Goal: Task Accomplishment & Management: Manage account settings

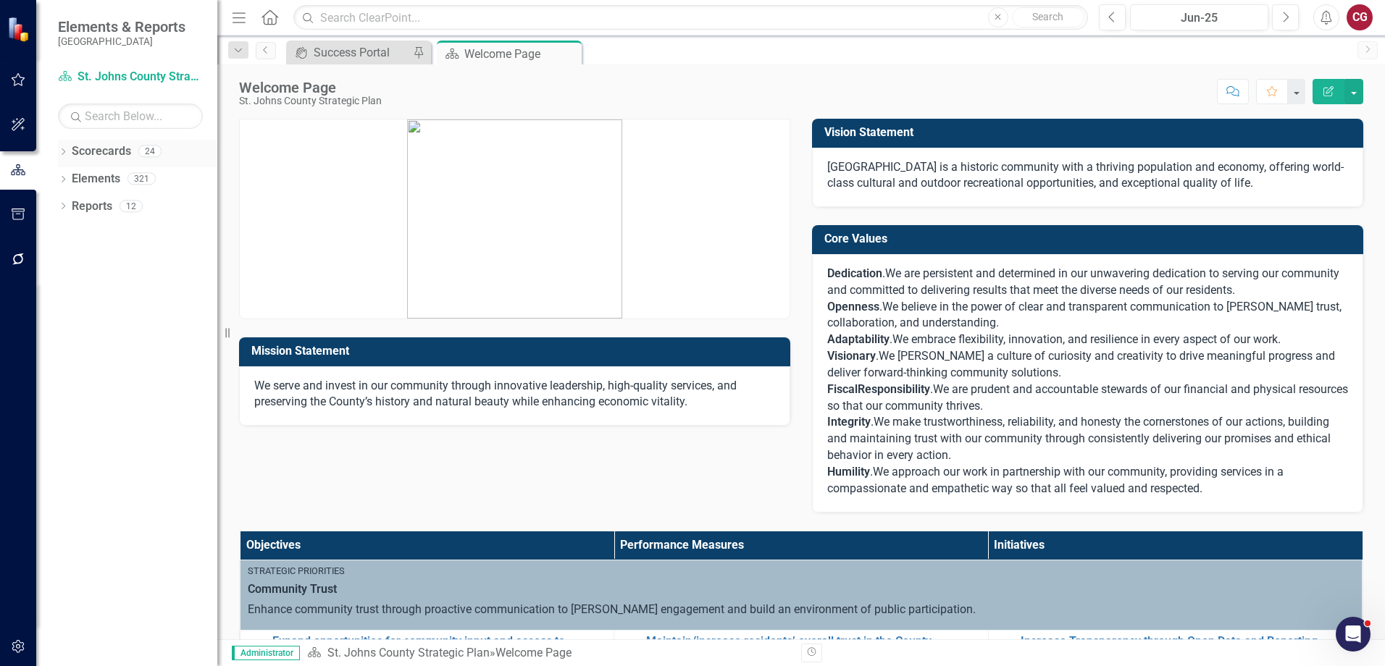
click at [60, 149] on icon "Dropdown" at bounding box center [63, 153] width 10 height 8
click at [68, 177] on icon "Dropdown" at bounding box center [70, 178] width 11 height 9
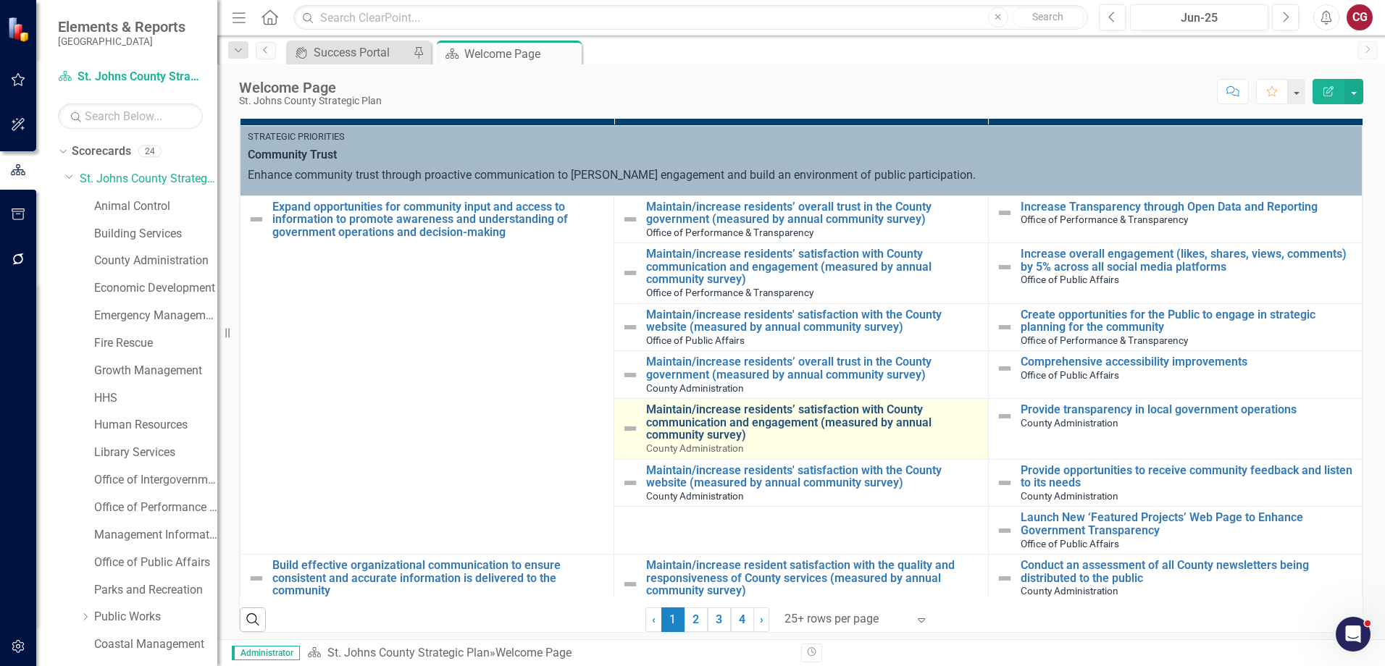
scroll to position [145, 0]
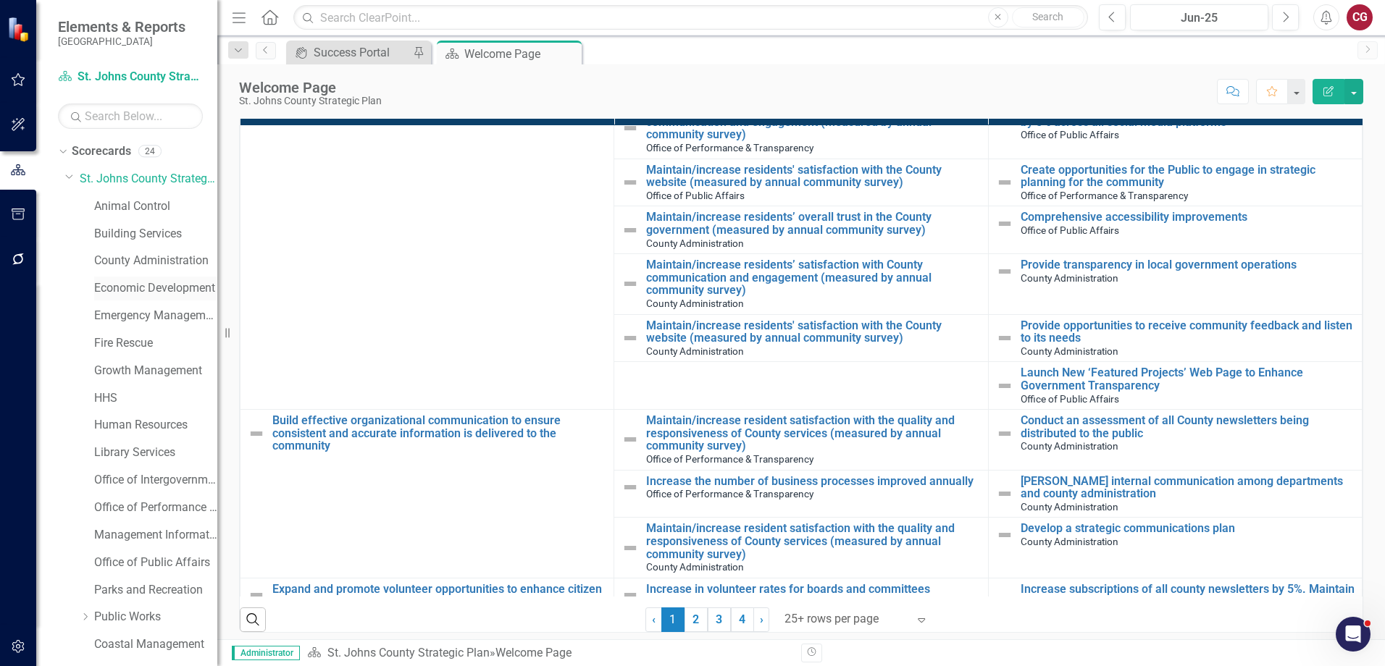
click at [122, 290] on link "Economic Development" at bounding box center [155, 288] width 123 height 17
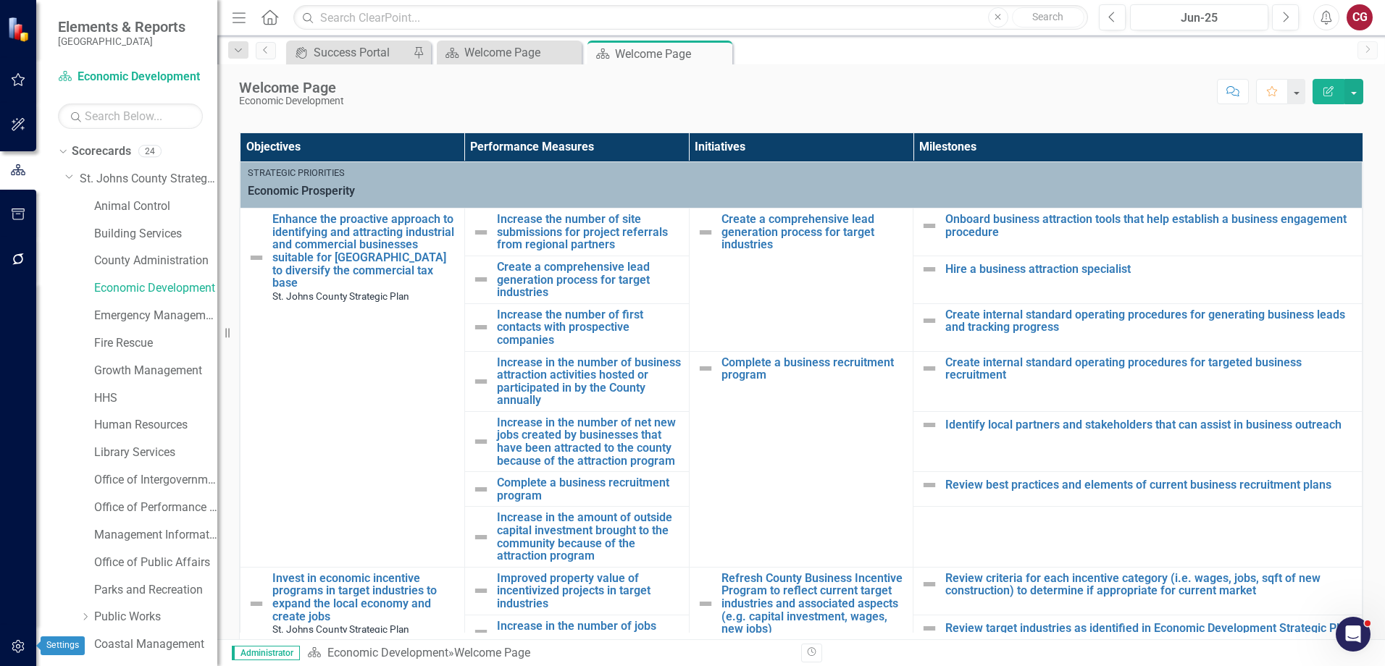
click at [29, 643] on button "button" at bounding box center [18, 647] width 33 height 30
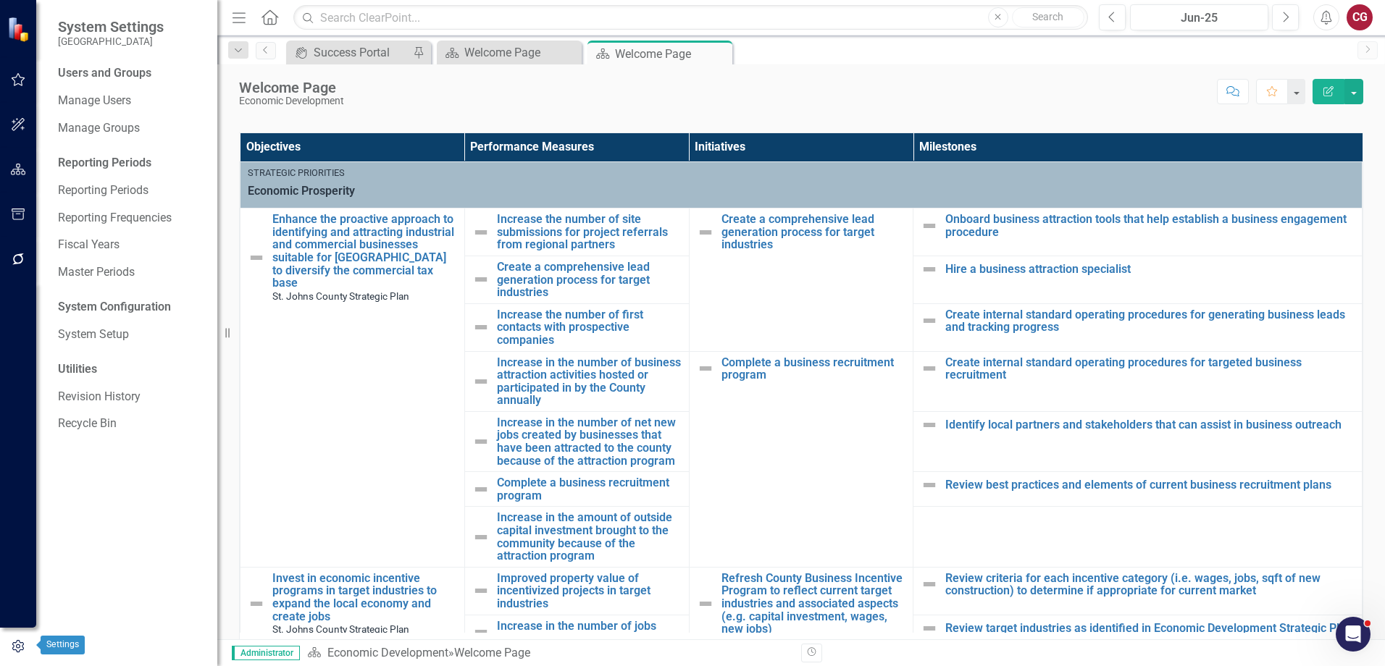
click at [17, 654] on button "button" at bounding box center [18, 647] width 36 height 24
click at [146, 100] on link "Manage Users" at bounding box center [130, 101] width 145 height 17
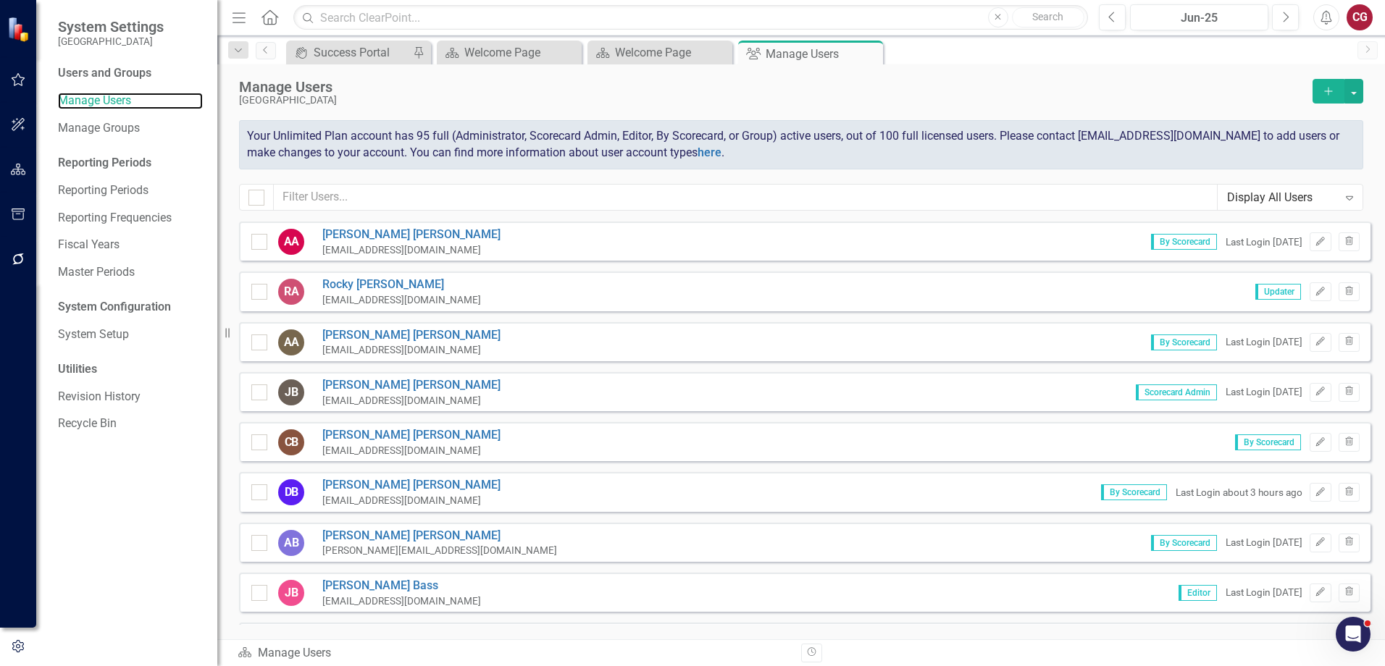
checkbox input "false"
click at [429, 193] on input "text" at bounding box center [746, 197] width 944 height 27
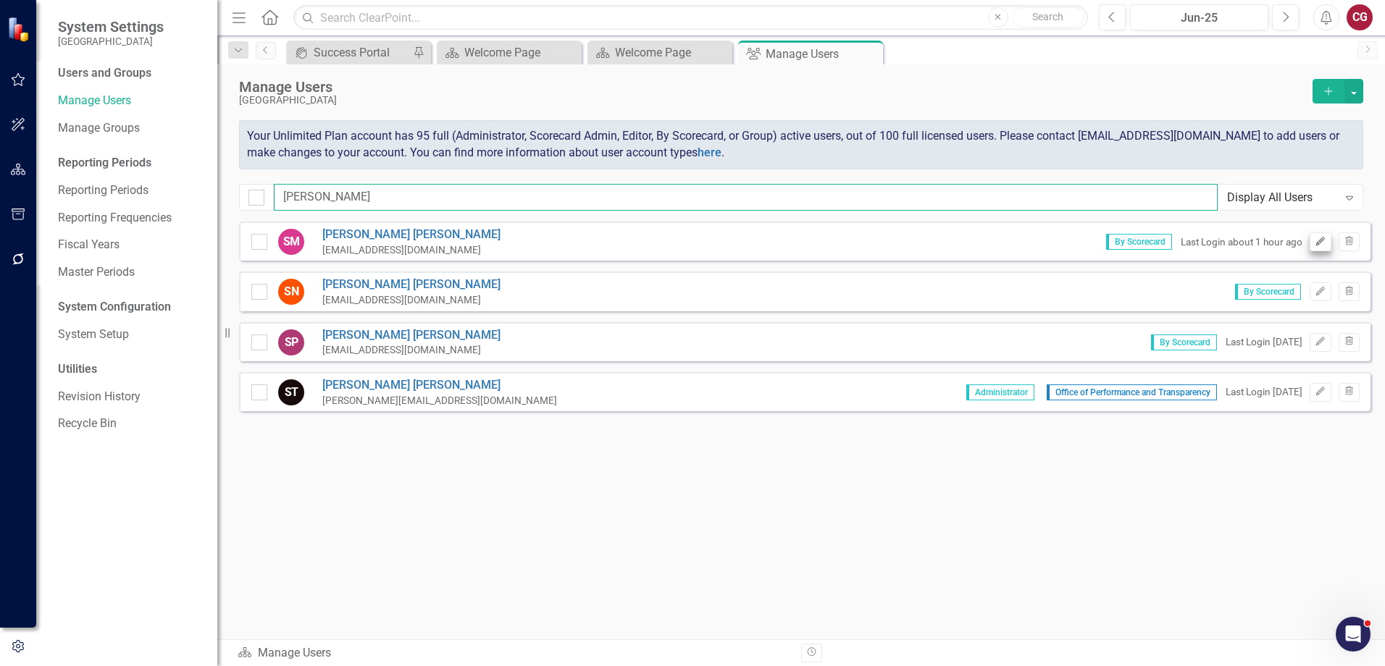
type input "[PERSON_NAME]"
click at [1316, 241] on icon "Edit" at bounding box center [1320, 242] width 11 height 9
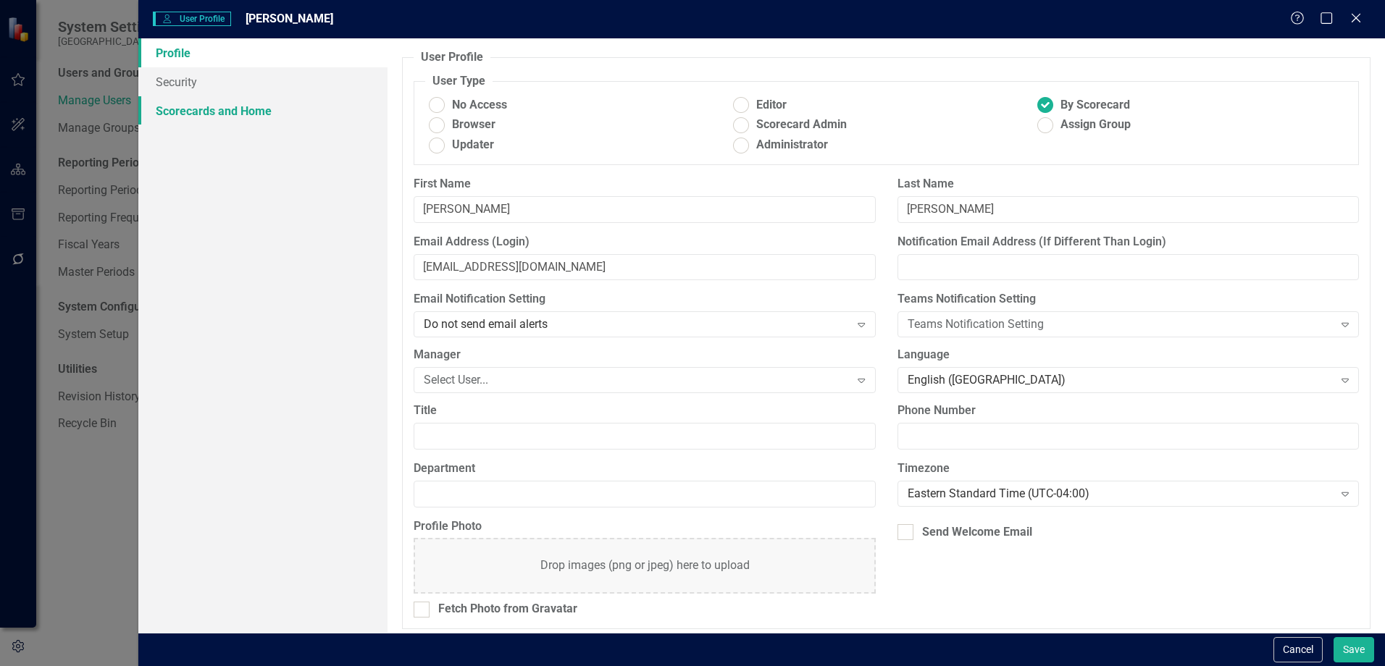
click at [244, 115] on link "Scorecards and Home" at bounding box center [262, 110] width 249 height 29
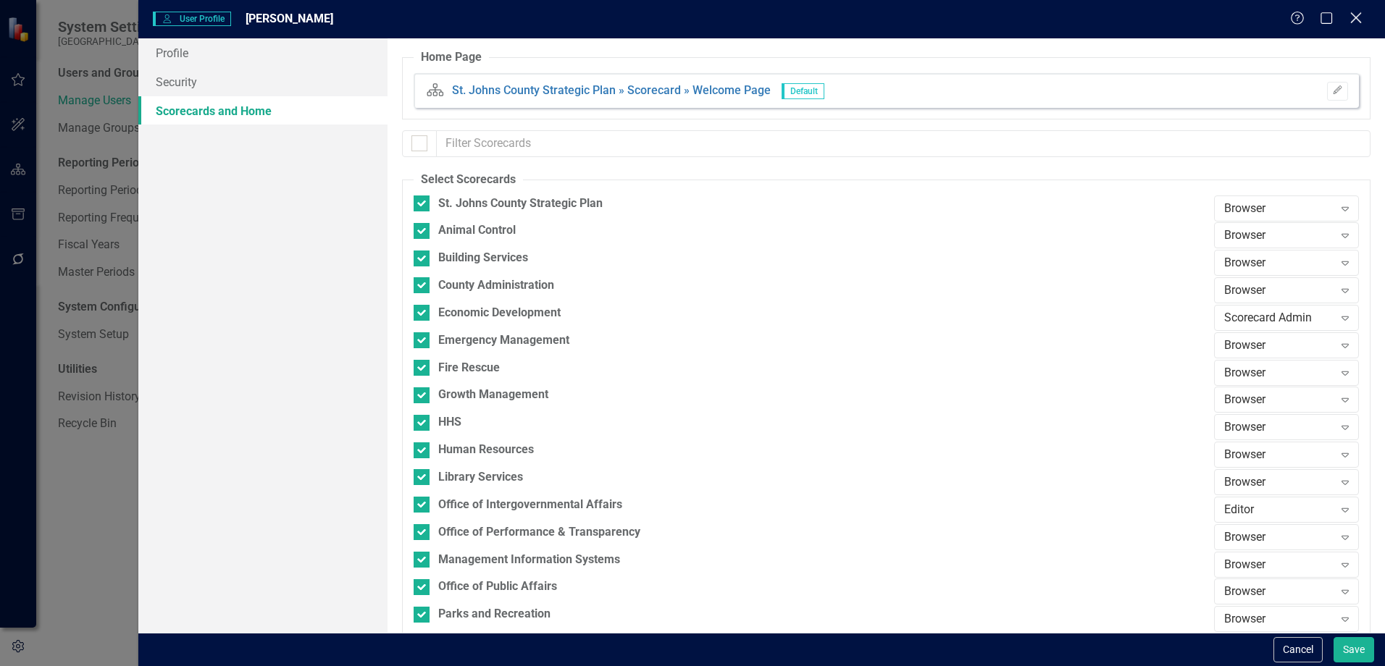
click at [1360, 20] on icon "Close" at bounding box center [1356, 18] width 18 height 14
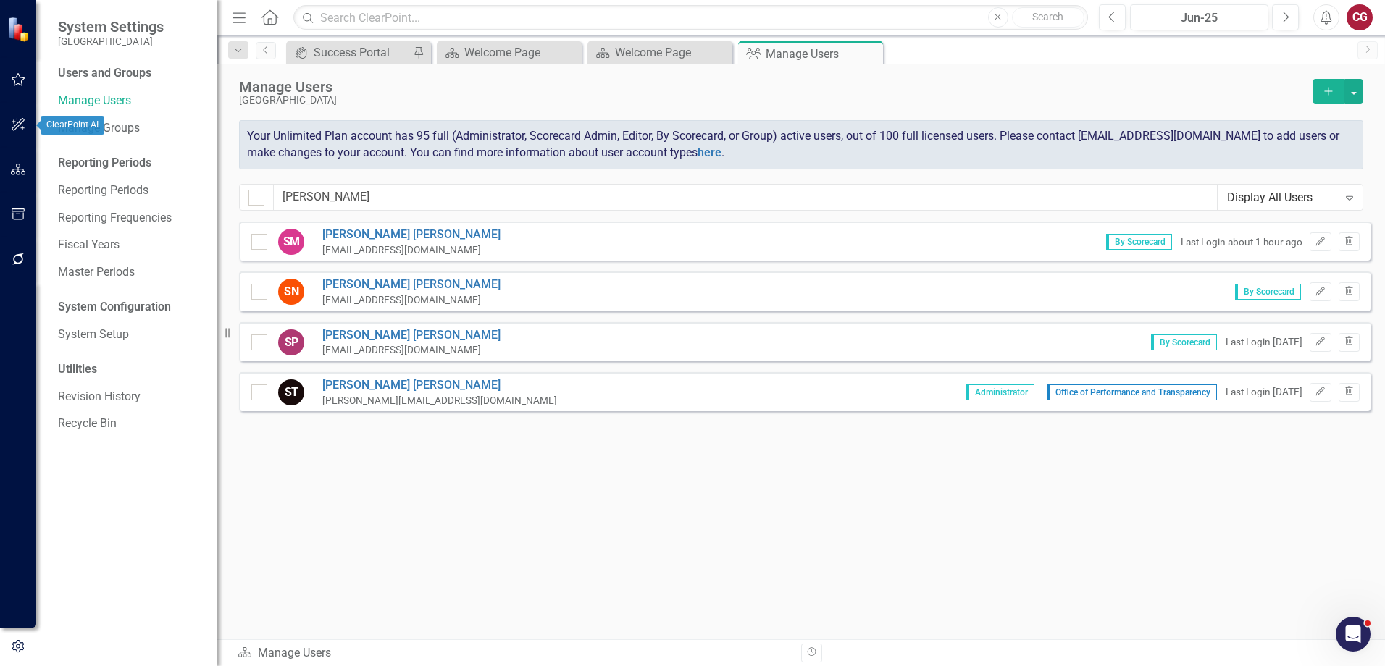
click at [17, 164] on icon "button" at bounding box center [18, 170] width 15 height 12
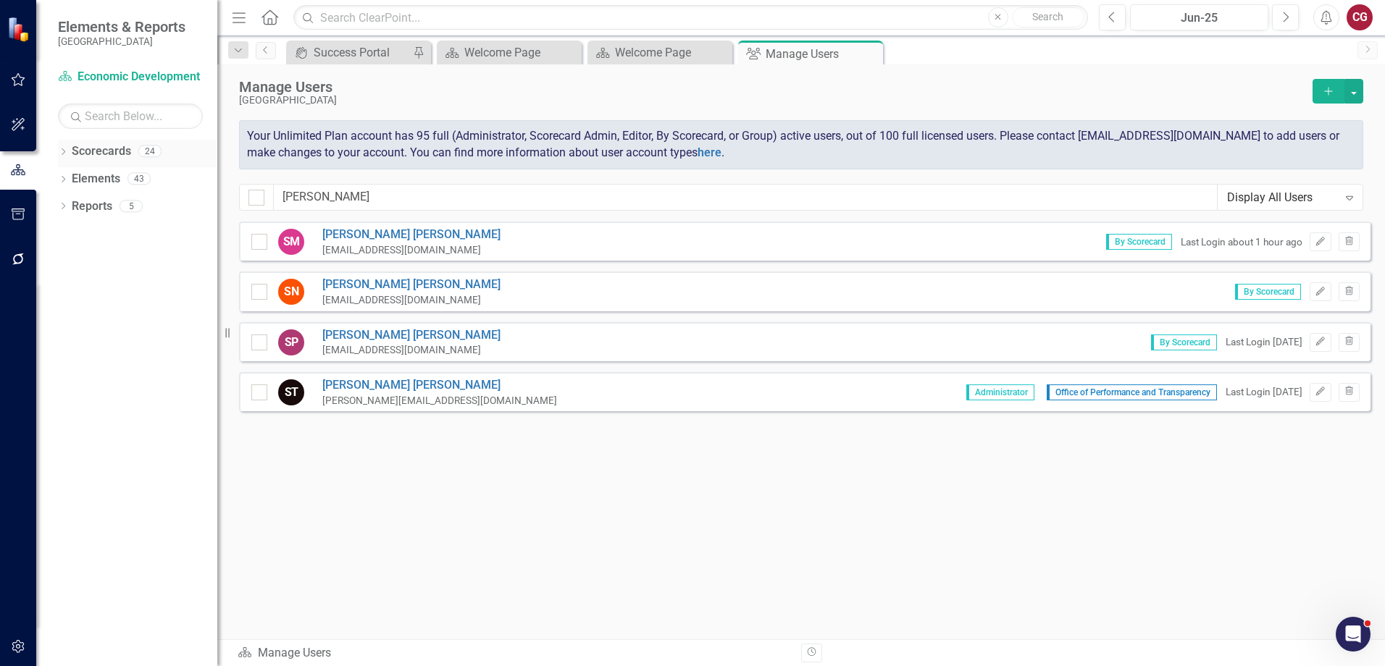
click at [70, 147] on div "Dropdown Scorecards 24" at bounding box center [137, 154] width 159 height 28
click at [64, 151] on icon "Dropdown" at bounding box center [63, 153] width 10 height 8
click at [72, 182] on icon "Dropdown" at bounding box center [70, 178] width 11 height 9
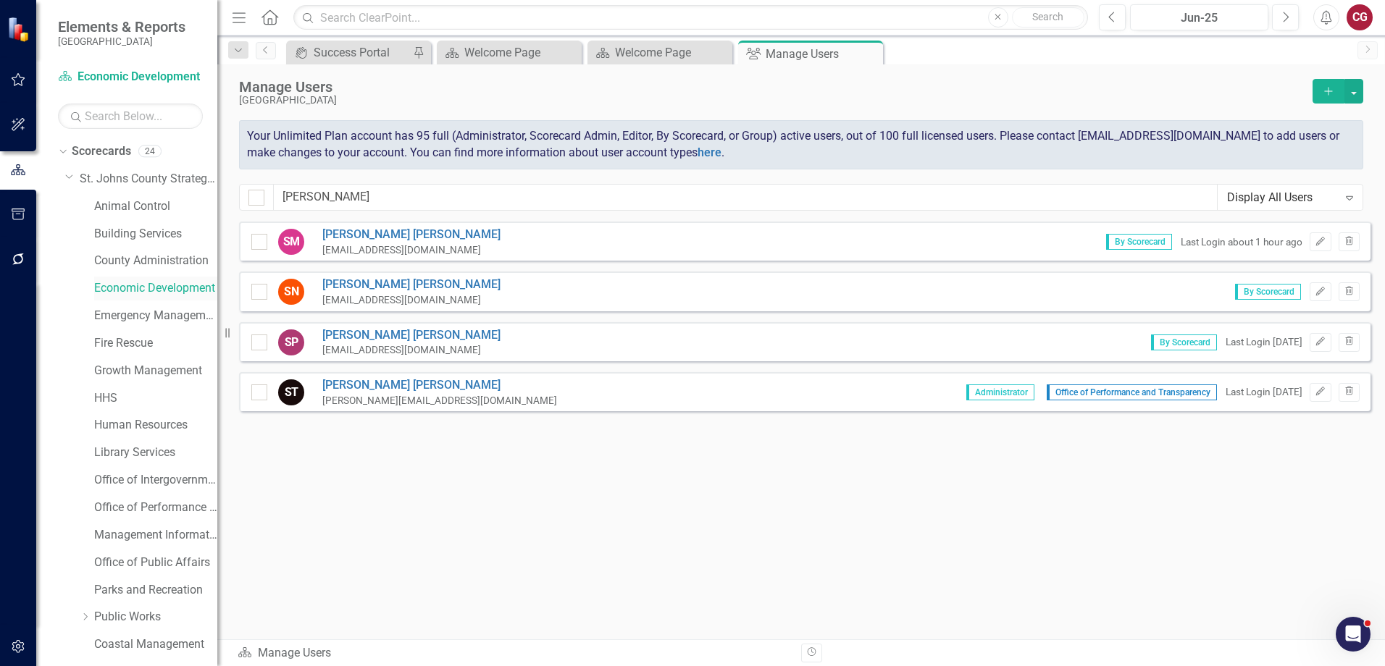
click at [136, 293] on link "Economic Development" at bounding box center [155, 288] width 123 height 17
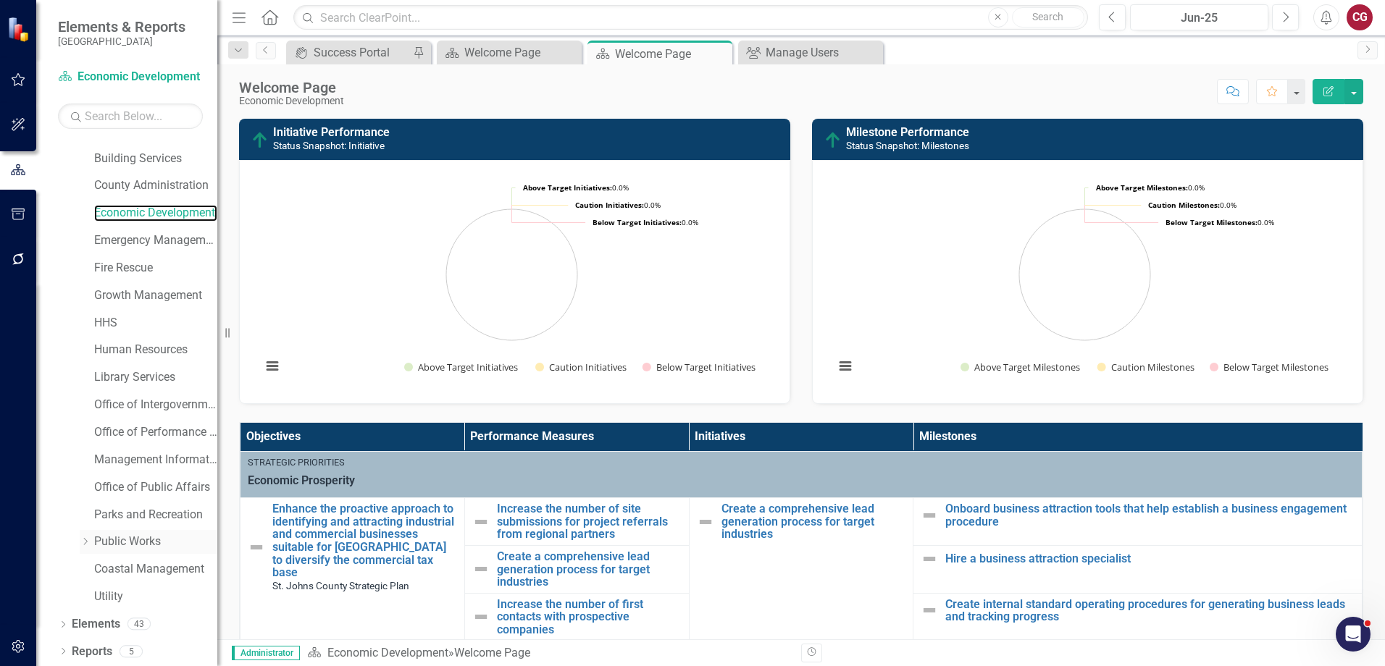
scroll to position [77, 0]
click at [86, 626] on link "Elements" at bounding box center [96, 623] width 49 height 17
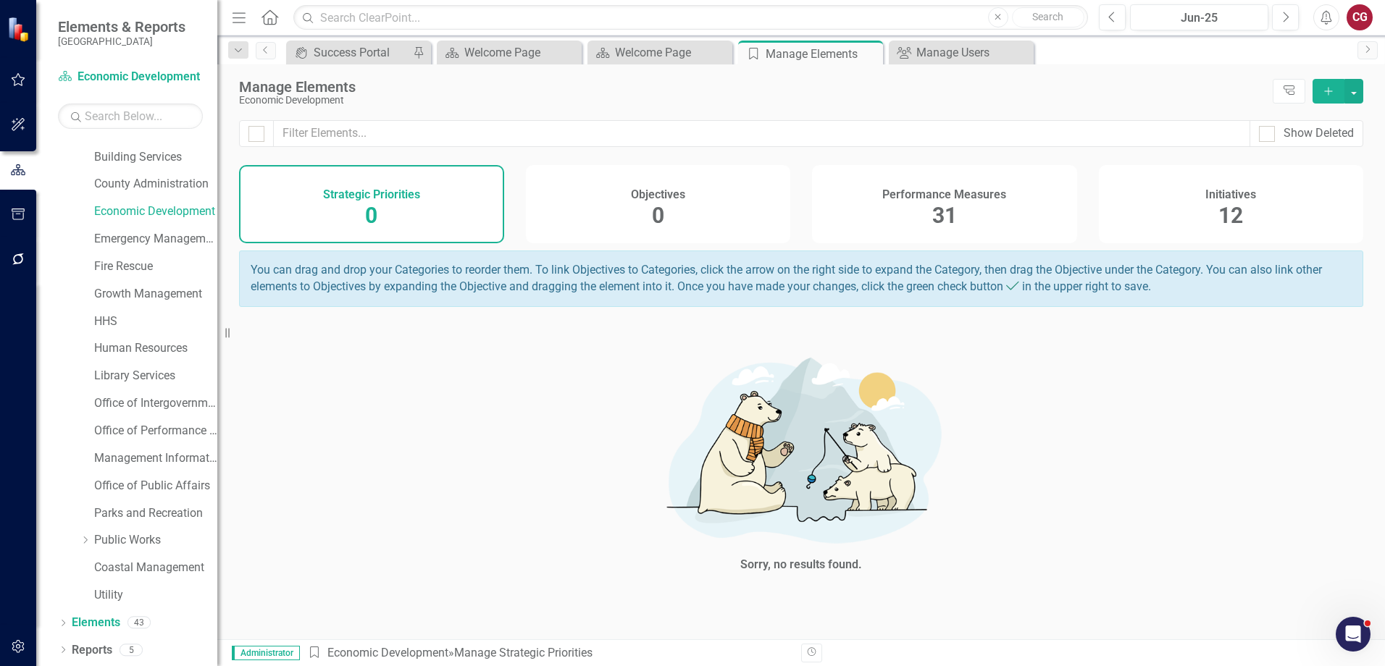
click at [1240, 215] on span "12" at bounding box center [1230, 215] width 25 height 25
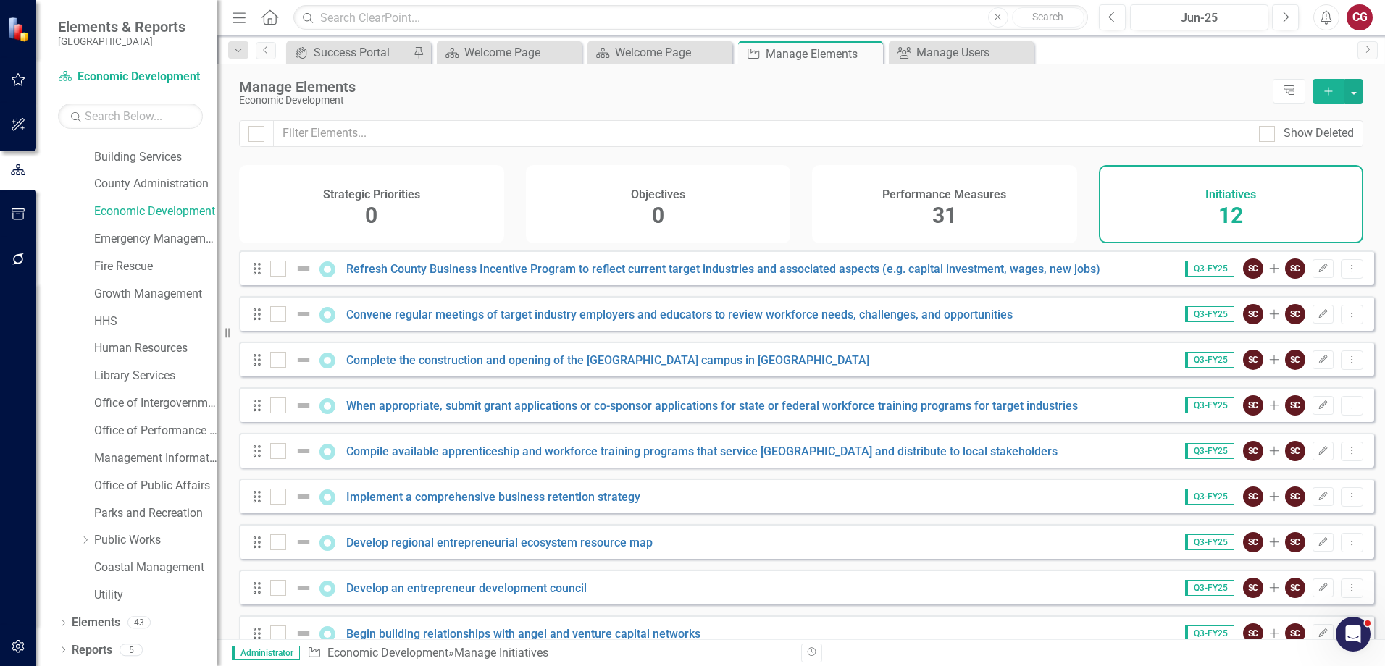
click at [985, 219] on div "Performance Measures 31" at bounding box center [944, 204] width 265 height 78
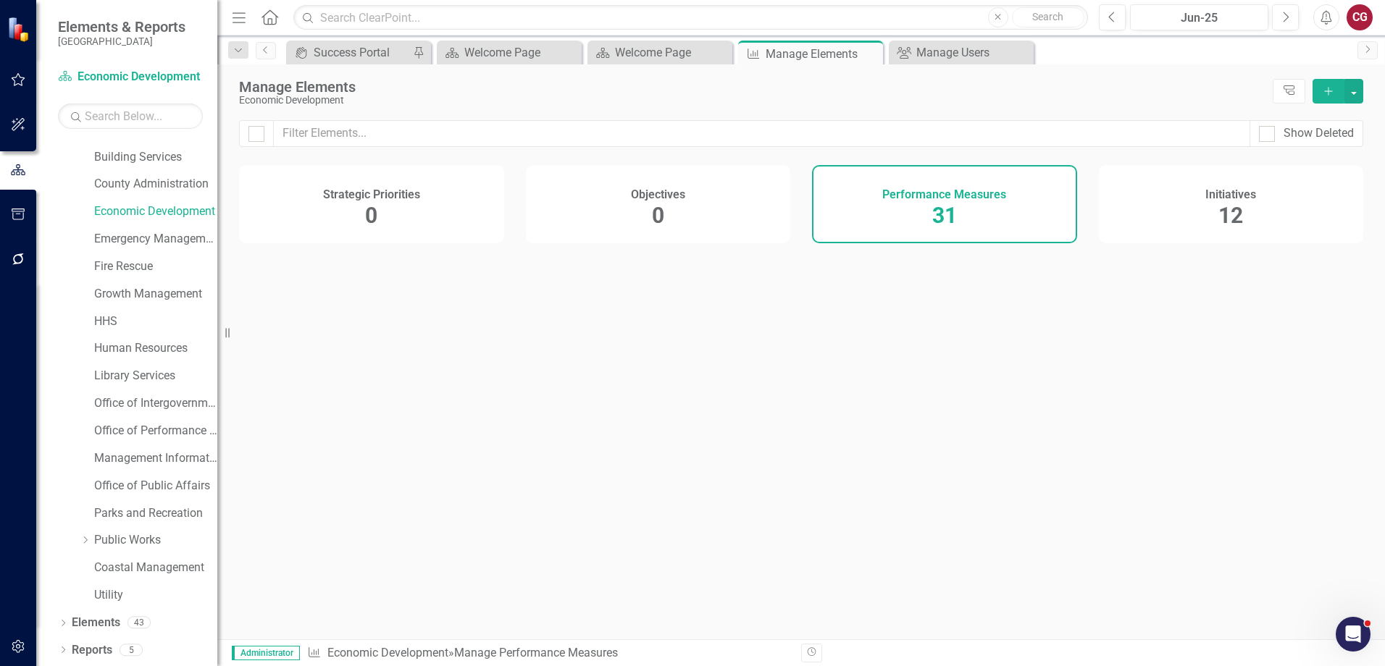
checkbox input "false"
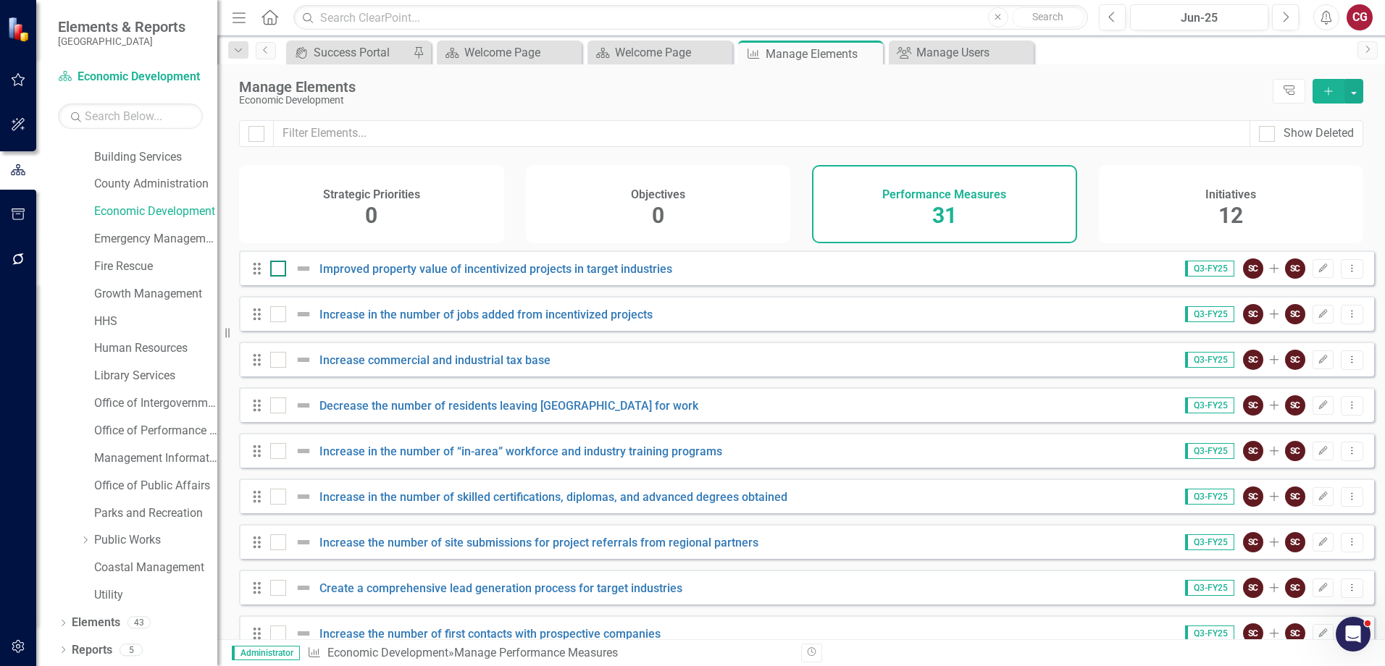
click at [275, 277] on div at bounding box center [278, 269] width 16 height 16
click at [275, 270] on input "checkbox" at bounding box center [274, 265] width 9 height 9
checkbox input "true"
click at [280, 322] on div at bounding box center [278, 314] width 16 height 16
click at [280, 316] on input "checkbox" at bounding box center [274, 310] width 9 height 9
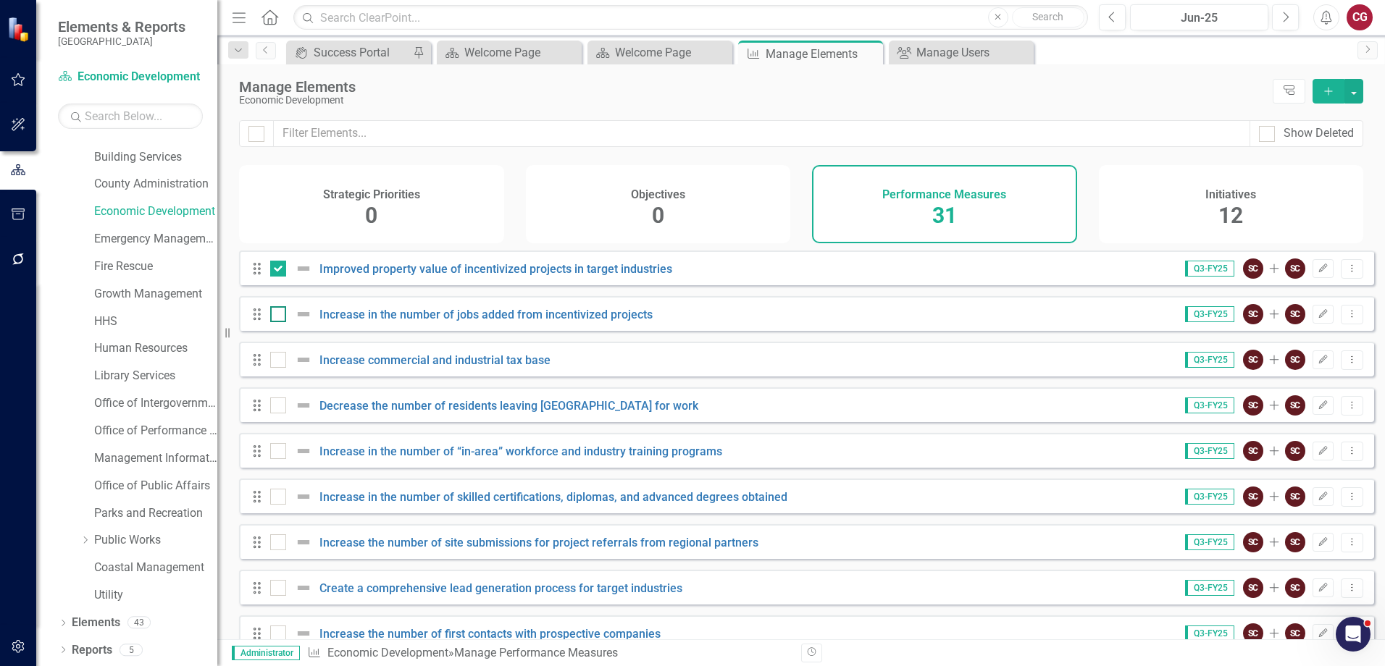
checkbox input "true"
click at [280, 368] on div at bounding box center [278, 360] width 16 height 16
click at [280, 361] on input "checkbox" at bounding box center [274, 356] width 9 height 9
checkbox input "true"
click at [271, 414] on div at bounding box center [278, 406] width 16 height 16
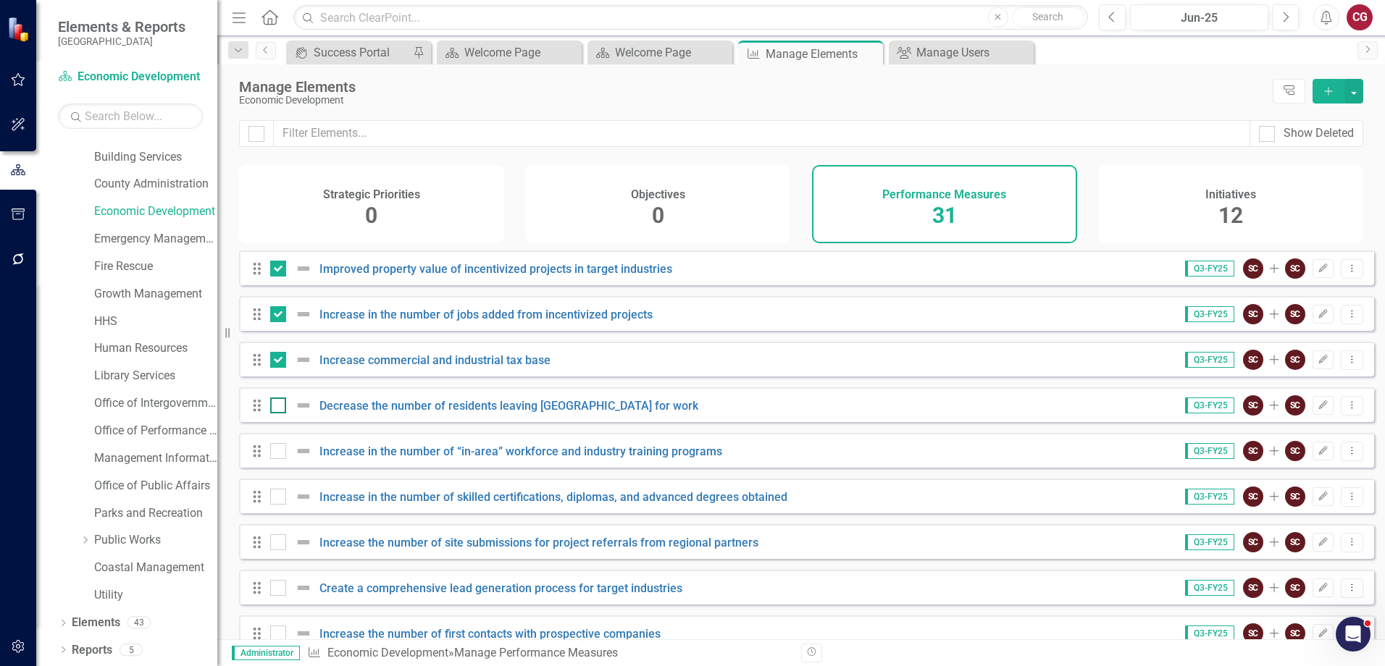
click at [271, 407] on input "checkbox" at bounding box center [274, 402] width 9 height 9
checkbox input "true"
click at [277, 453] on input "checkbox" at bounding box center [274, 447] width 9 height 9
checkbox input "true"
click at [277, 498] on input "checkbox" at bounding box center [274, 493] width 9 height 9
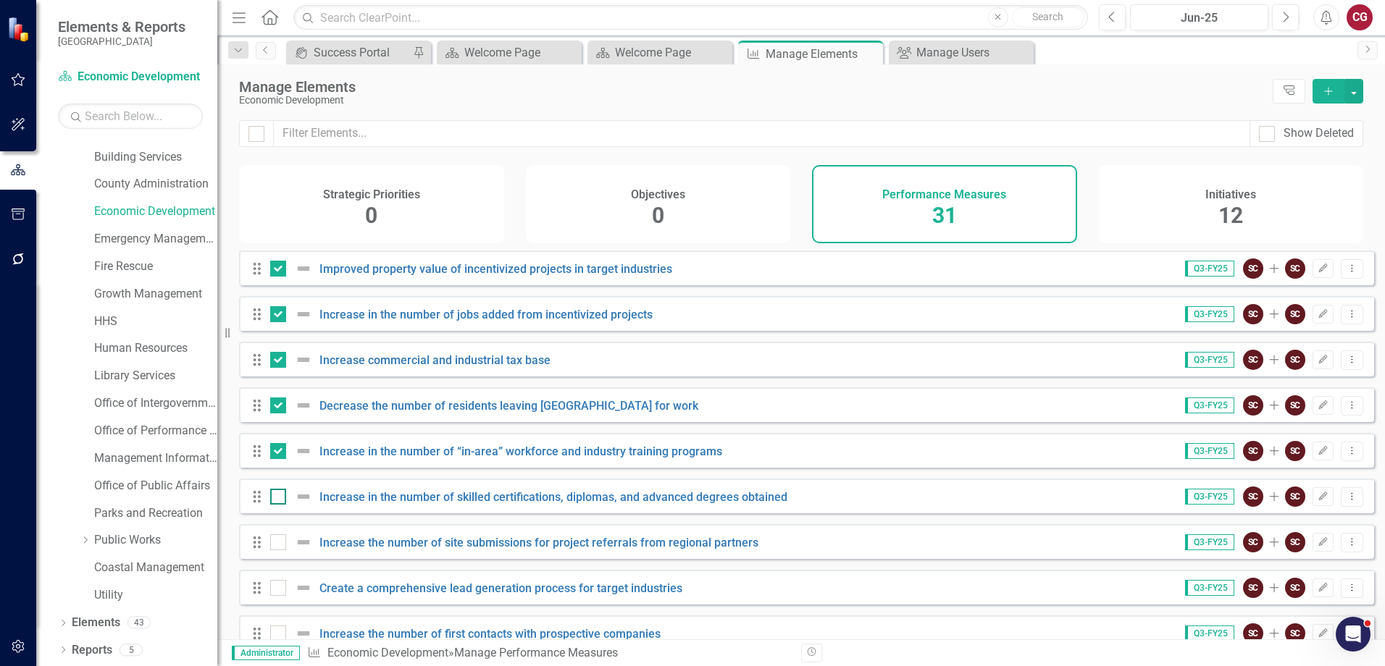
checkbox input "true"
click at [280, 551] on div at bounding box center [278, 543] width 16 height 16
click at [280, 544] on input "checkbox" at bounding box center [274, 539] width 9 height 9
checkbox input "true"
click at [278, 590] on input "checkbox" at bounding box center [274, 584] width 9 height 9
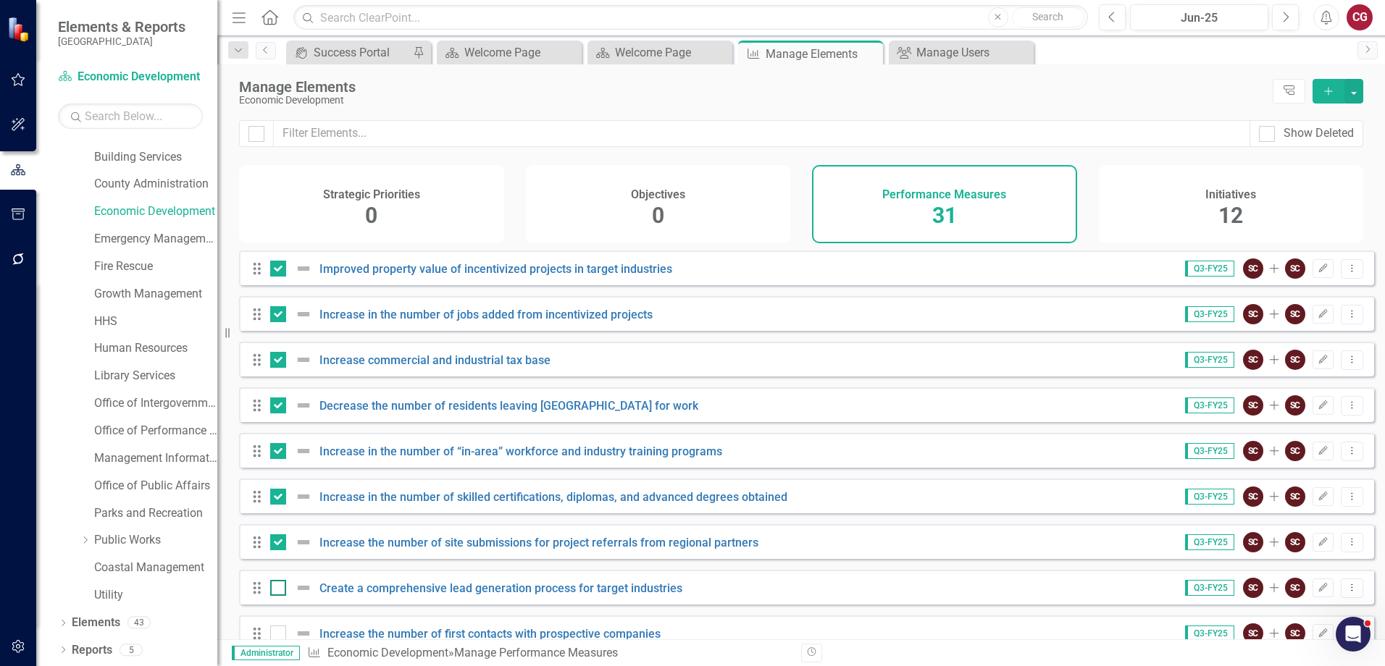
checkbox input "true"
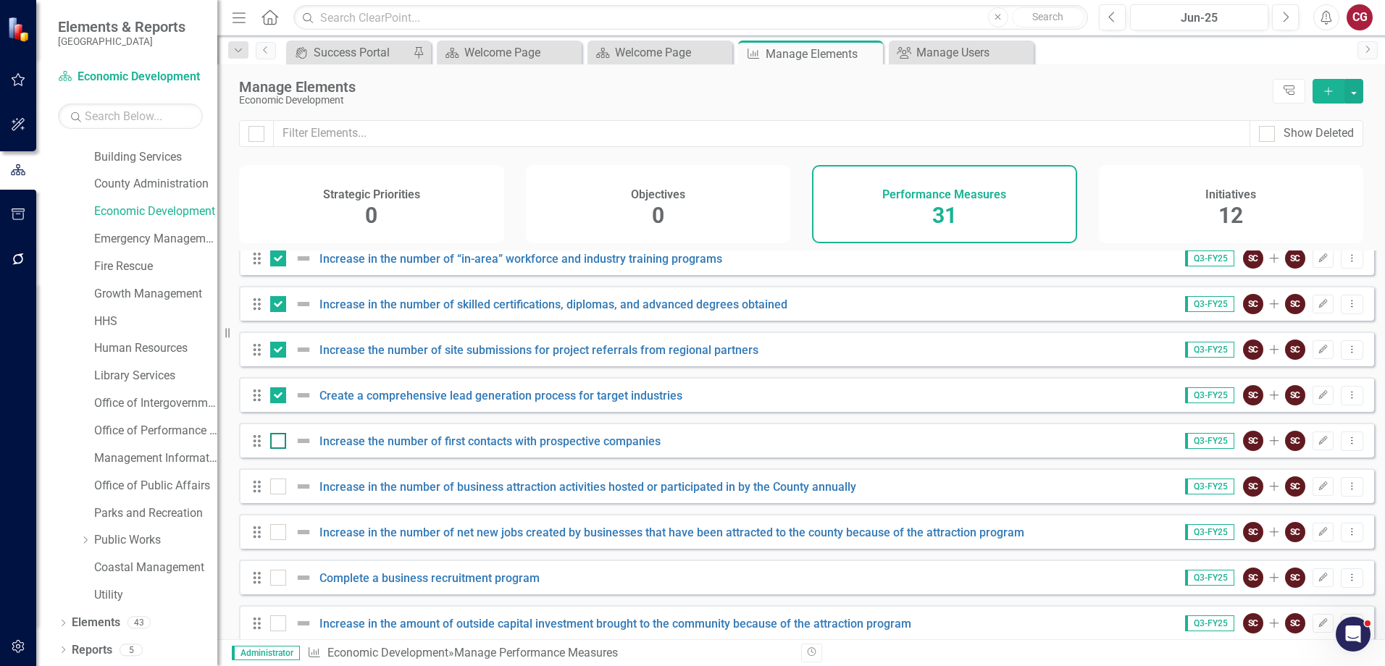
scroll to position [217, 0]
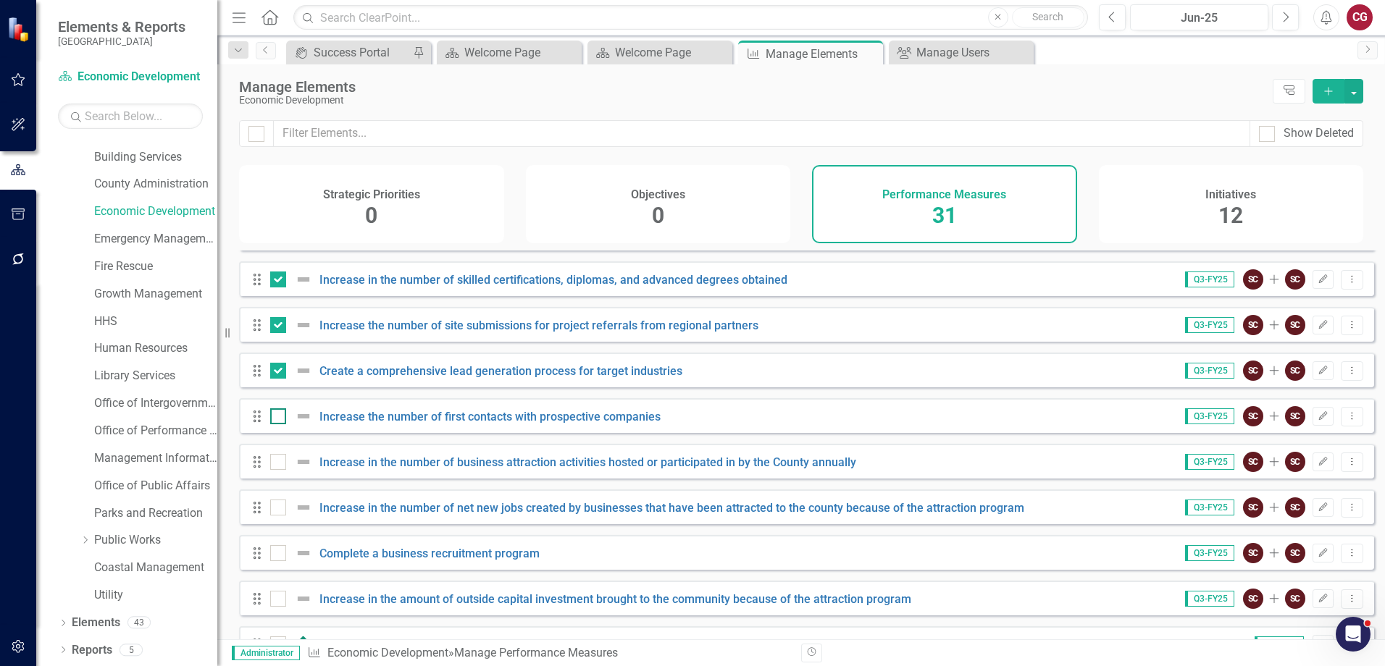
click at [275, 418] on input "checkbox" at bounding box center [274, 413] width 9 height 9
checkbox input "true"
click at [275, 464] on input "checkbox" at bounding box center [274, 458] width 9 height 9
checkbox input "true"
click at [278, 516] on div at bounding box center [278, 508] width 16 height 16
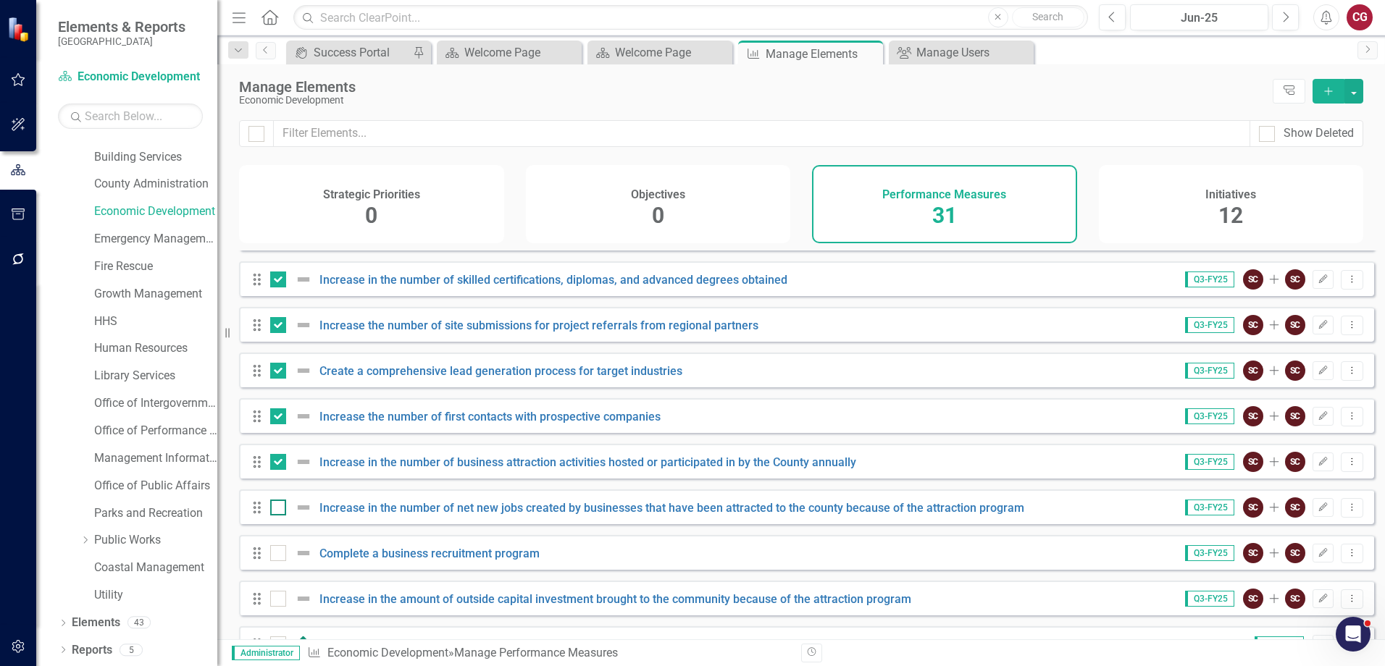
click at [278, 509] on input "checkbox" at bounding box center [274, 504] width 9 height 9
checkbox input "true"
click at [283, 561] on div at bounding box center [278, 553] width 16 height 16
click at [280, 555] on input "checkbox" at bounding box center [274, 549] width 9 height 9
checkbox input "true"
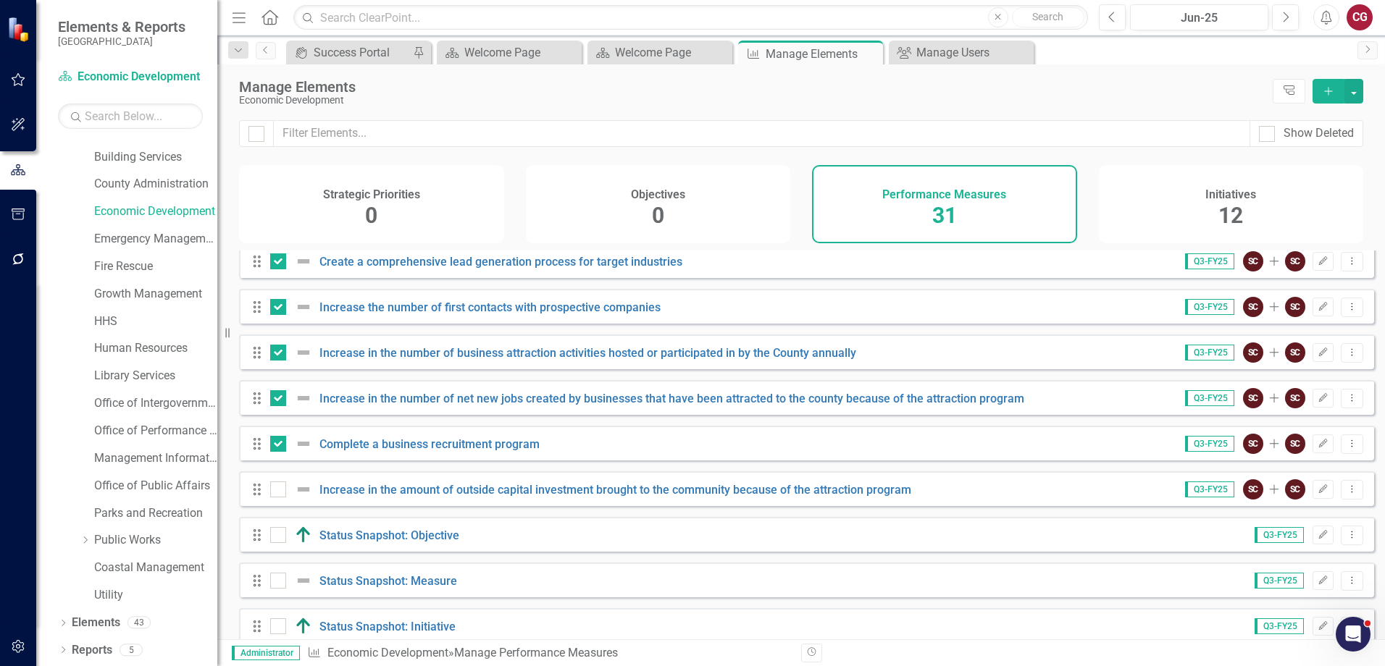
scroll to position [435, 0]
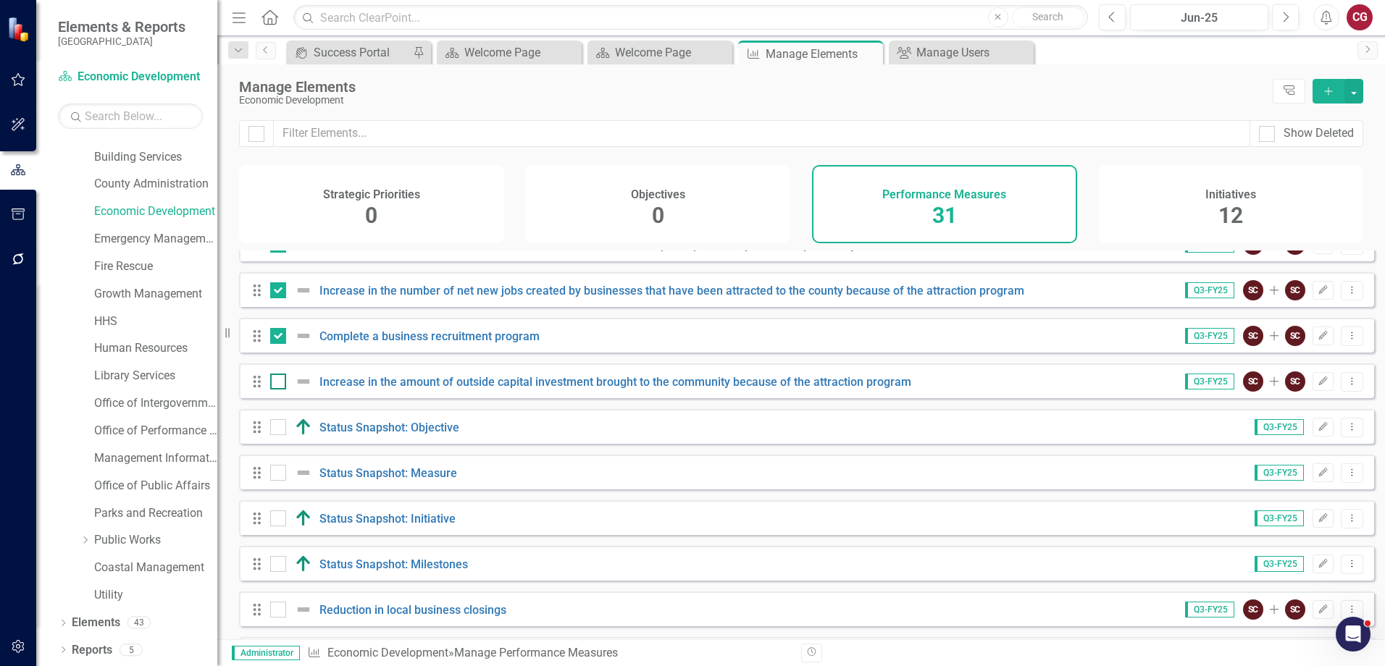
click at [280, 390] on div at bounding box center [278, 382] width 16 height 16
click at [280, 383] on input "checkbox" at bounding box center [274, 378] width 9 height 9
checkbox input "true"
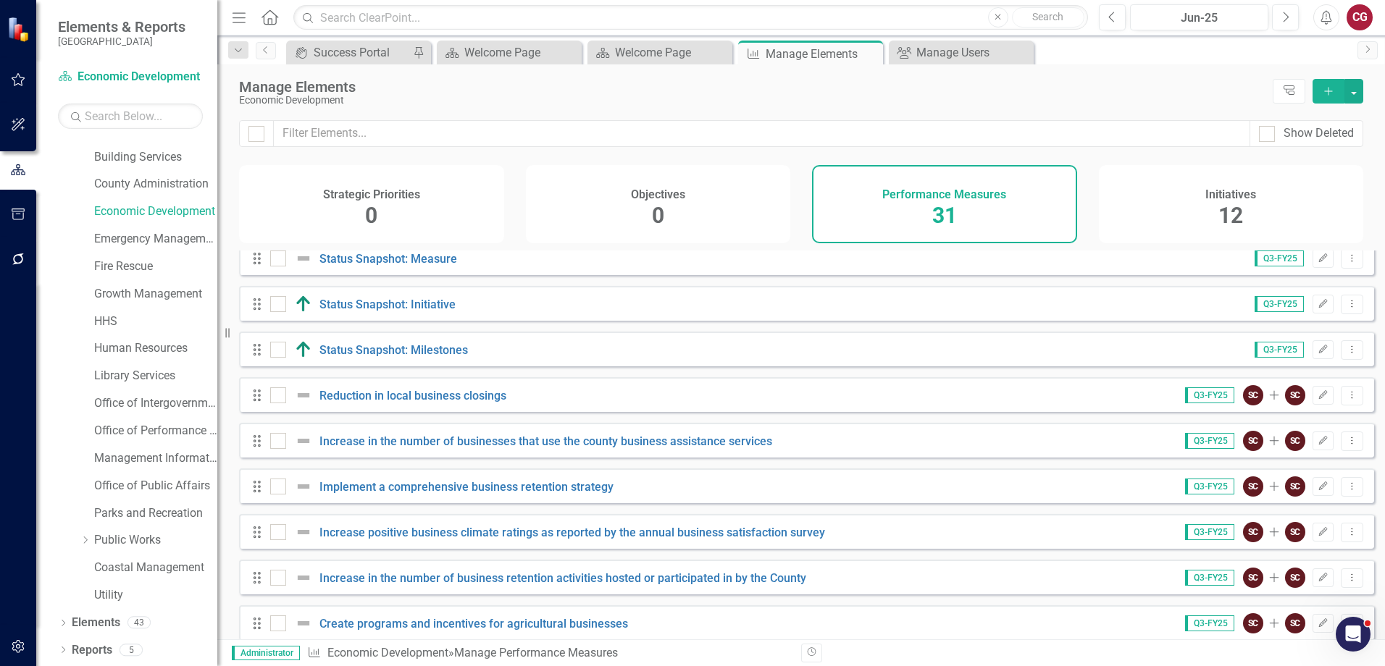
scroll to position [652, 0]
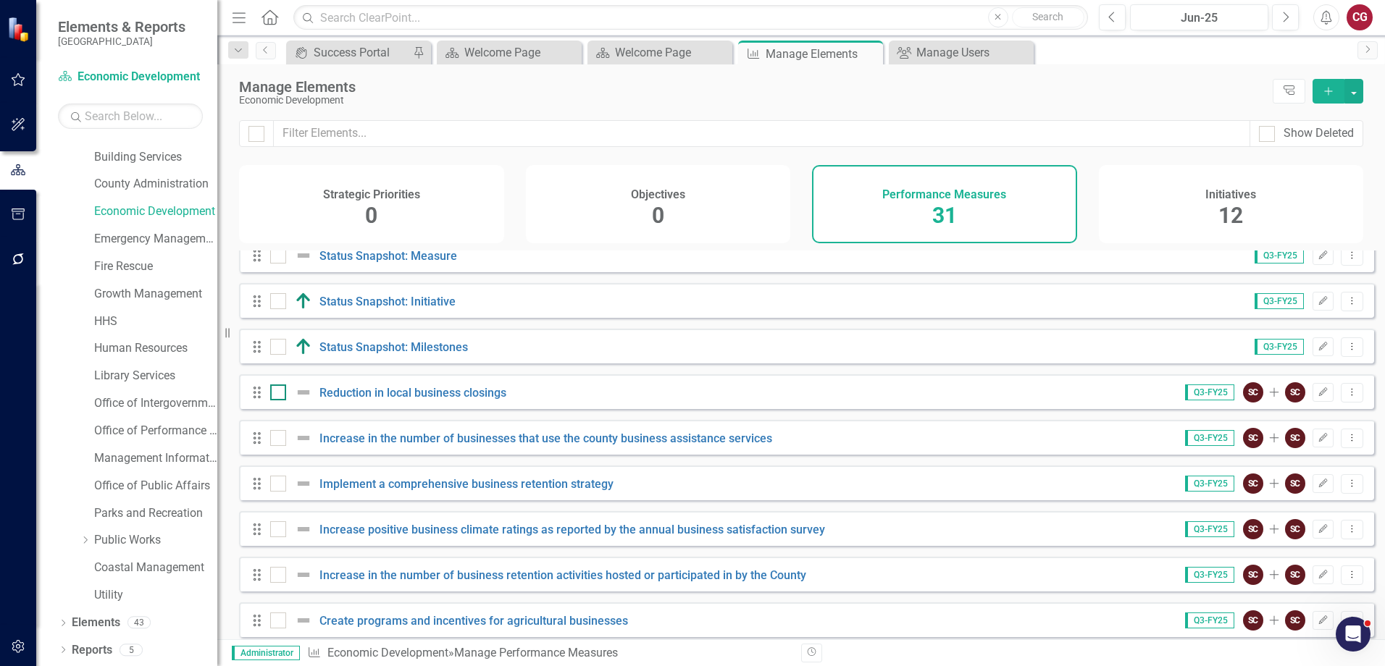
click at [276, 401] on div at bounding box center [278, 393] width 16 height 16
click at [276, 394] on input "checkbox" at bounding box center [274, 389] width 9 height 9
checkbox input "true"
click at [278, 440] on input "checkbox" at bounding box center [274, 434] width 9 height 9
checkbox input "true"
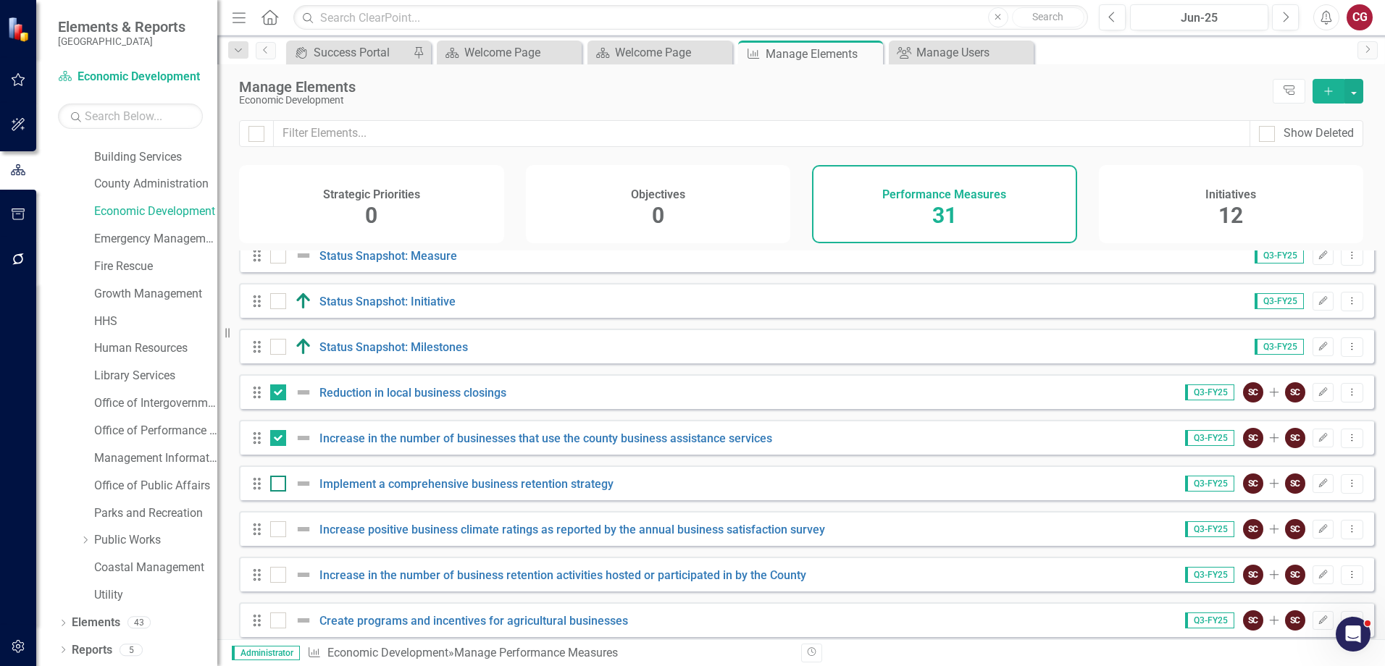
click at [280, 492] on div at bounding box center [278, 484] width 16 height 16
click at [280, 485] on input "checkbox" at bounding box center [274, 480] width 9 height 9
checkbox input "true"
click at [280, 537] on div at bounding box center [278, 530] width 16 height 16
click at [280, 531] on input "checkbox" at bounding box center [274, 526] width 9 height 9
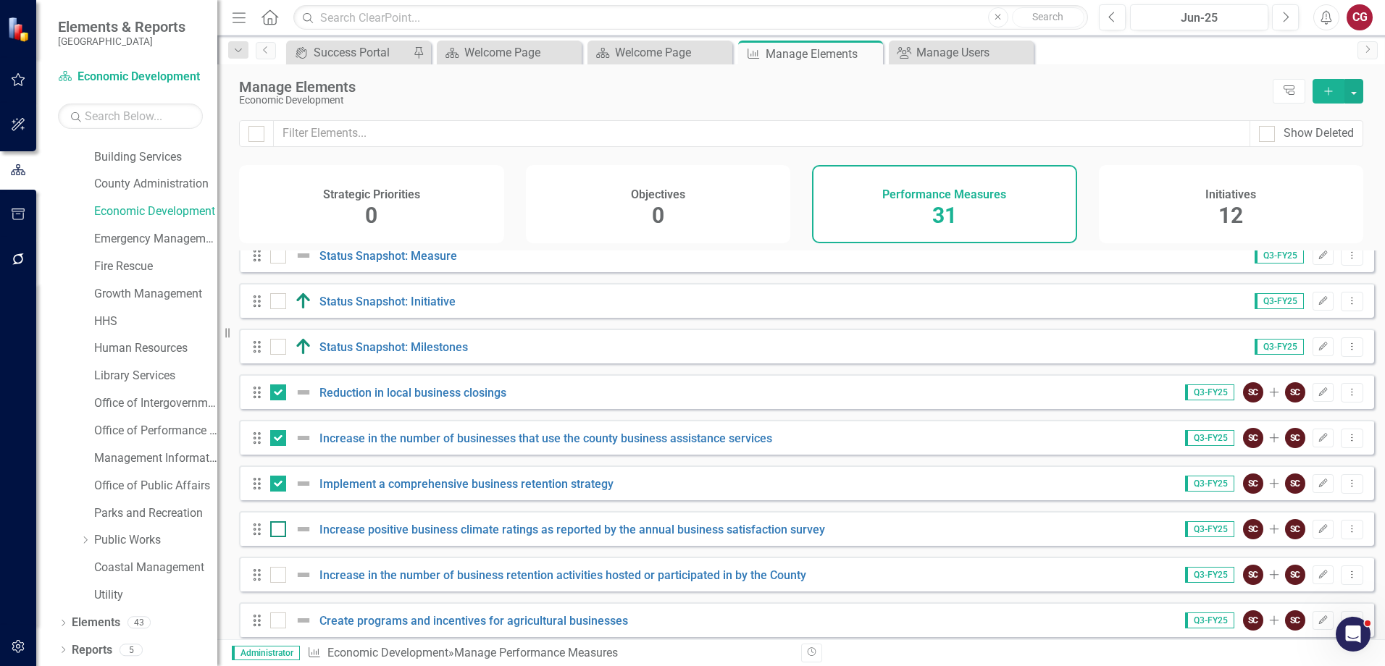
checkbox input "true"
click at [283, 583] on div at bounding box center [278, 575] width 16 height 16
click at [280, 577] on input "checkbox" at bounding box center [274, 571] width 9 height 9
checkbox input "true"
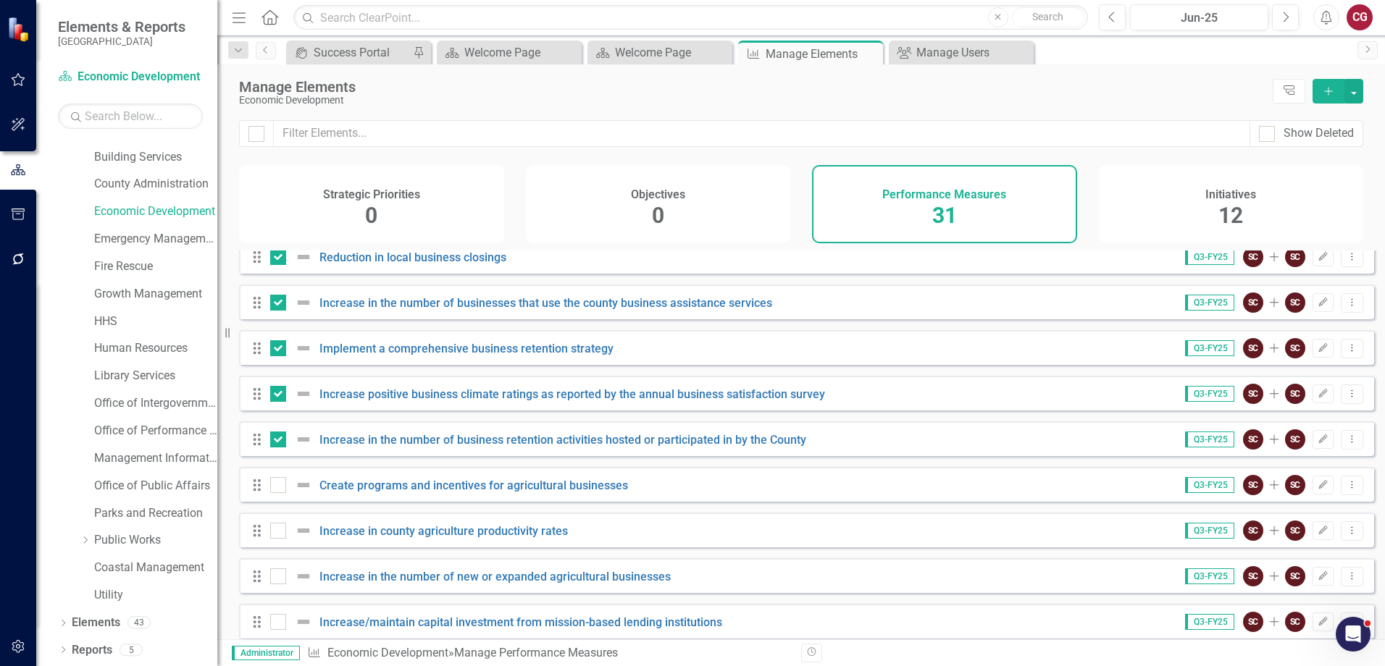
scroll to position [797, 0]
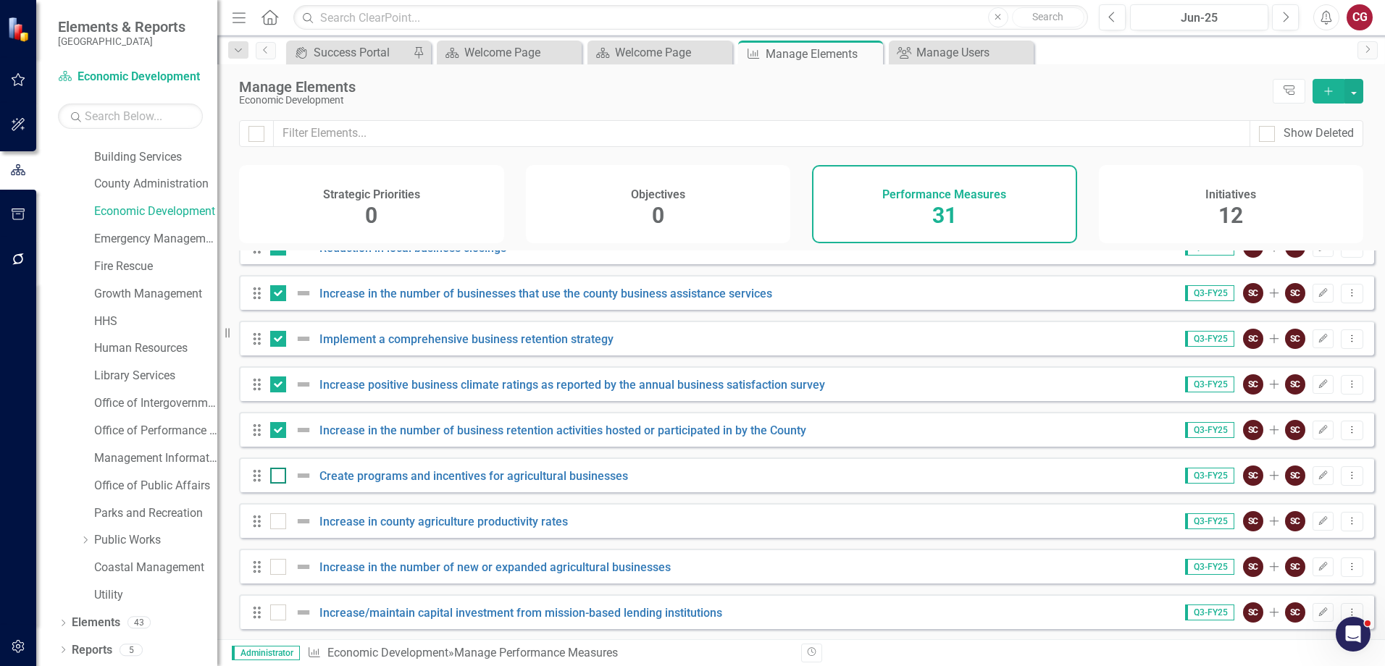
click at [278, 477] on input "checkbox" at bounding box center [274, 472] width 9 height 9
checkbox input "true"
click at [279, 523] on input "checkbox" at bounding box center [274, 518] width 9 height 9
checkbox input "true"
click at [279, 569] on input "checkbox" at bounding box center [274, 563] width 9 height 9
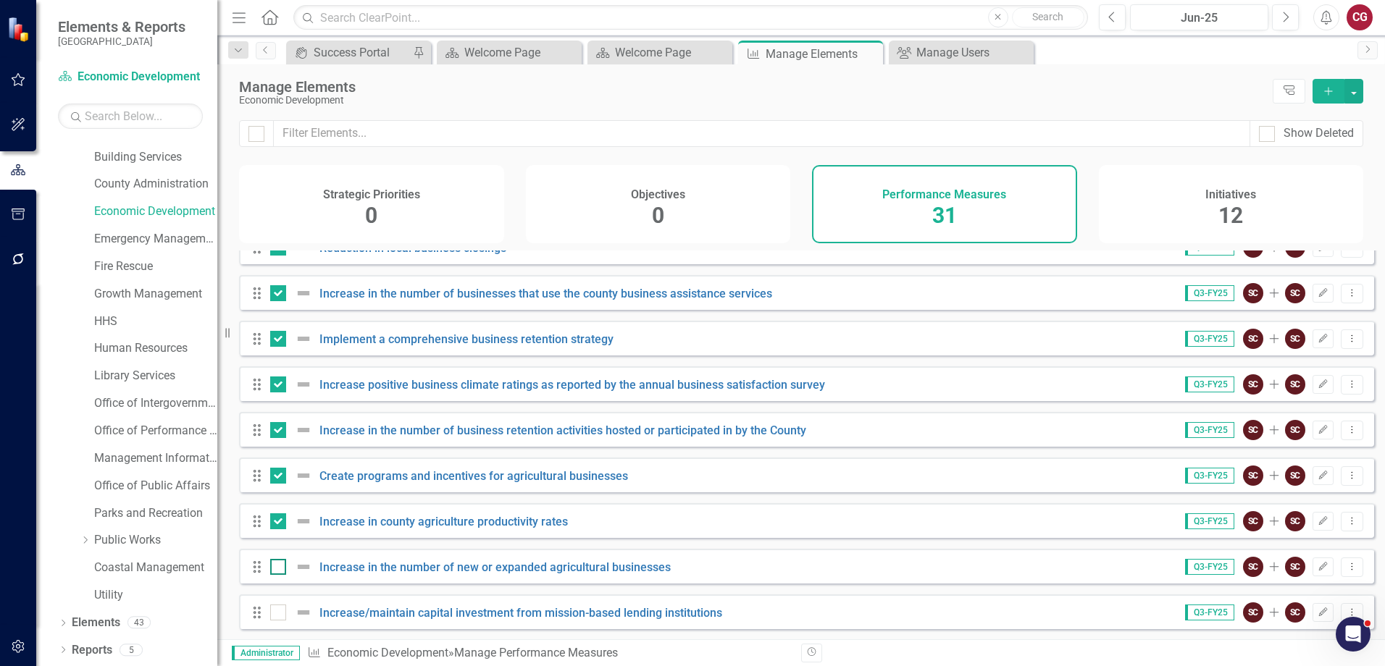
checkbox input "true"
click at [278, 614] on input "checkbox" at bounding box center [274, 609] width 9 height 9
checkbox input "true"
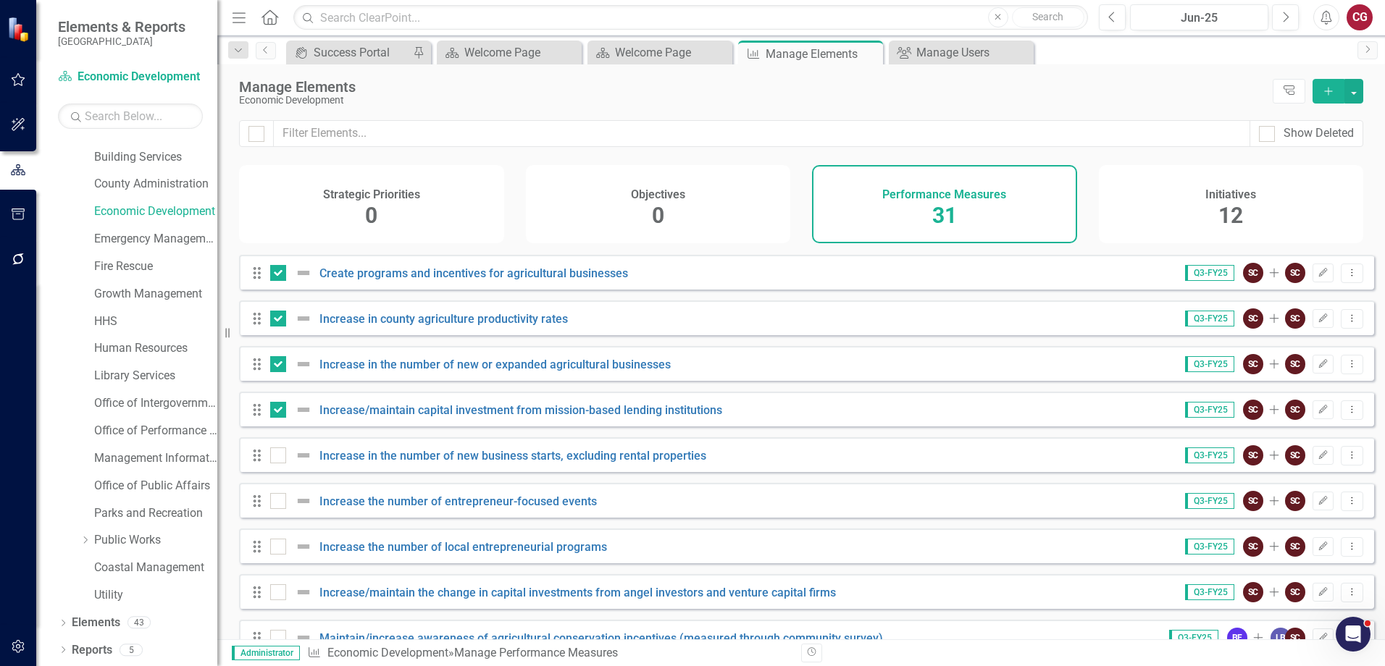
scroll to position [1037, 0]
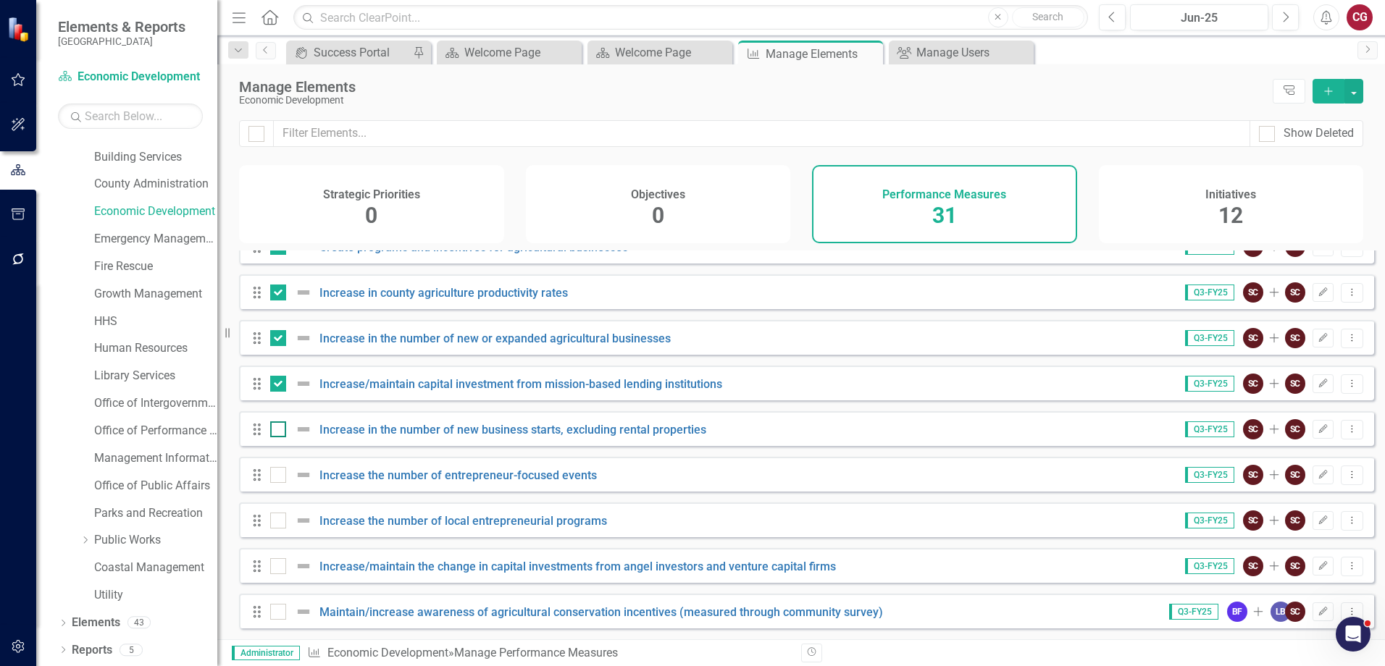
click at [273, 424] on input "checkbox" at bounding box center [274, 426] width 9 height 9
checkbox input "true"
click at [280, 469] on div at bounding box center [278, 475] width 16 height 16
click at [280, 469] on input "checkbox" at bounding box center [274, 471] width 9 height 9
checkbox input "true"
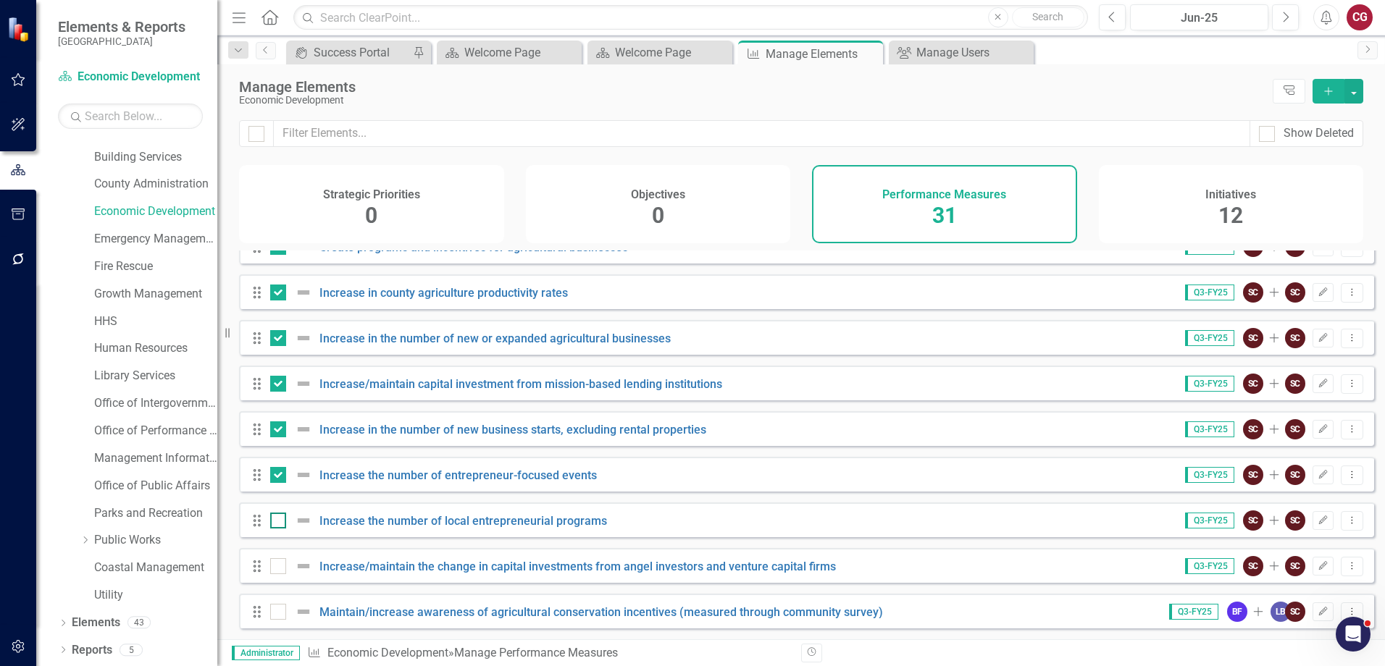
click at [278, 519] on input "checkbox" at bounding box center [274, 517] width 9 height 9
checkbox input "true"
click at [282, 574] on div at bounding box center [278, 567] width 16 height 16
click at [280, 568] on input "checkbox" at bounding box center [274, 563] width 9 height 9
checkbox input "true"
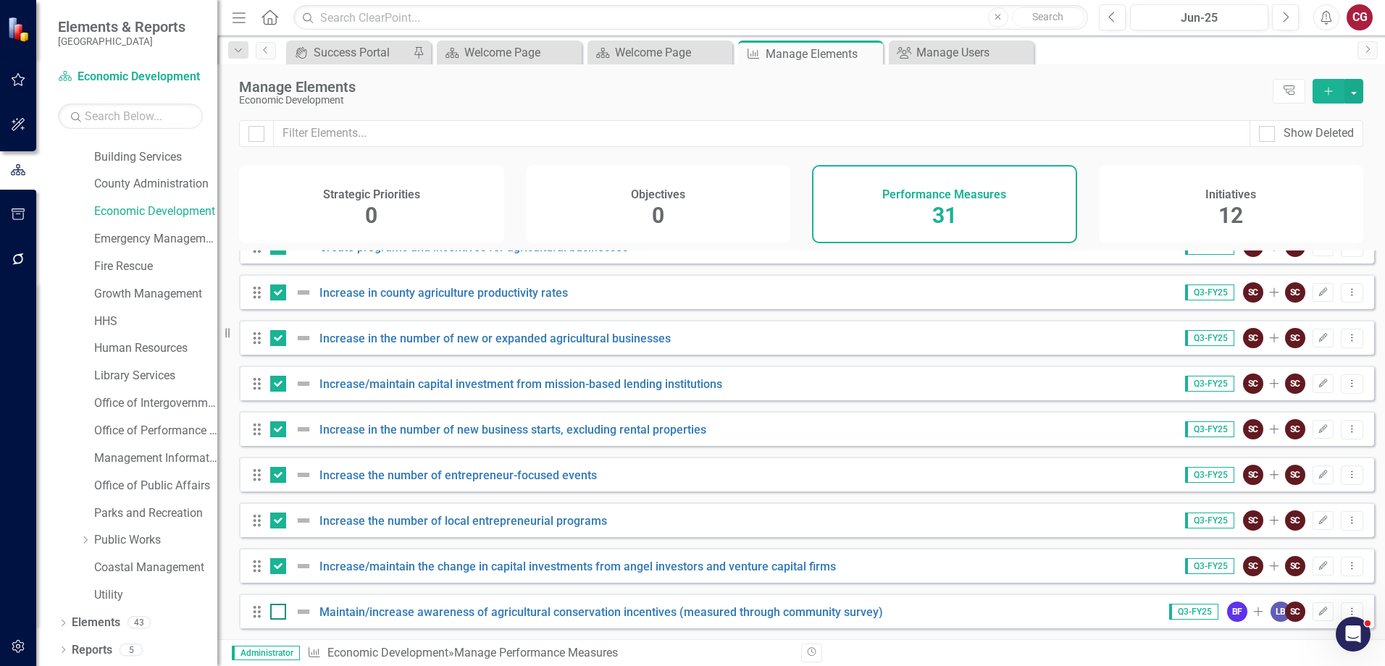
click at [281, 616] on div at bounding box center [278, 612] width 16 height 16
click at [280, 614] on input "checkbox" at bounding box center [274, 608] width 9 height 9
checkbox input "true"
click at [1360, 93] on button "button" at bounding box center [1354, 91] width 19 height 25
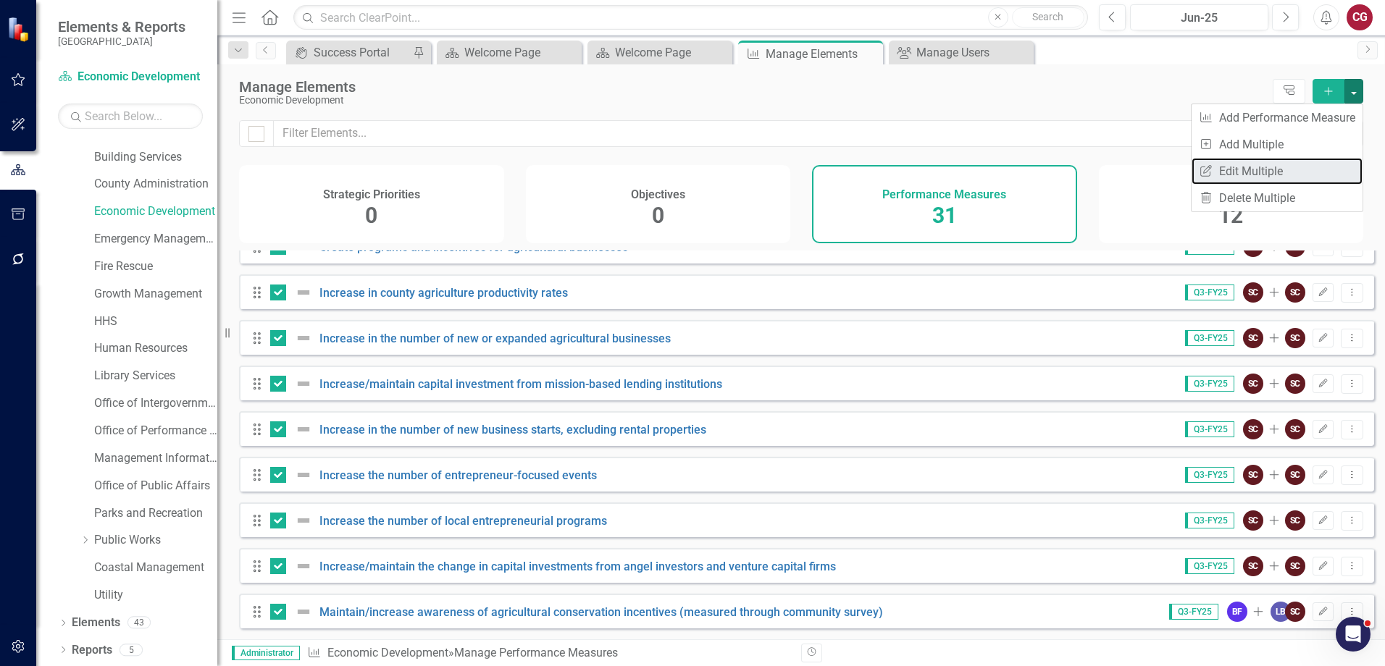
click at [1273, 171] on link "Edit Multiple Edit Multiple" at bounding box center [1277, 171] width 171 height 27
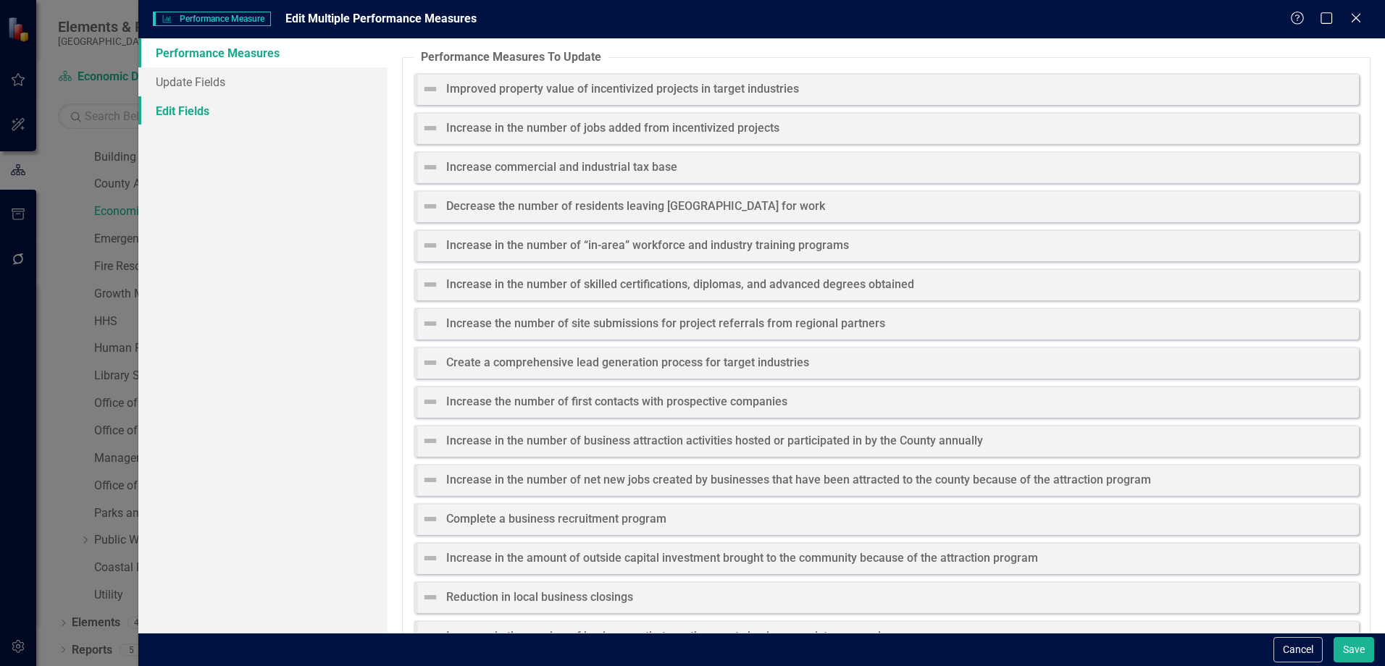
click at [196, 121] on link "Edit Fields" at bounding box center [262, 110] width 249 height 29
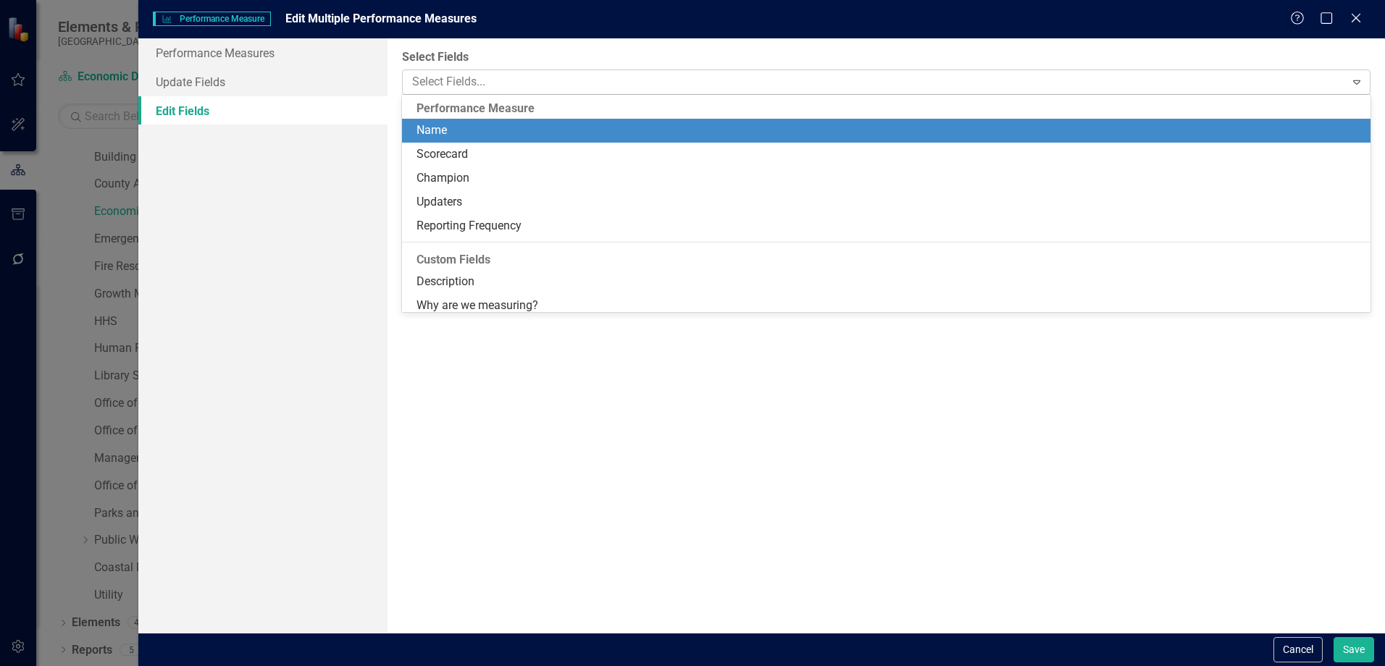
click at [575, 82] on div at bounding box center [875, 82] width 938 height 20
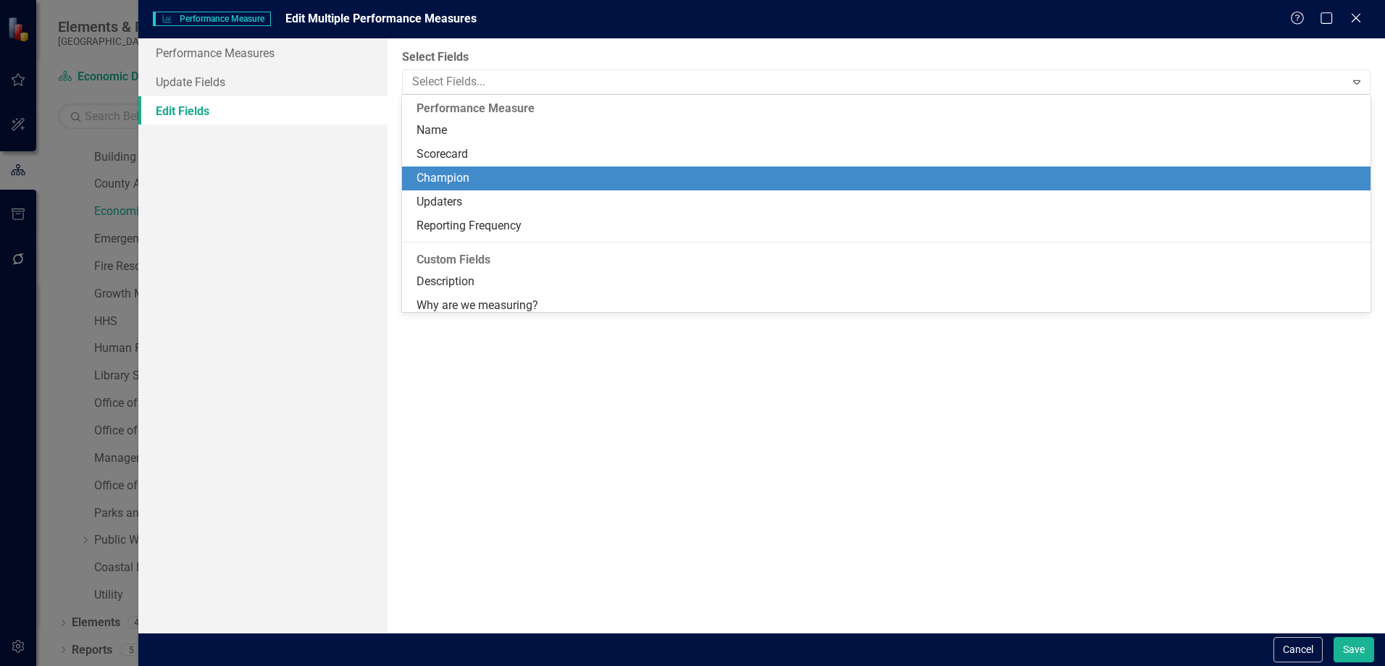
click at [493, 180] on div "Champion" at bounding box center [889, 178] width 945 height 17
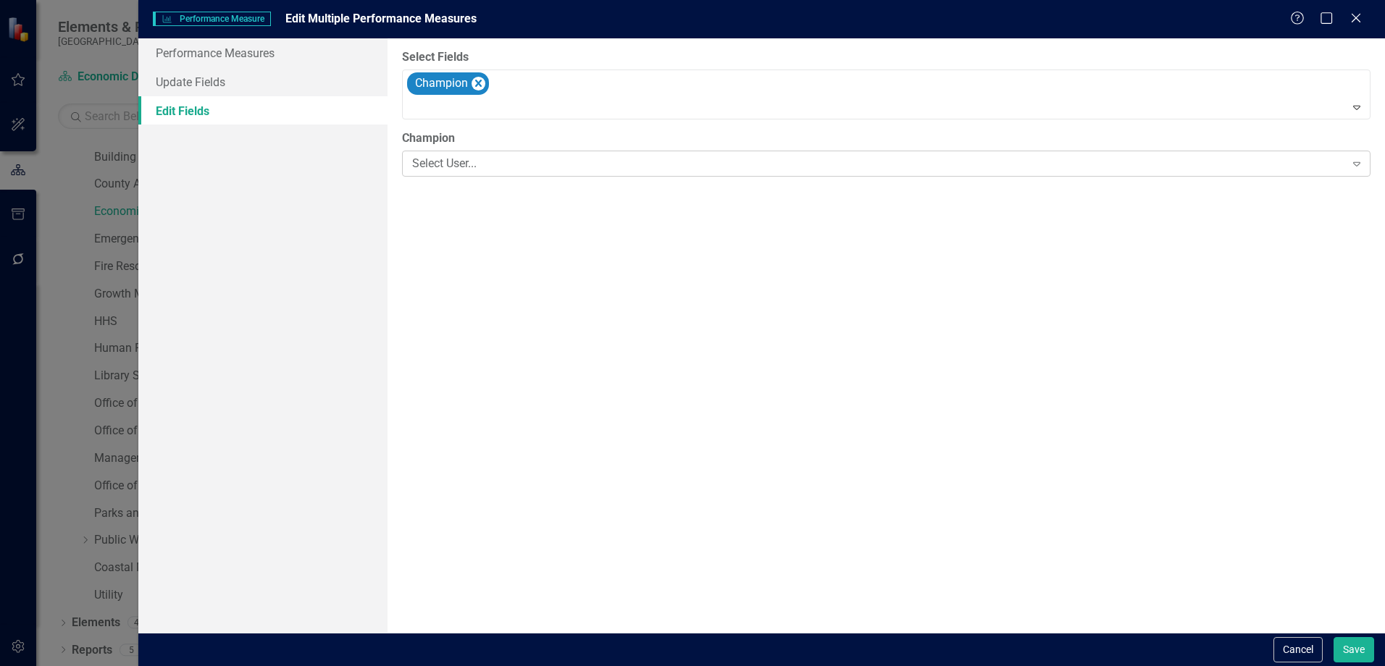
click at [493, 163] on div "Select User..." at bounding box center [878, 164] width 932 height 17
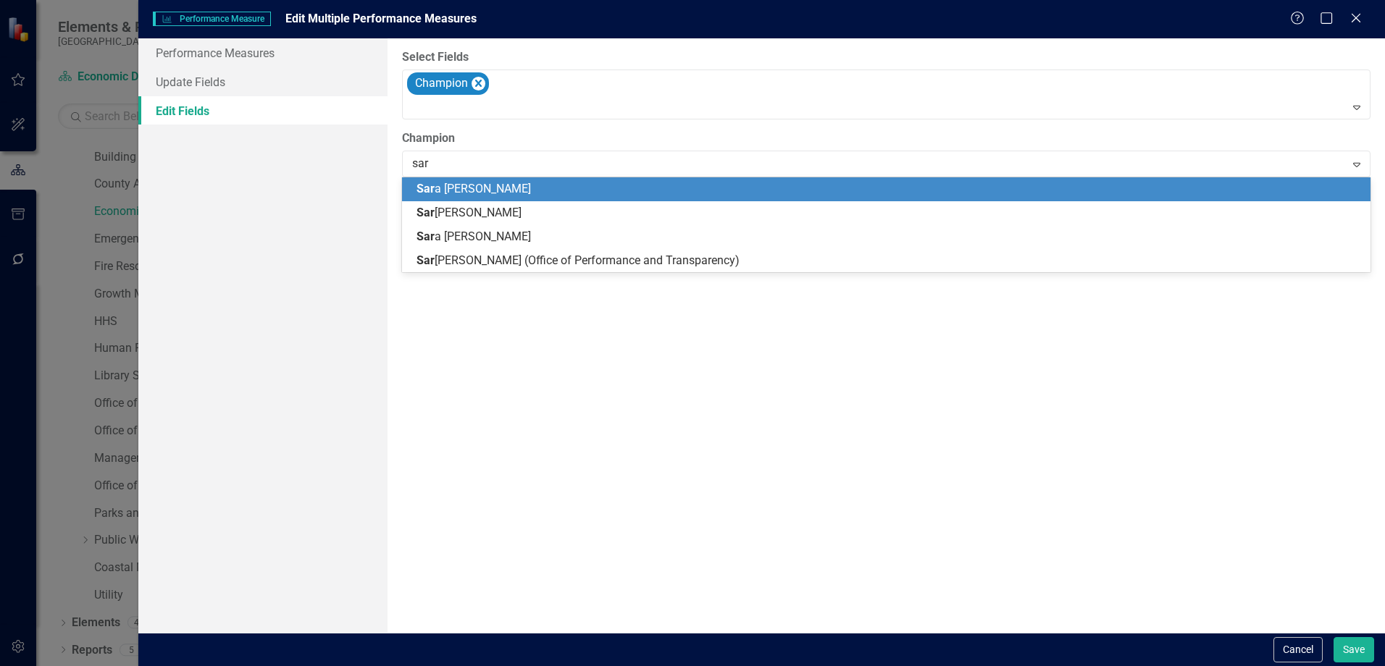
type input "[PERSON_NAME]"
click at [483, 187] on span "[PERSON_NAME]" at bounding box center [504, 189] width 175 height 14
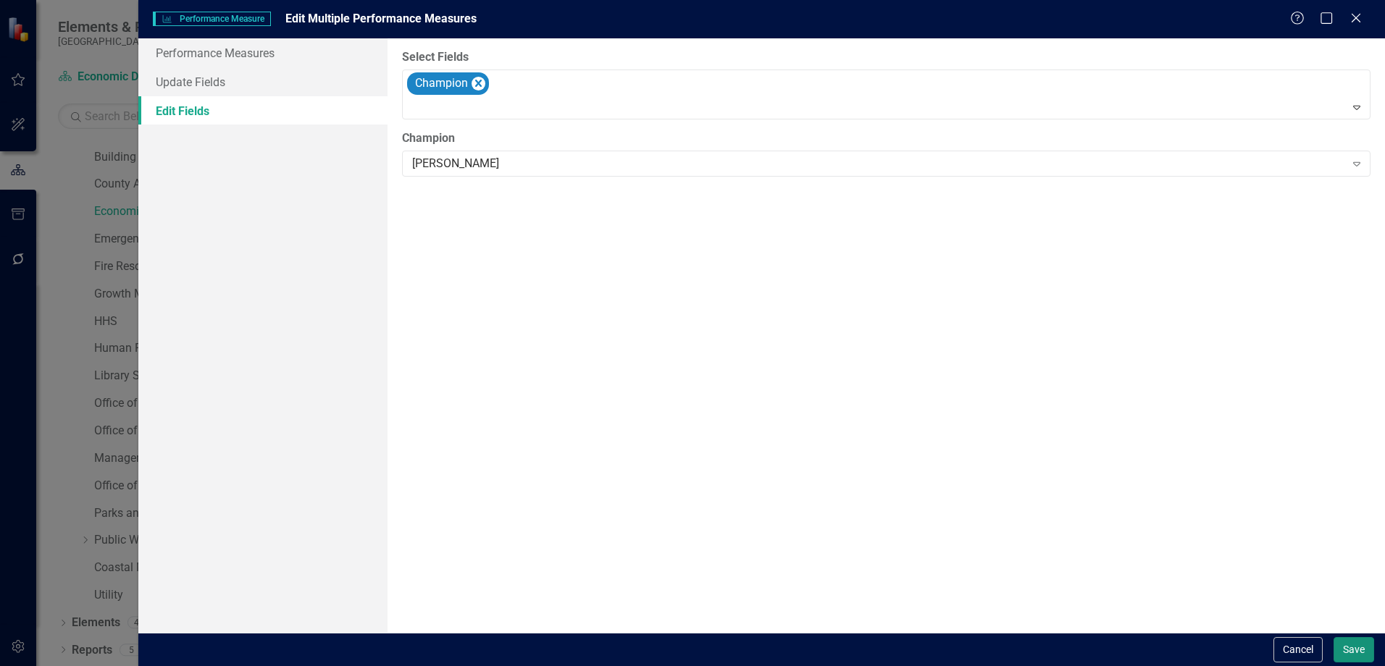
click at [1348, 647] on button "Save" at bounding box center [1354, 649] width 41 height 25
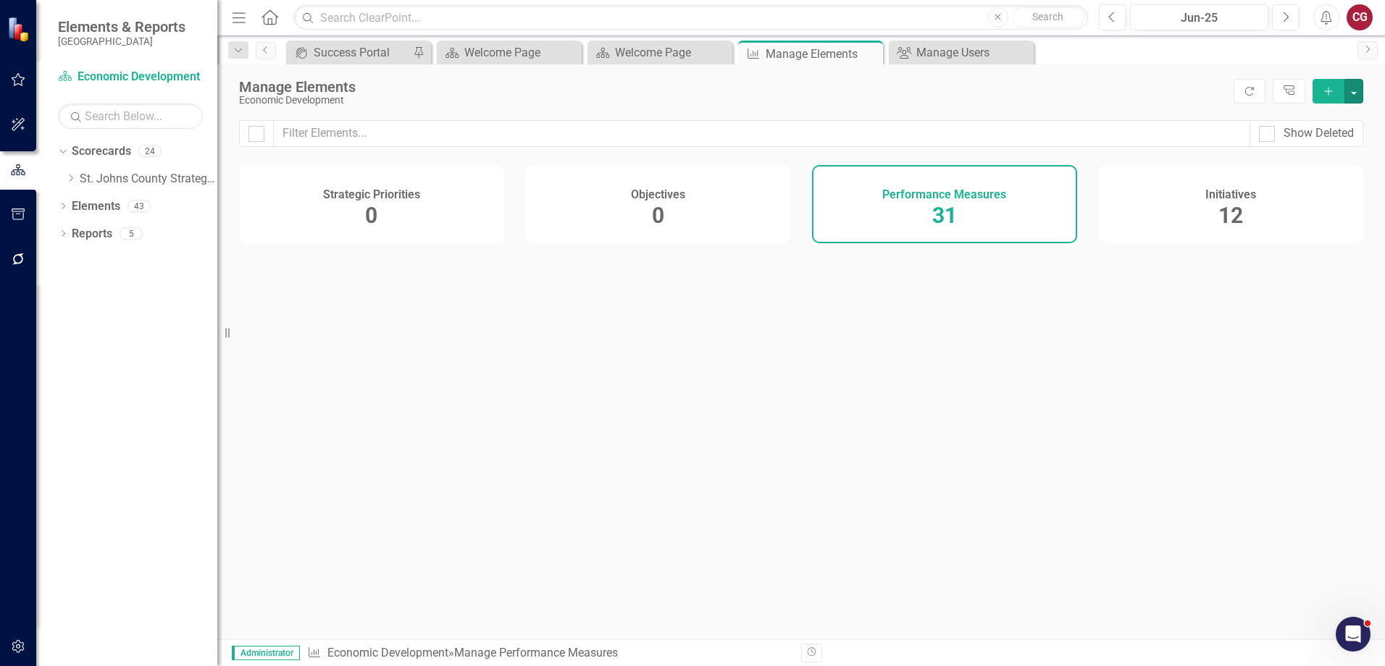
scroll to position [0, 0]
click at [1241, 214] on span "12" at bounding box center [1230, 215] width 25 height 25
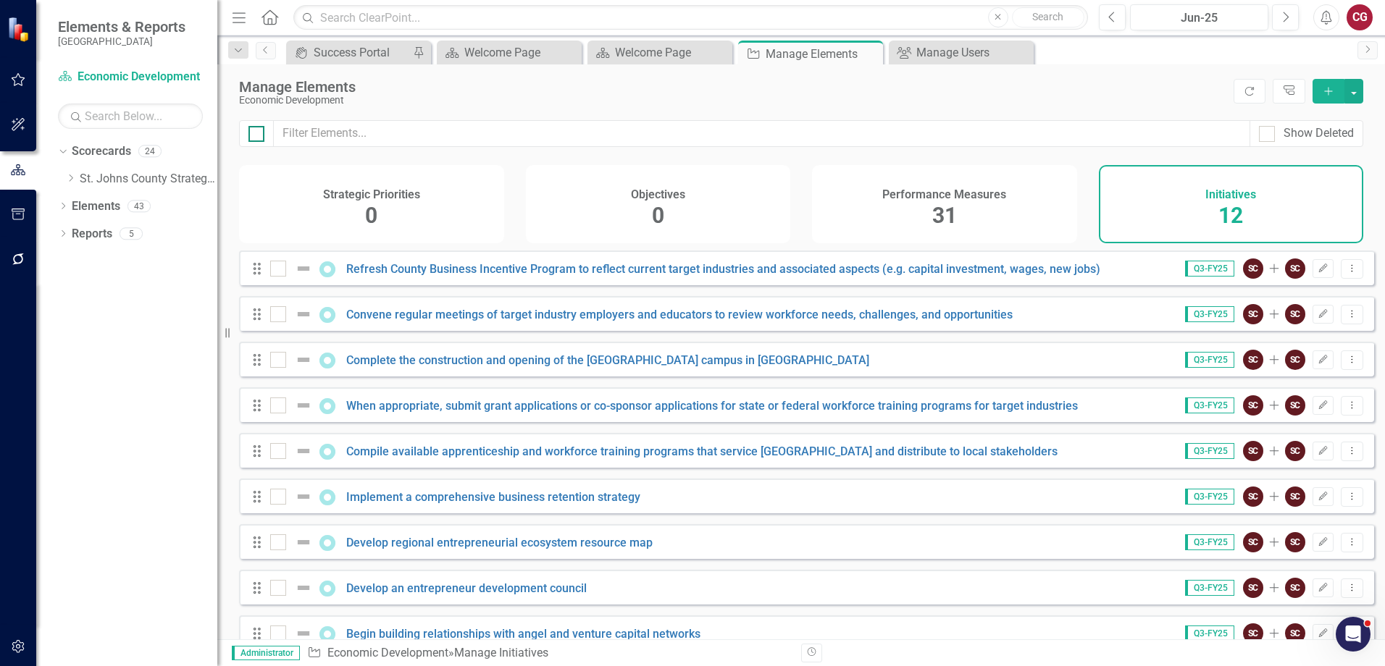
click at [257, 137] on div at bounding box center [256, 134] width 16 height 16
click at [257, 135] on input "checkbox" at bounding box center [252, 130] width 9 height 9
checkbox input "true"
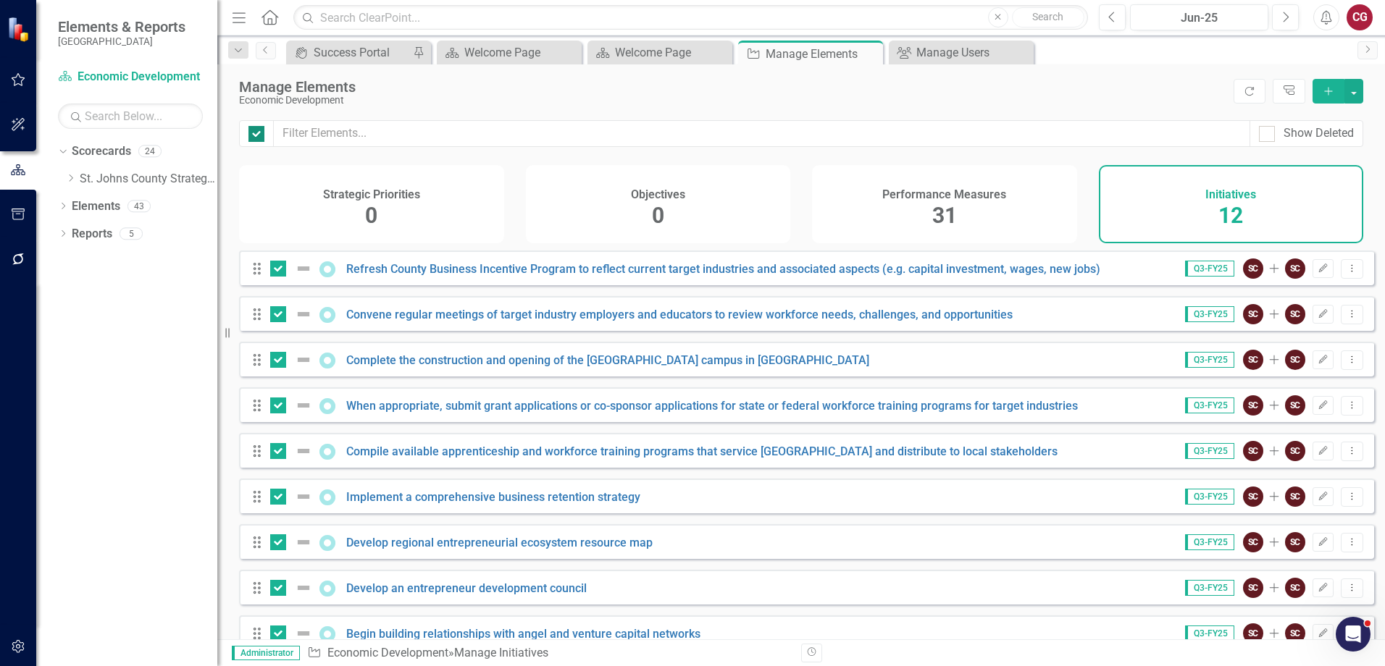
checkbox input "true"
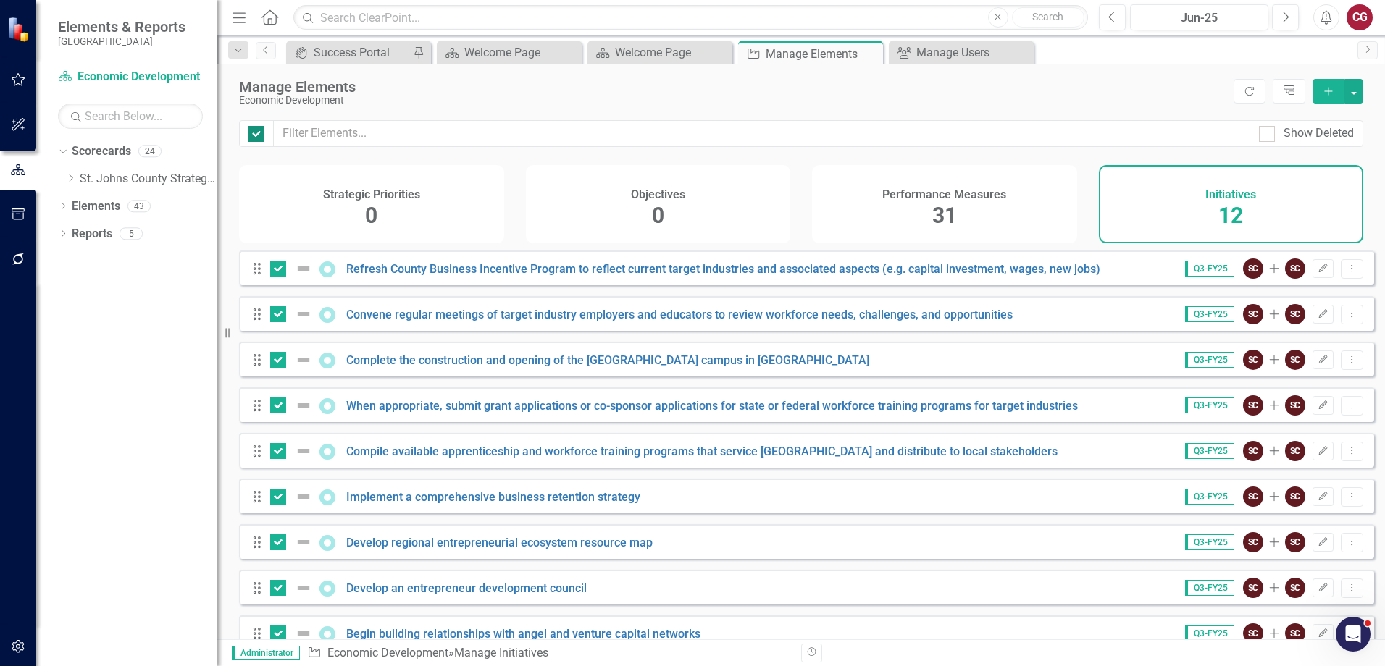
checkbox input "true"
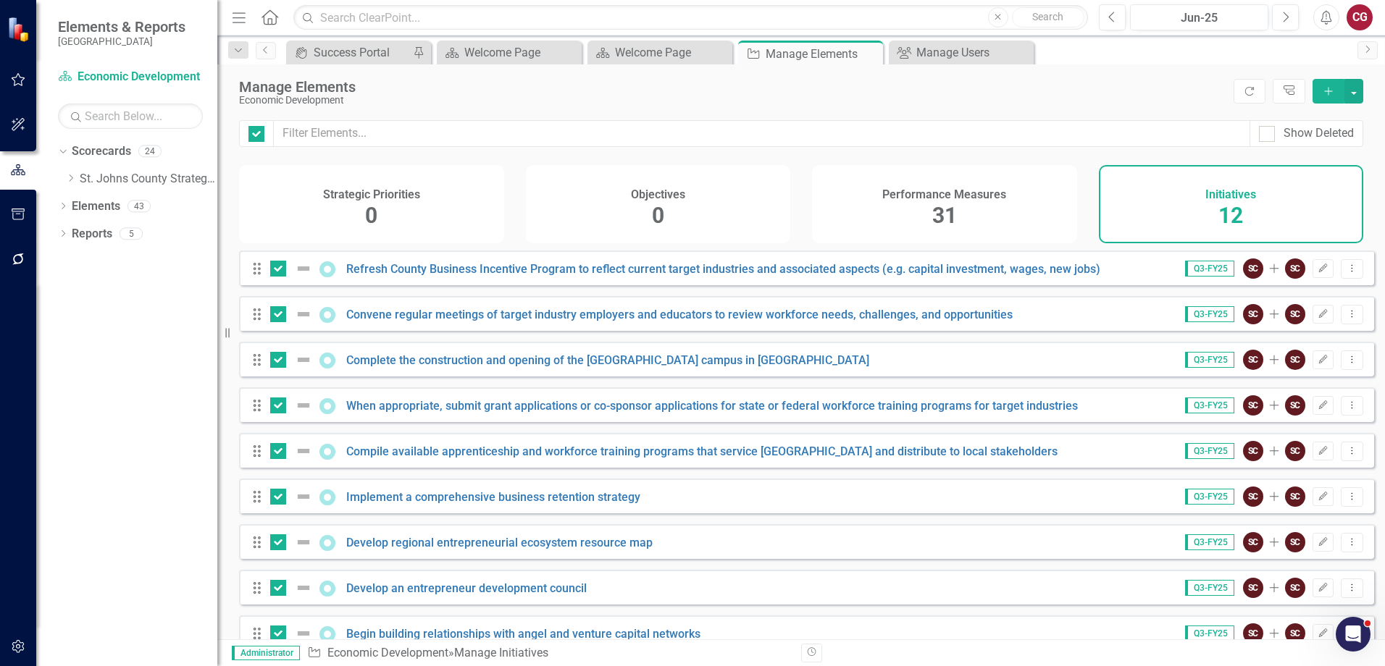
scroll to position [170, 0]
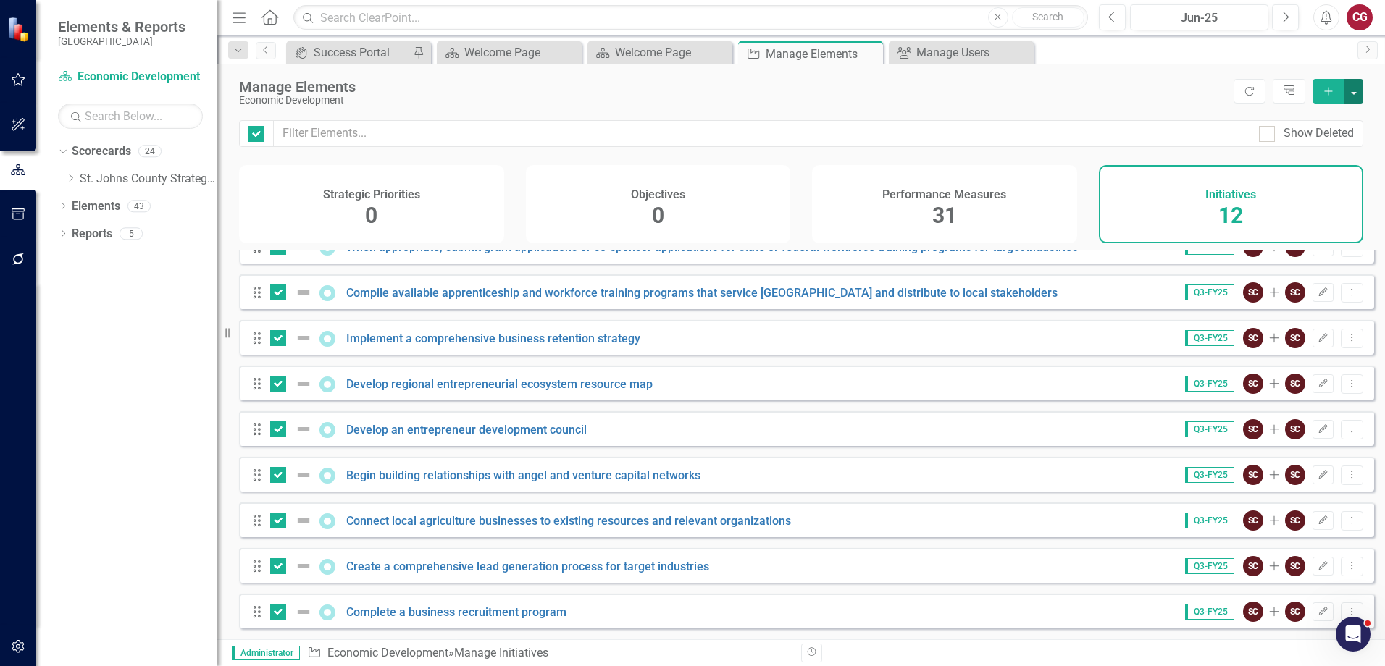
click at [1357, 92] on button "button" at bounding box center [1354, 91] width 19 height 25
click at [1308, 164] on link "Edit Multiple Edit Multiple" at bounding box center [1305, 171] width 114 height 27
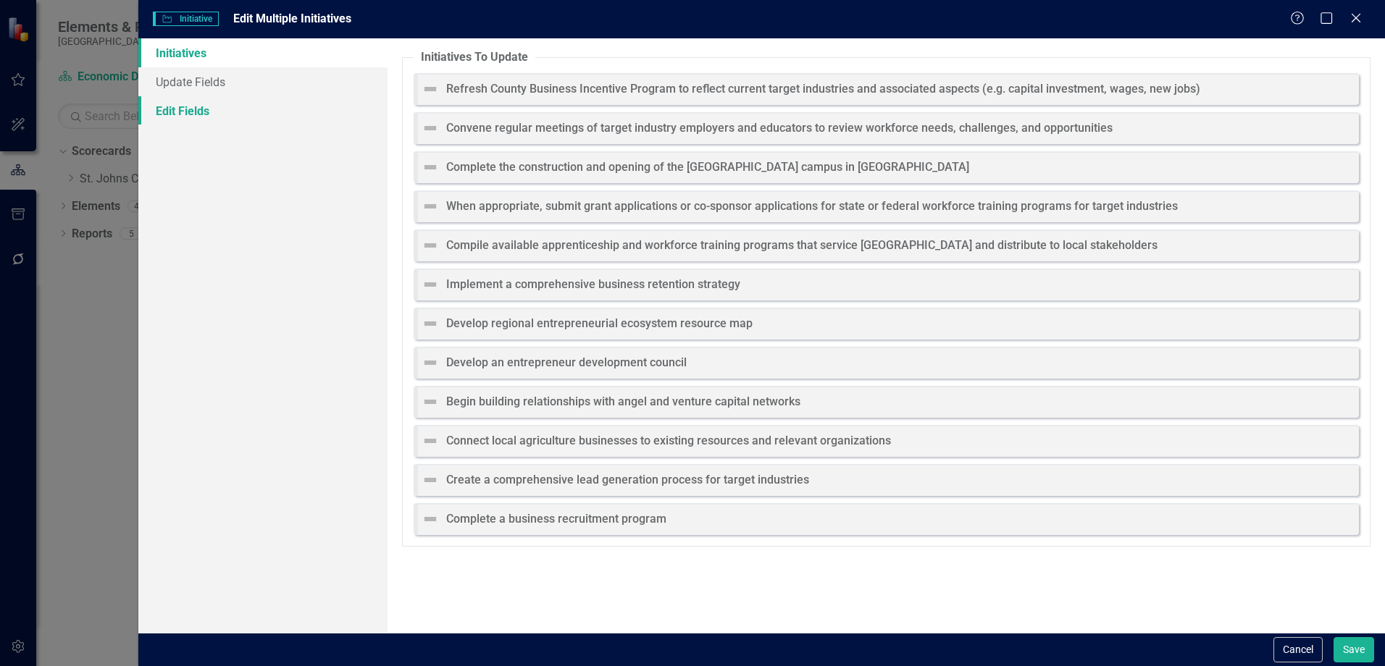
click at [174, 122] on link "Edit Fields" at bounding box center [262, 110] width 249 height 29
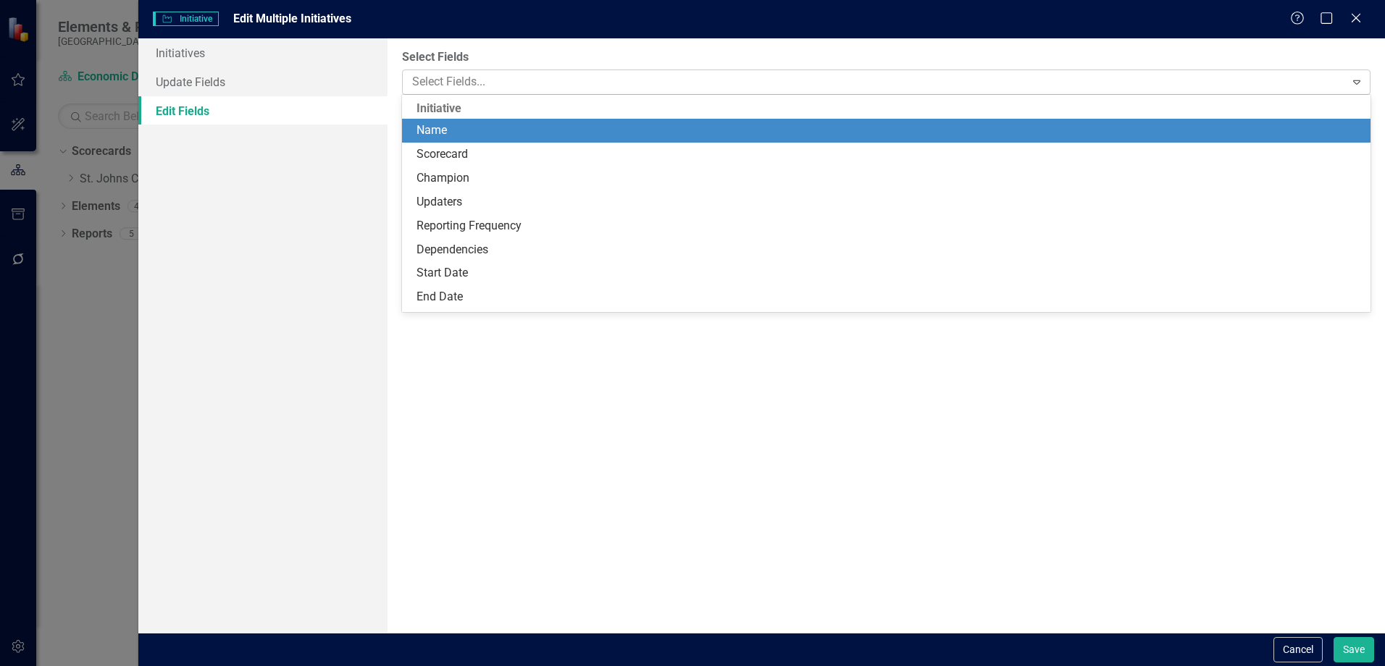
click at [582, 79] on div at bounding box center [875, 82] width 938 height 20
checkbox input "false"
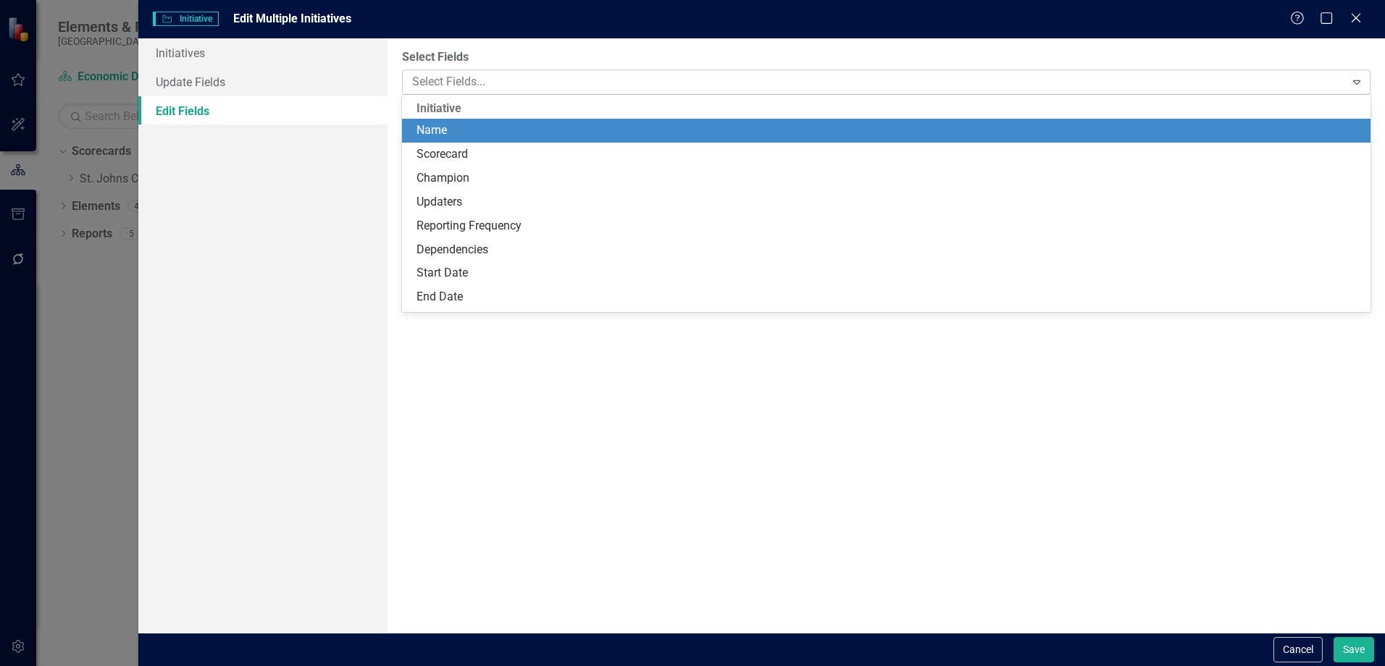
checkbox input "false"
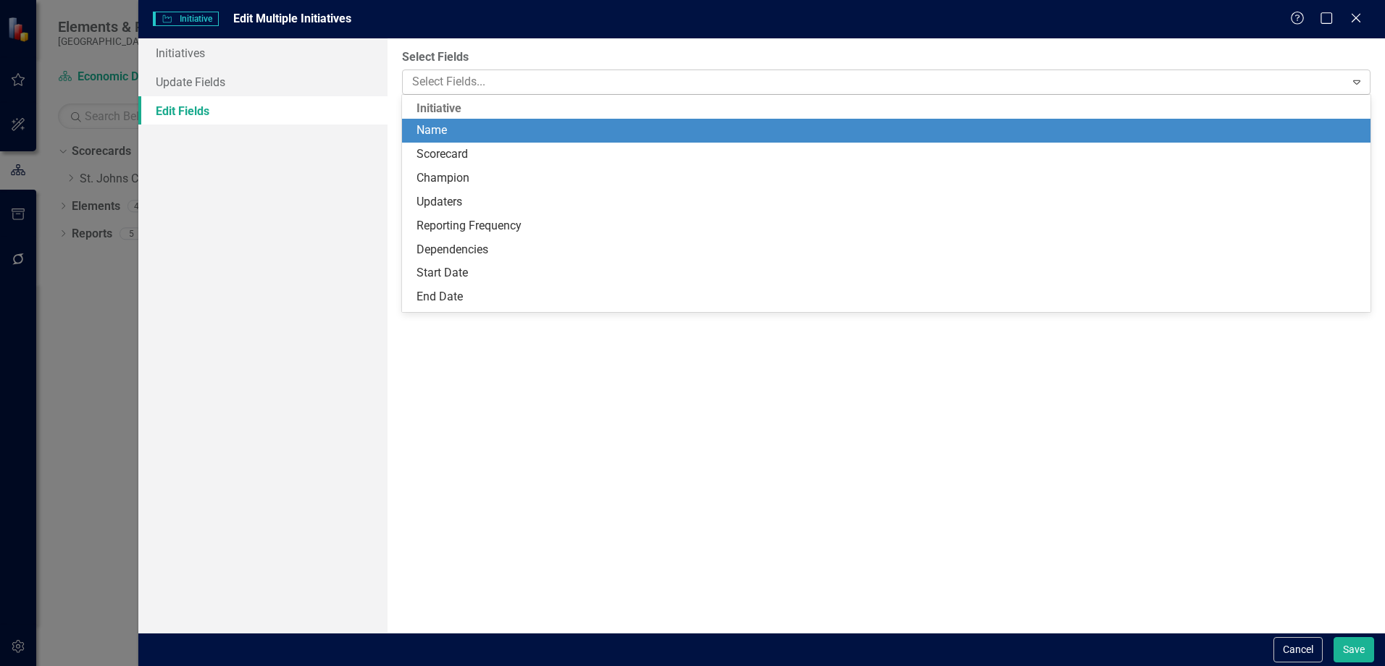
checkbox input "false"
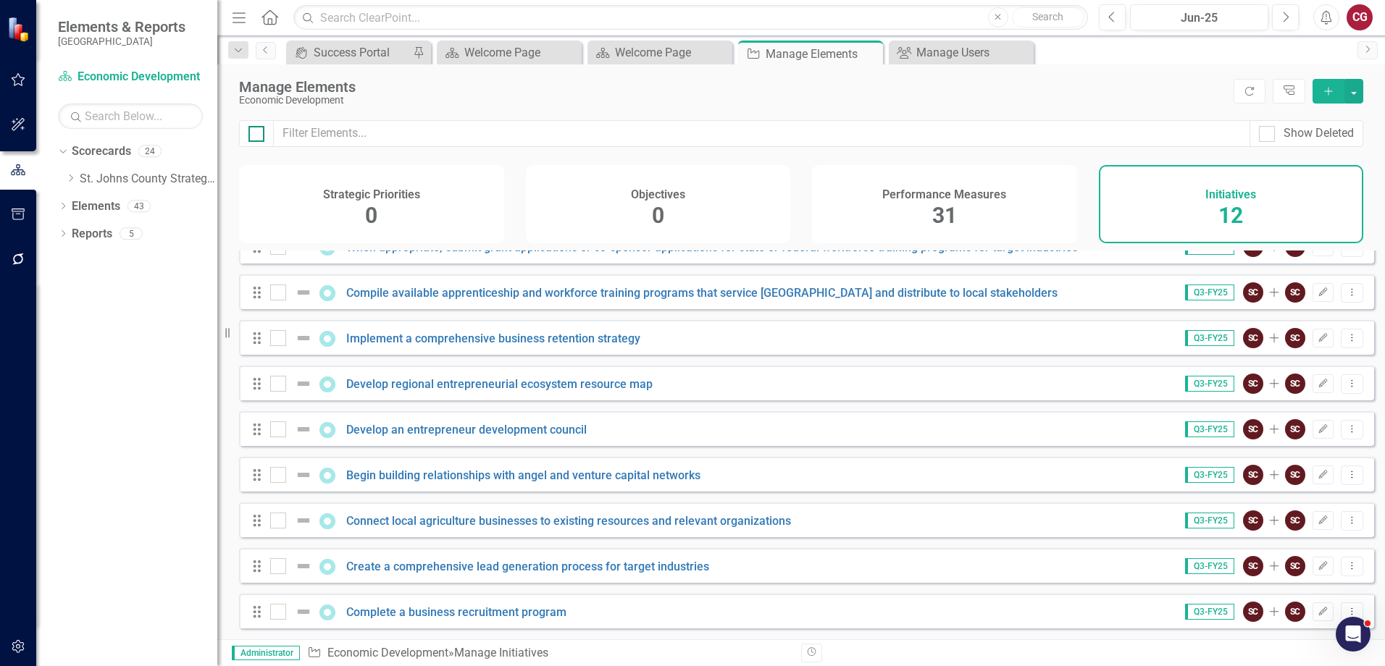
click at [254, 133] on input "checkbox" at bounding box center [252, 130] width 9 height 9
checkbox input "true"
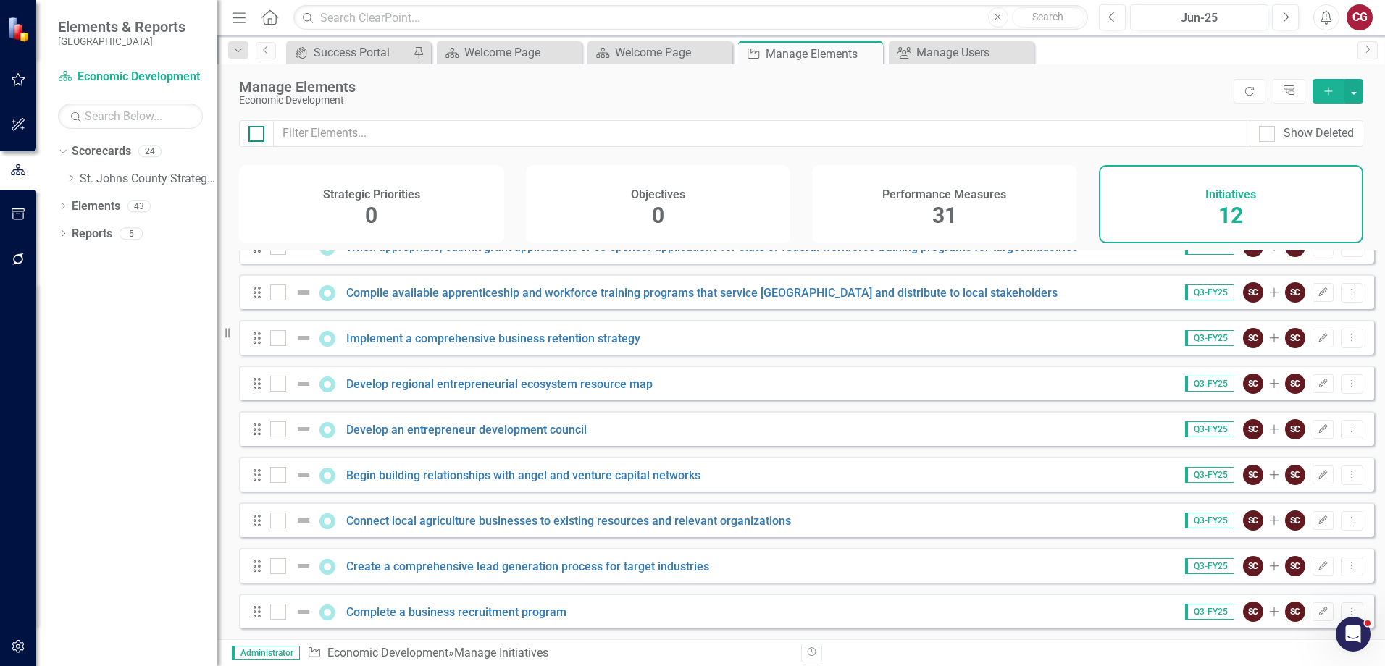
checkbox input "true"
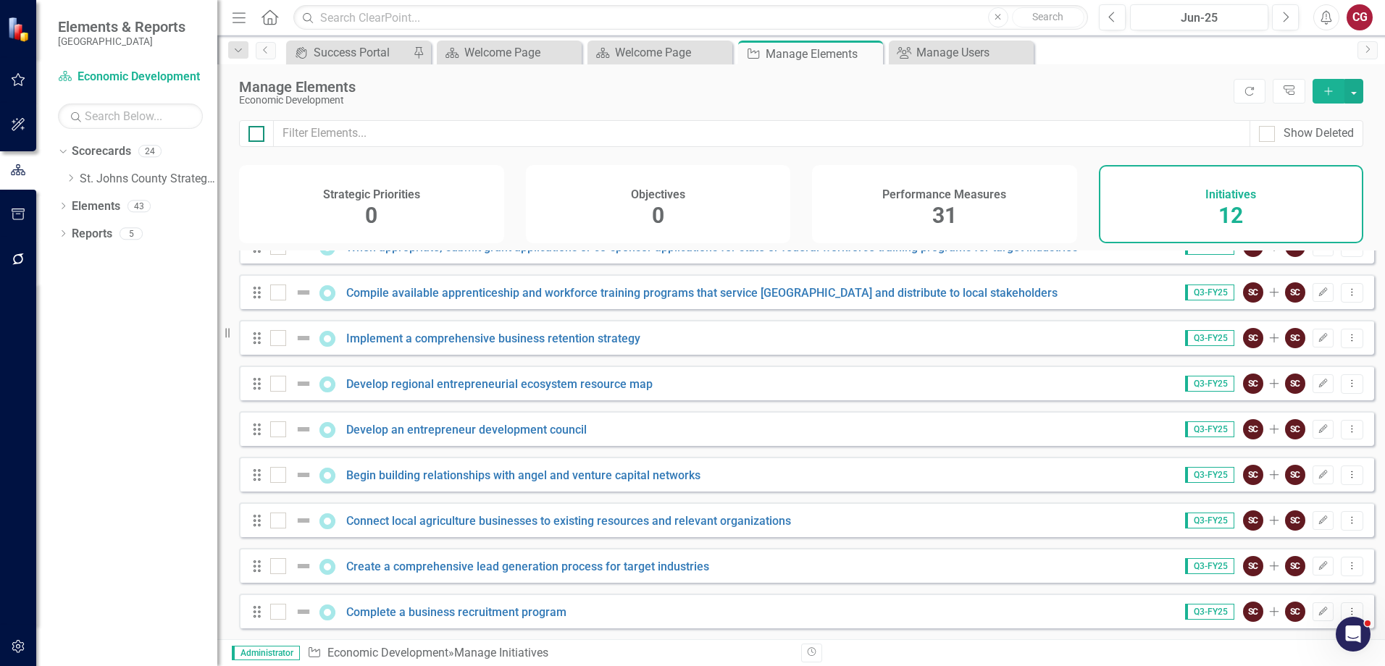
checkbox input "true"
click at [1355, 95] on button "button" at bounding box center [1354, 91] width 19 height 25
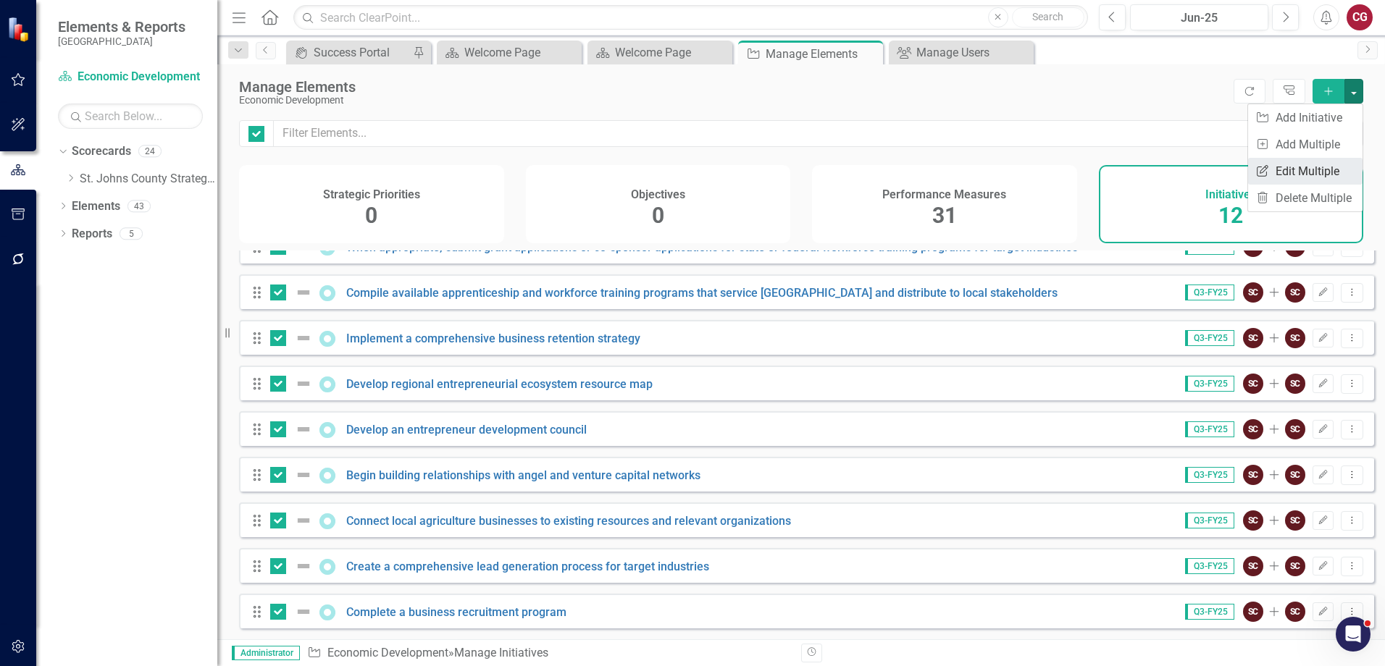
click at [1315, 159] on link "Edit Multiple Edit Multiple" at bounding box center [1305, 171] width 114 height 27
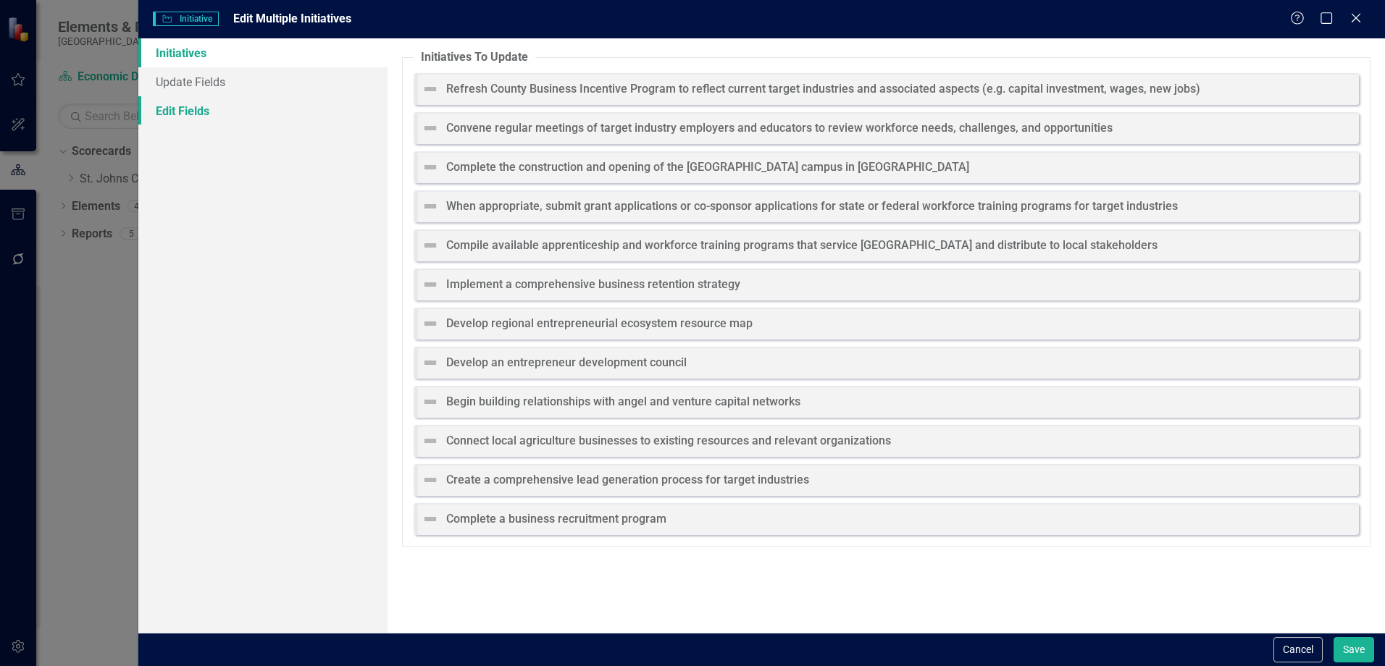
click at [186, 115] on link "Edit Fields" at bounding box center [262, 110] width 249 height 29
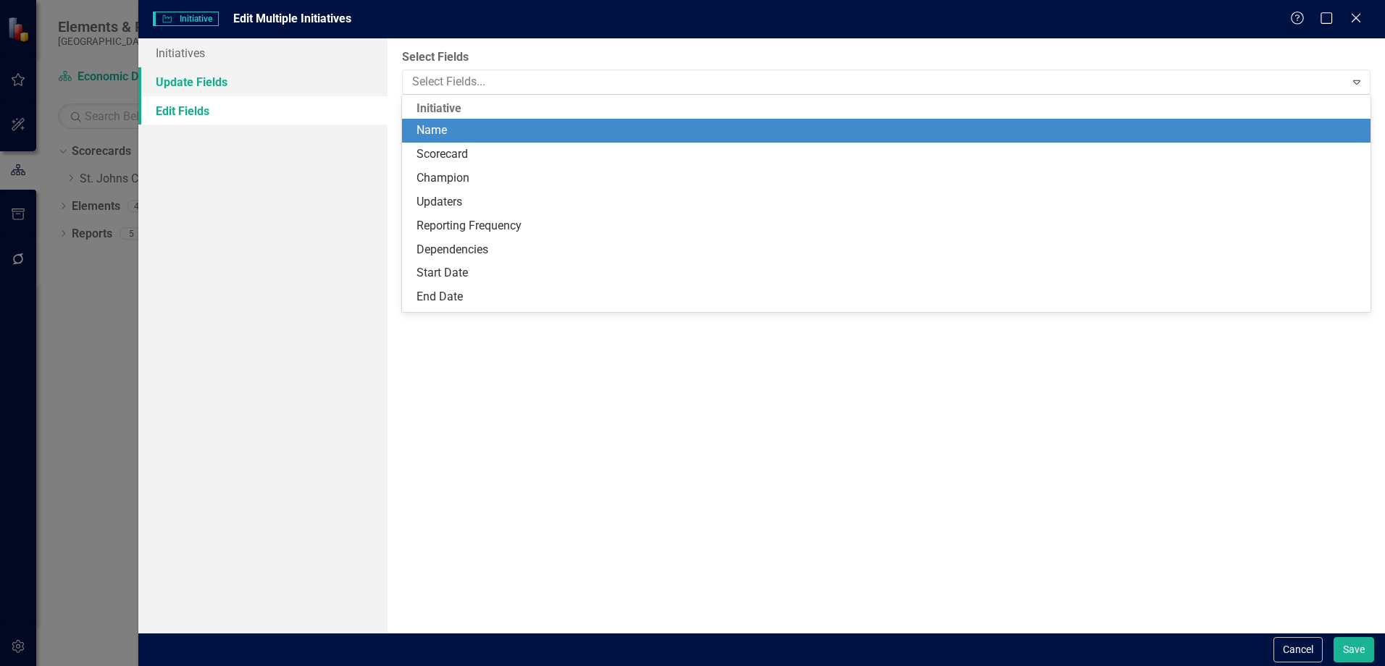
click at [546, 84] on div at bounding box center [875, 82] width 938 height 20
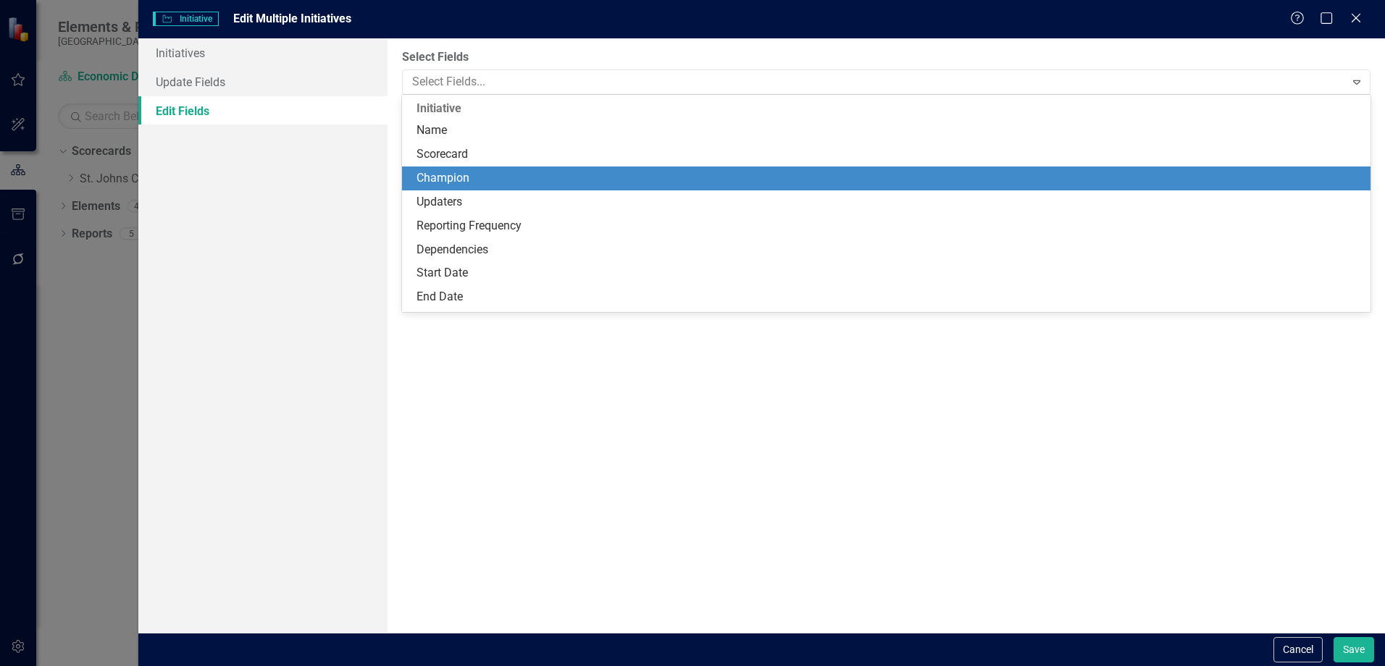
click at [464, 168] on div "Champion" at bounding box center [886, 179] width 969 height 24
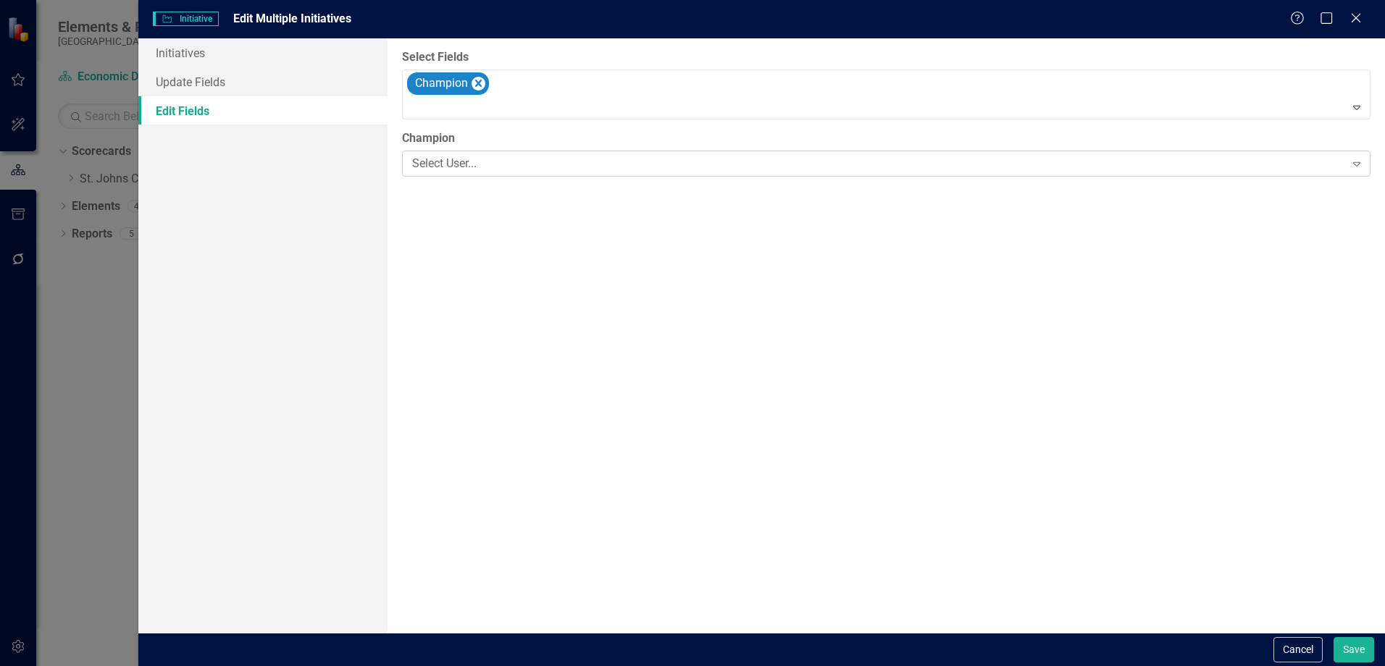
click at [535, 171] on div "Select User..." at bounding box center [878, 164] width 932 height 17
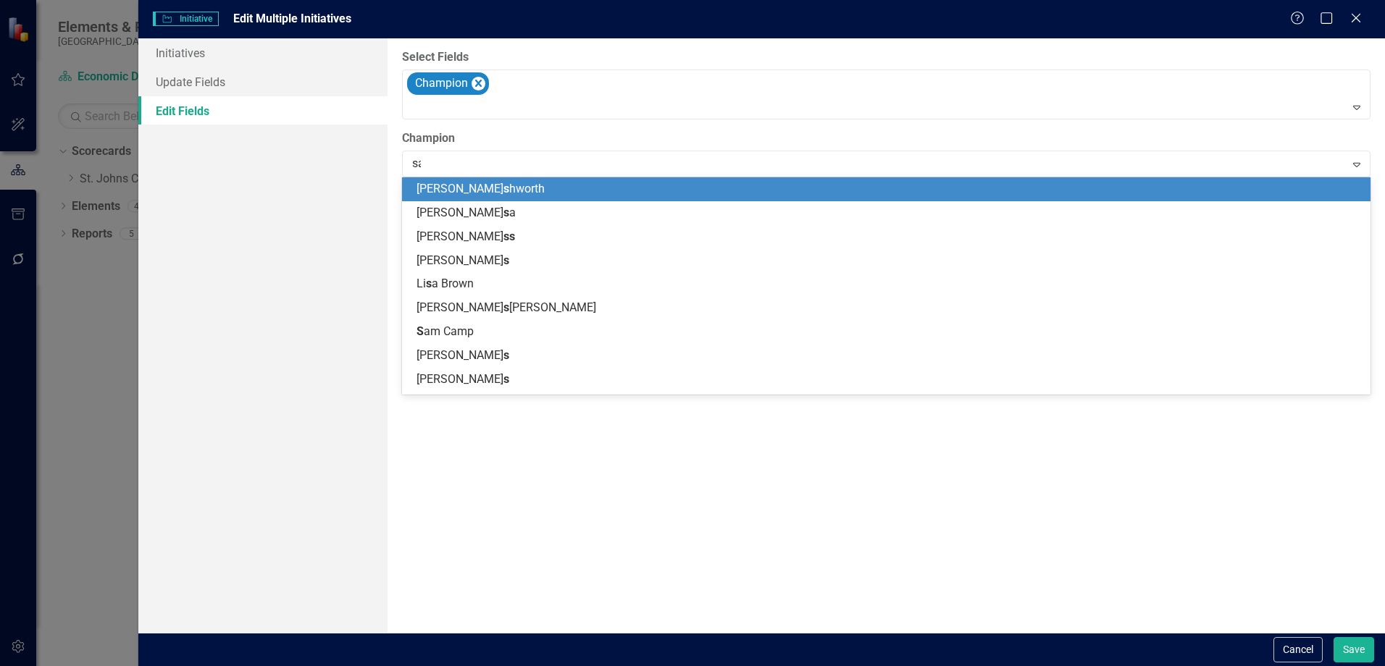
type input "[PERSON_NAME]"
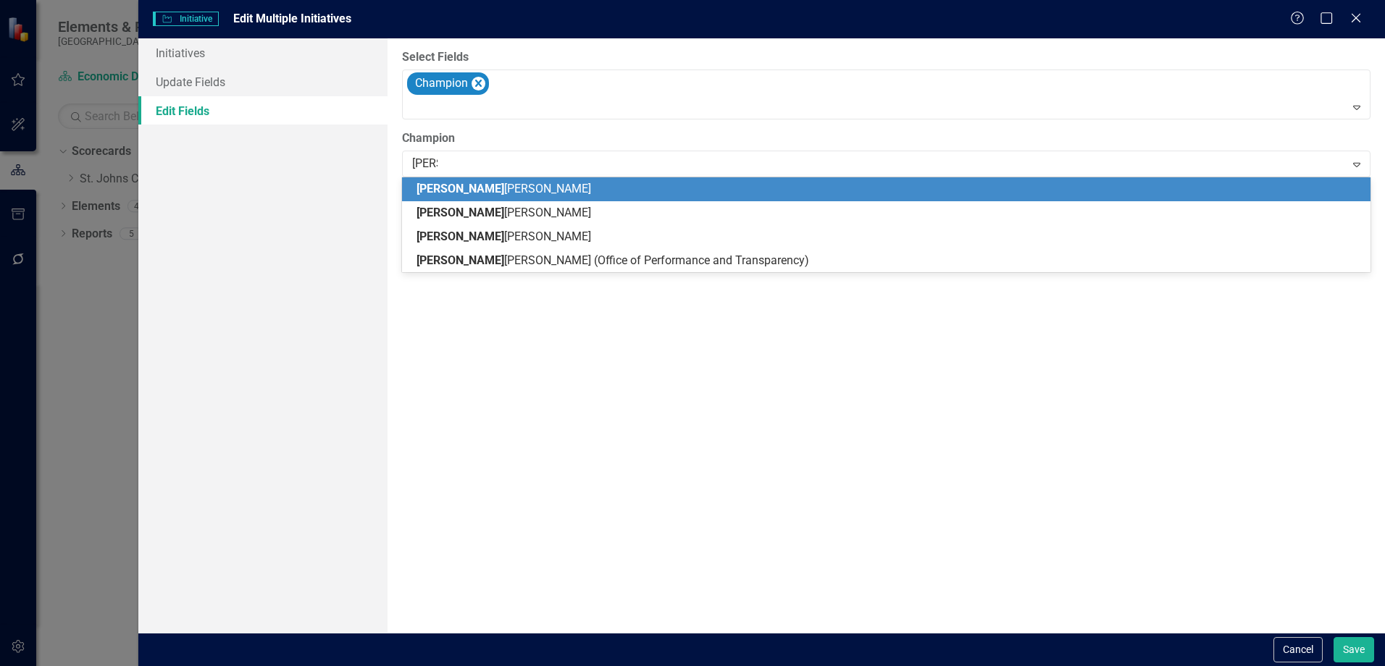
click at [556, 185] on div "[PERSON_NAME]" at bounding box center [889, 189] width 945 height 17
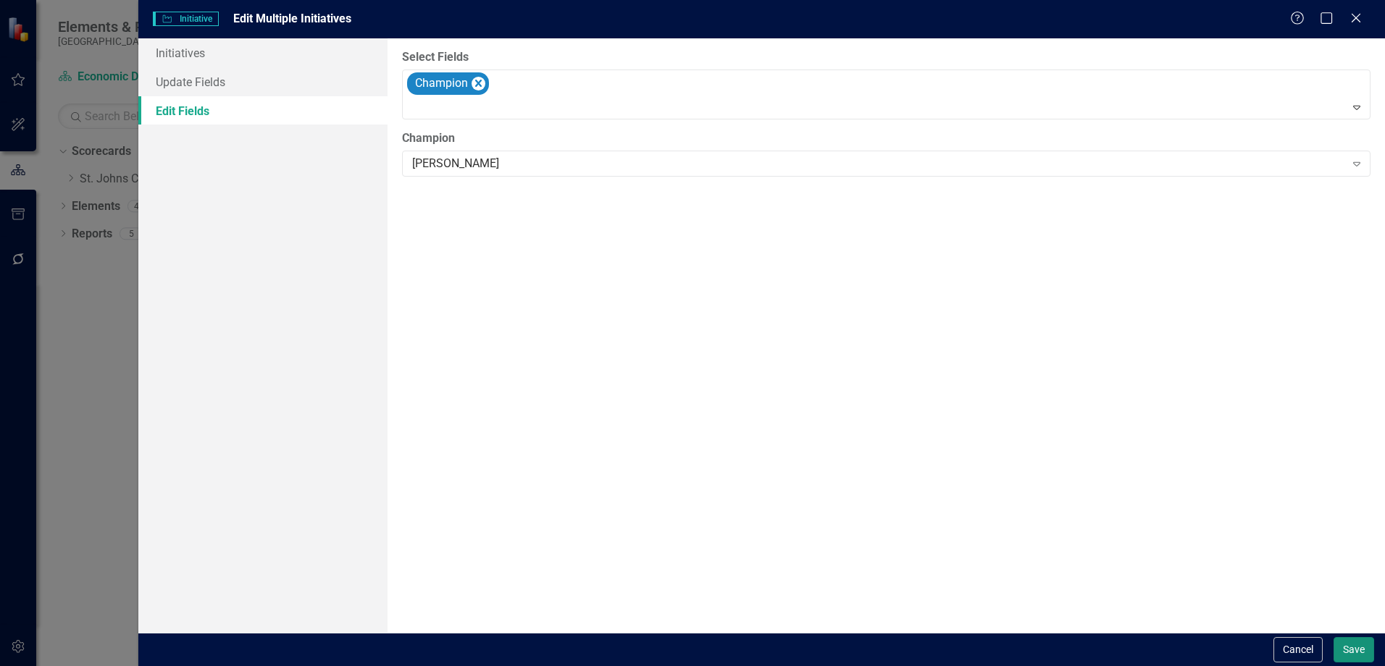
click at [1361, 648] on button "Save" at bounding box center [1354, 649] width 41 height 25
checkbox input "false"
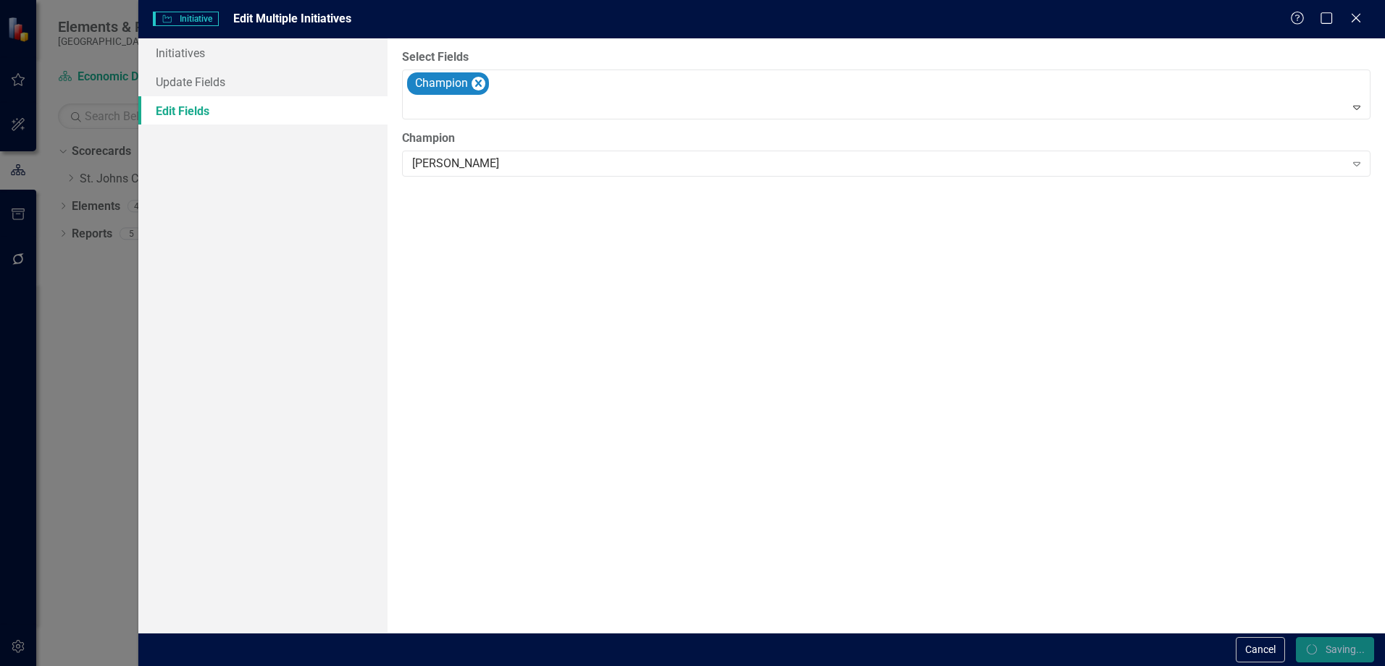
checkbox input "false"
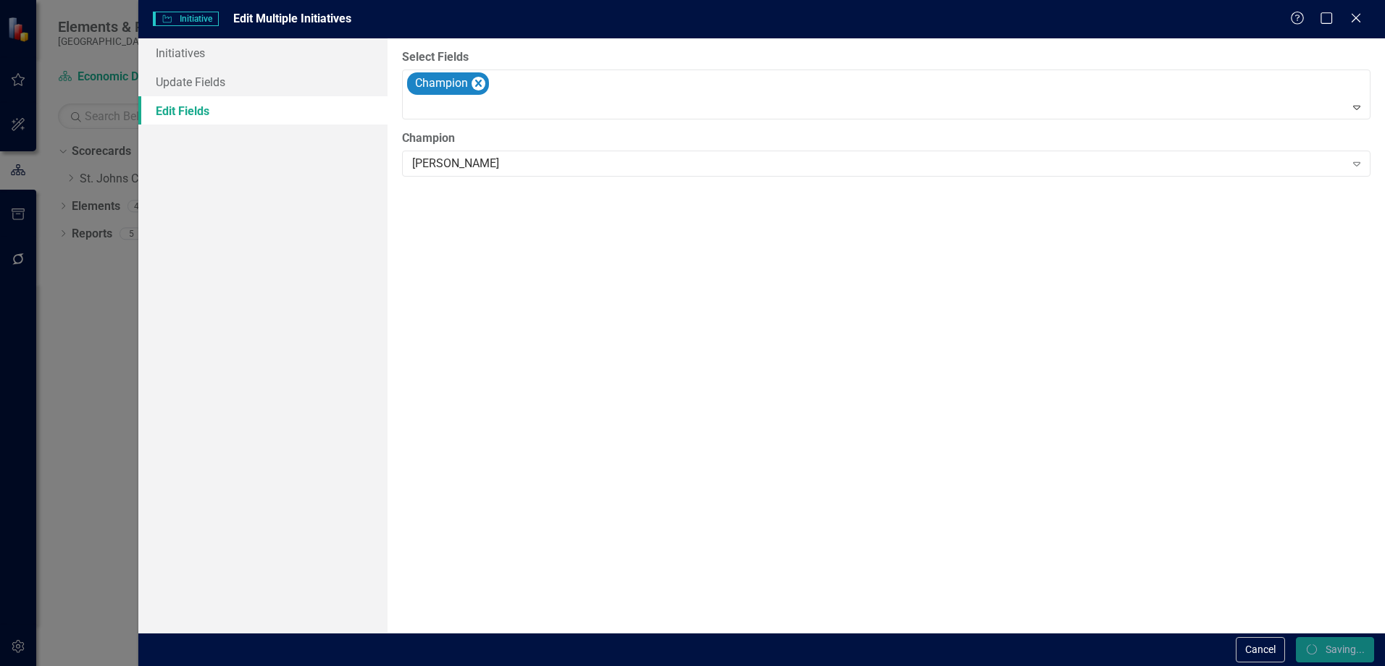
checkbox input "false"
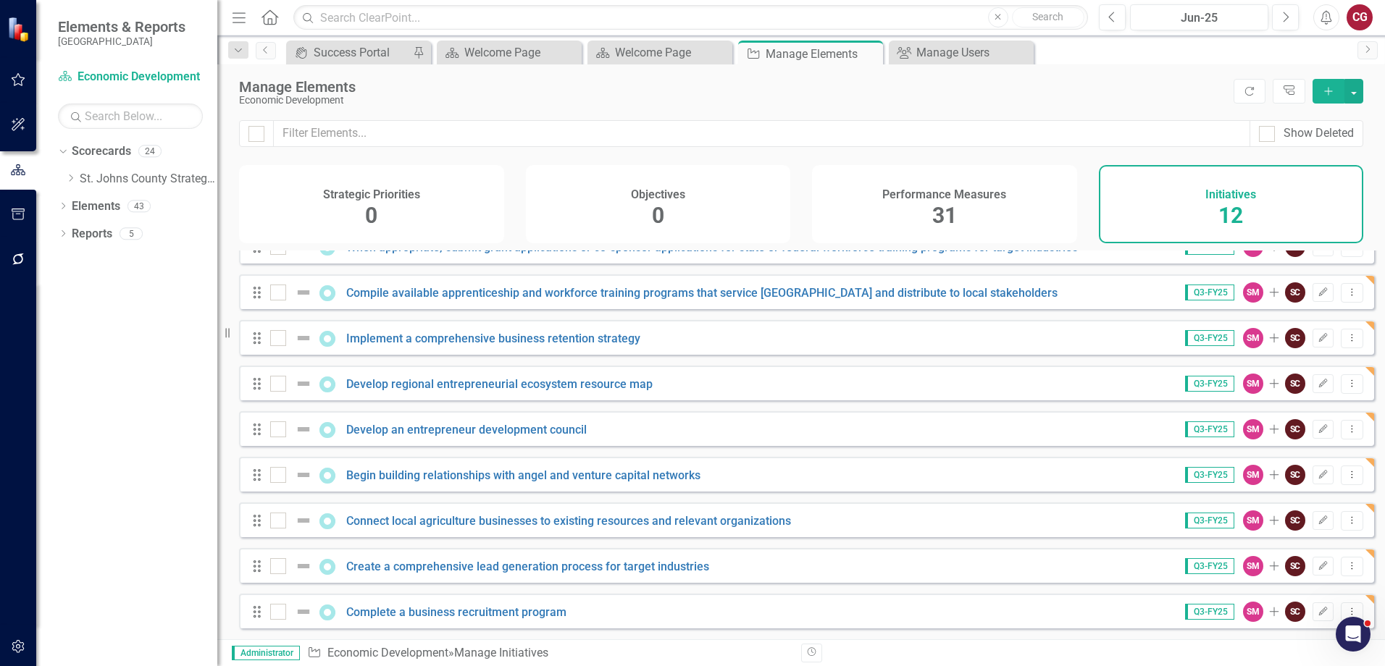
click at [1000, 215] on div "Performance Measures 31" at bounding box center [944, 204] width 265 height 78
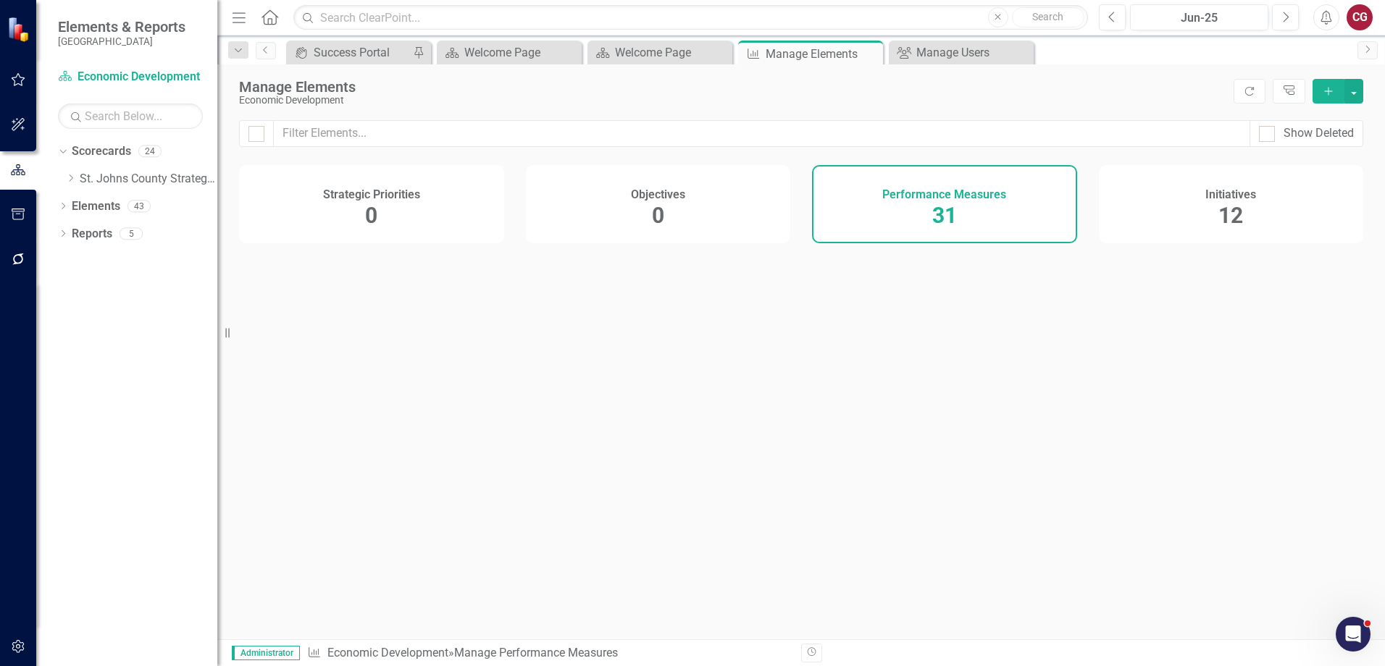
checkbox input "false"
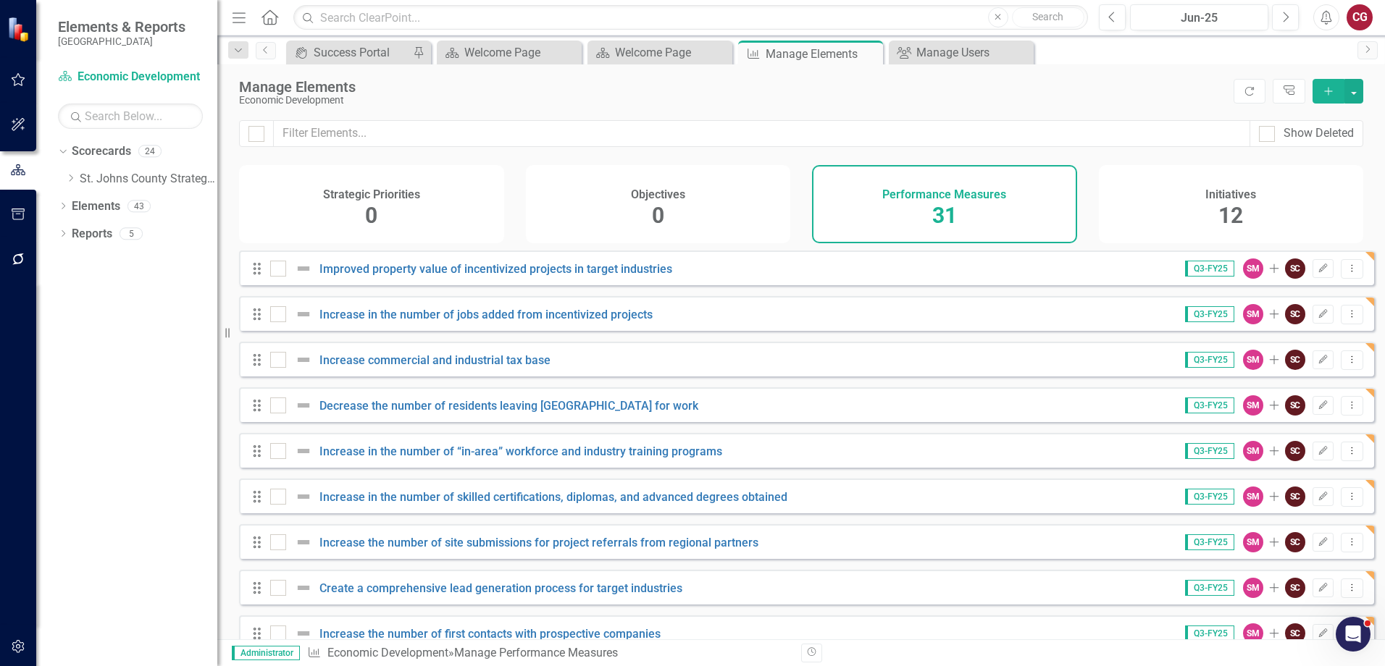
click at [12, 81] on icon "button" at bounding box center [18, 80] width 15 height 12
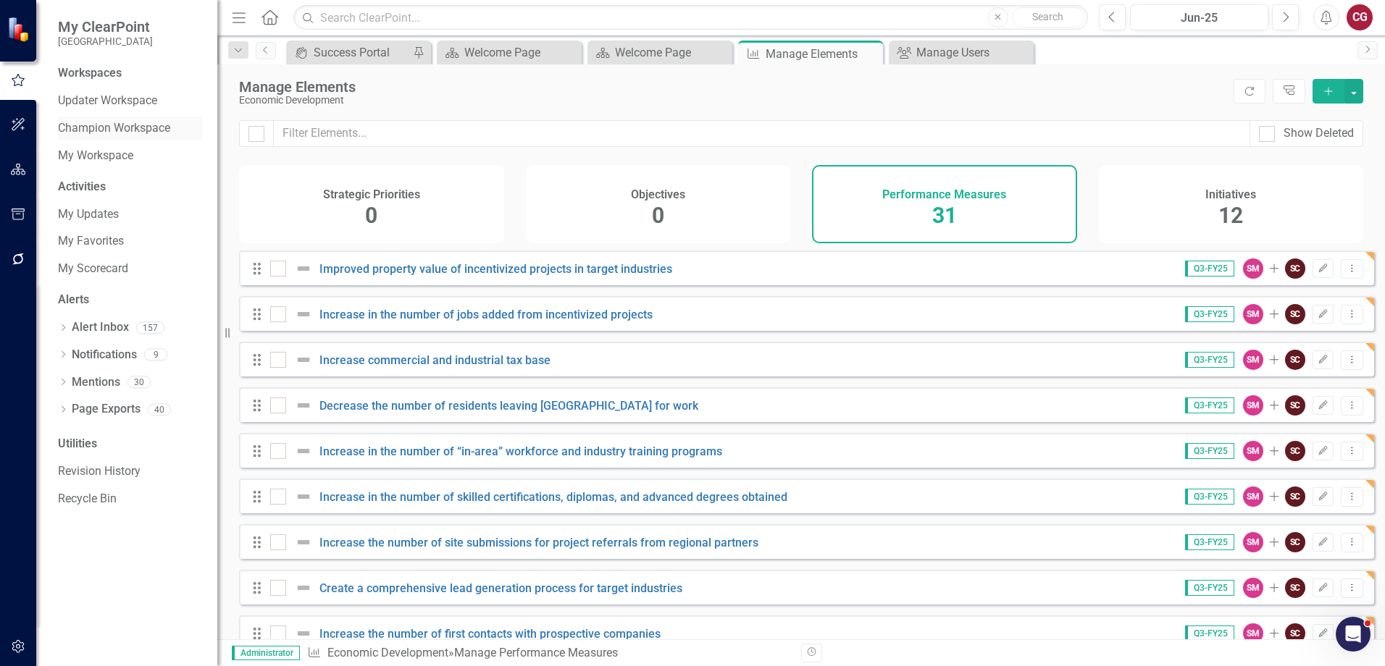
click at [139, 133] on link "Champion Workspace" at bounding box center [130, 128] width 145 height 17
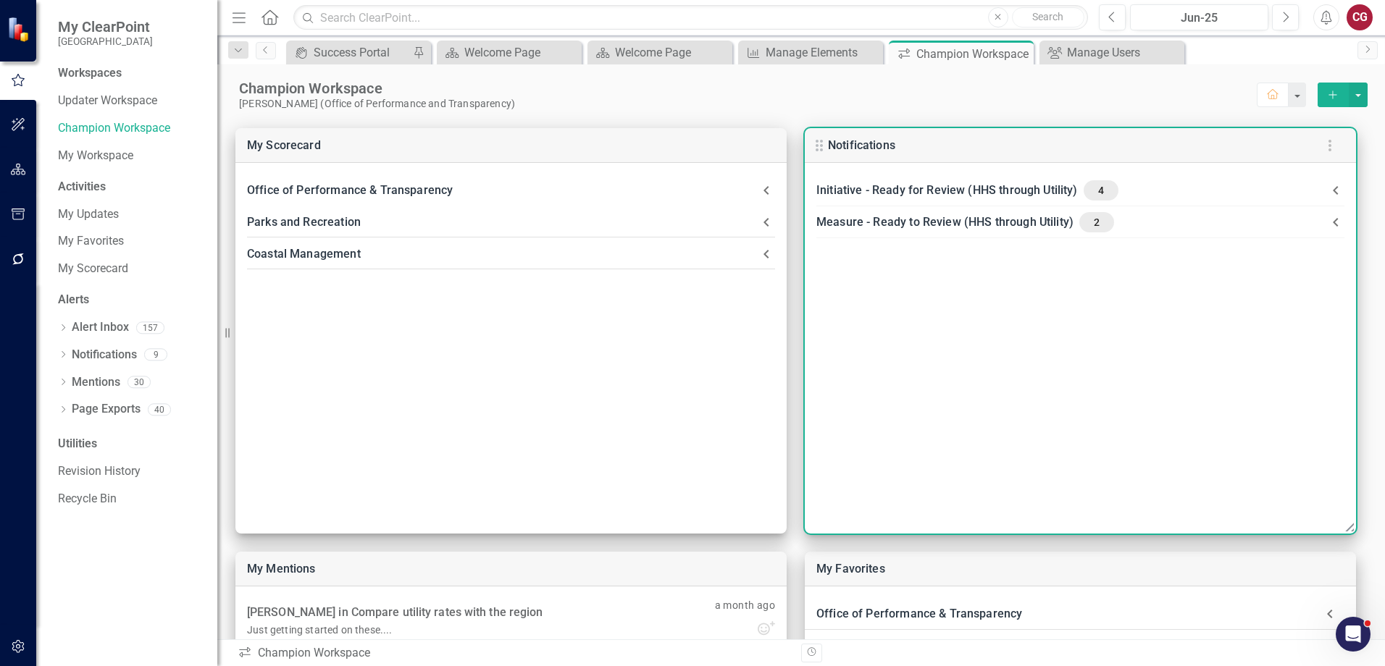
click at [1339, 193] on icon at bounding box center [1335, 190] width 17 height 17
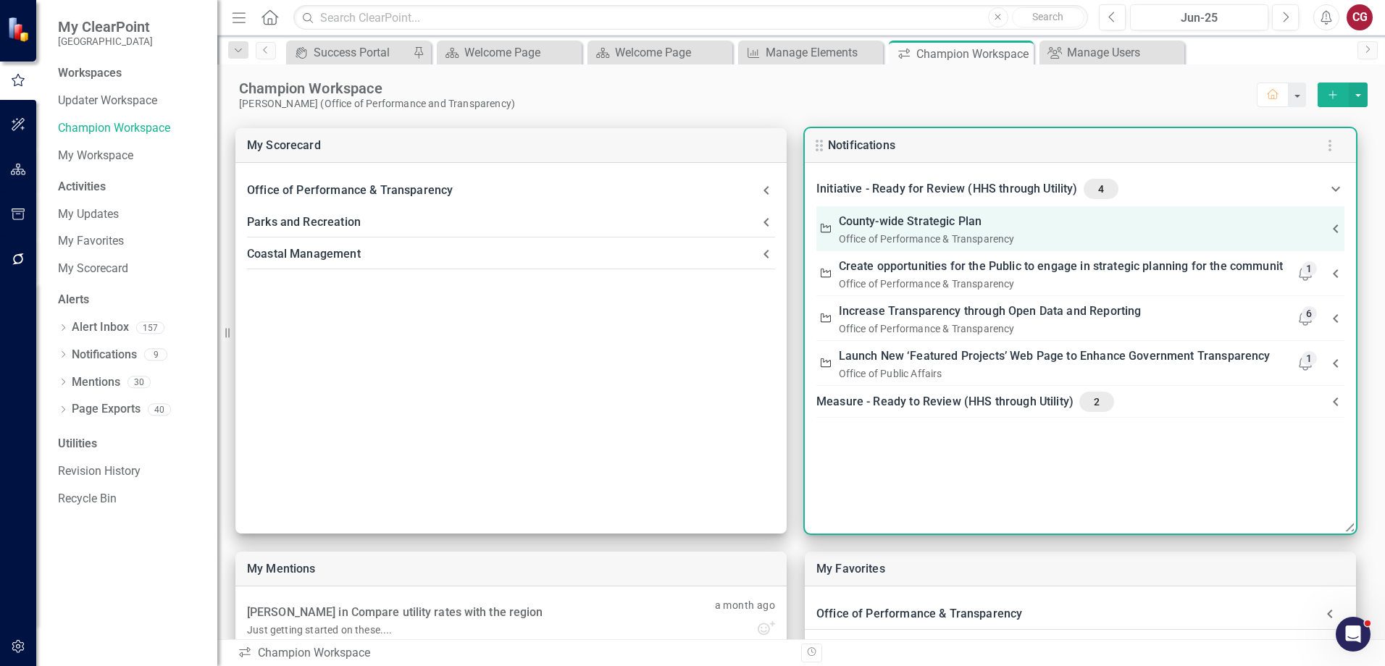
click at [876, 227] on link "County-wide Strategic Plan" at bounding box center [910, 222] width 143 height 20
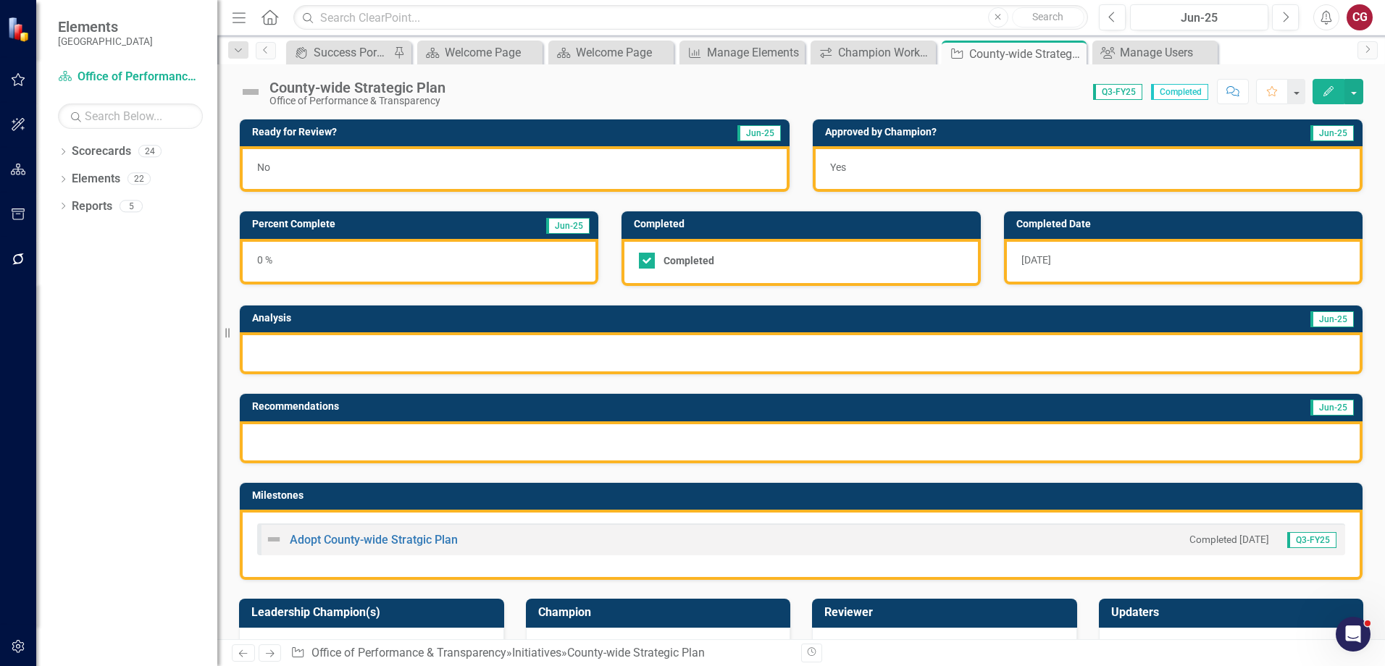
click at [1163, 163] on div "Yes" at bounding box center [1088, 169] width 550 height 46
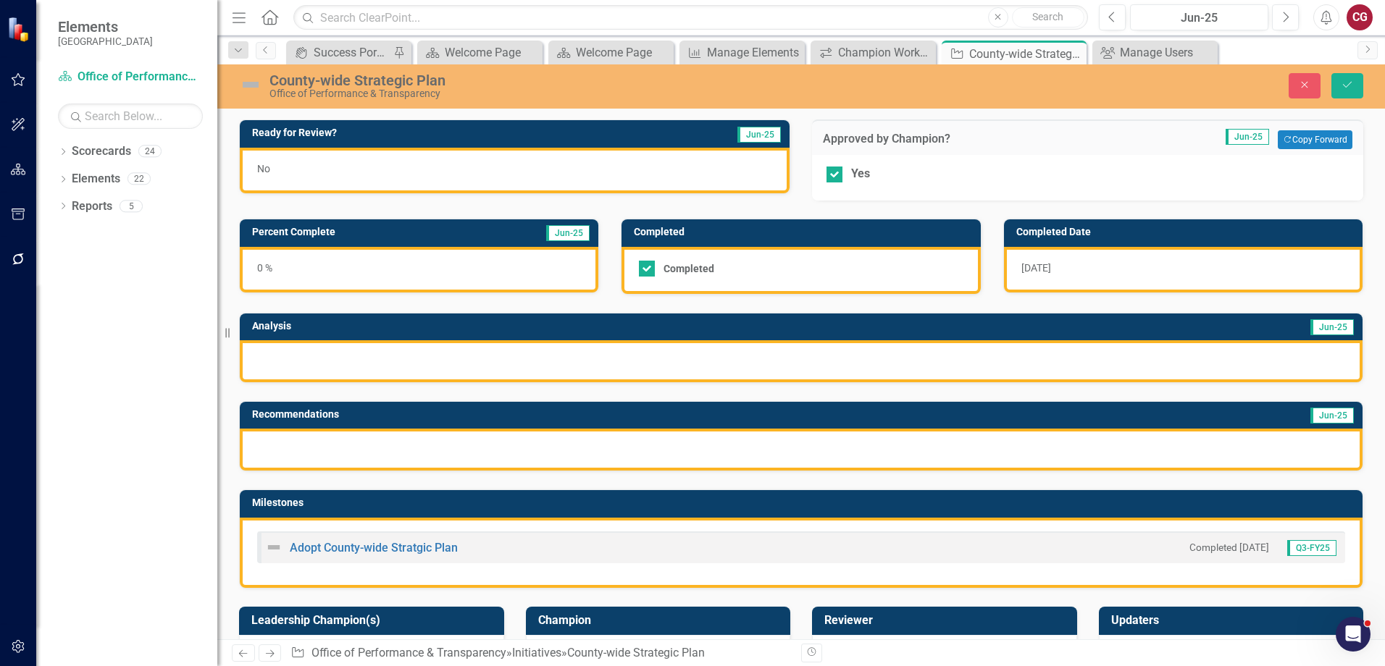
click at [794, 72] on div "County-wide Strategic Plan" at bounding box center [569, 80] width 600 height 16
drag, startPoint x: 785, startPoint y: 71, endPoint x: 932, endPoint y: 131, distance: 158.9
click at [932, 131] on div "County-wide Strategic Plan Office of Performance & Transparency Close Save Read…" at bounding box center [801, 351] width 1168 height 575
